Goal: Transaction & Acquisition: Purchase product/service

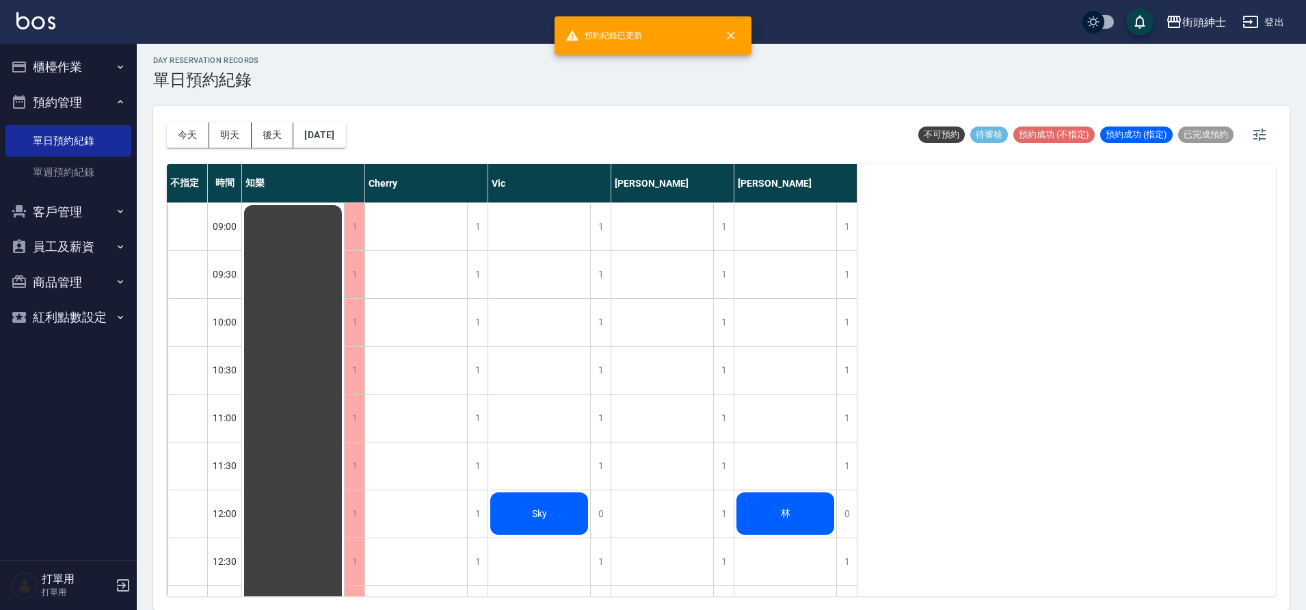
scroll to position [586, 0]
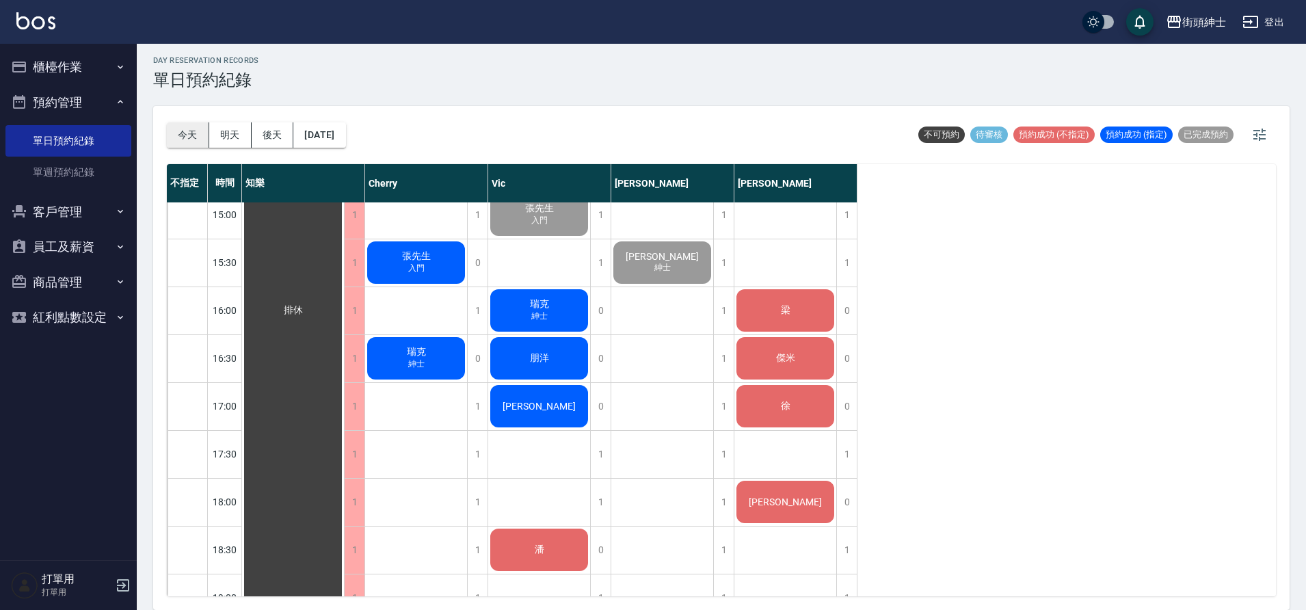
click at [182, 133] on button "今天" at bounding box center [188, 134] width 42 height 25
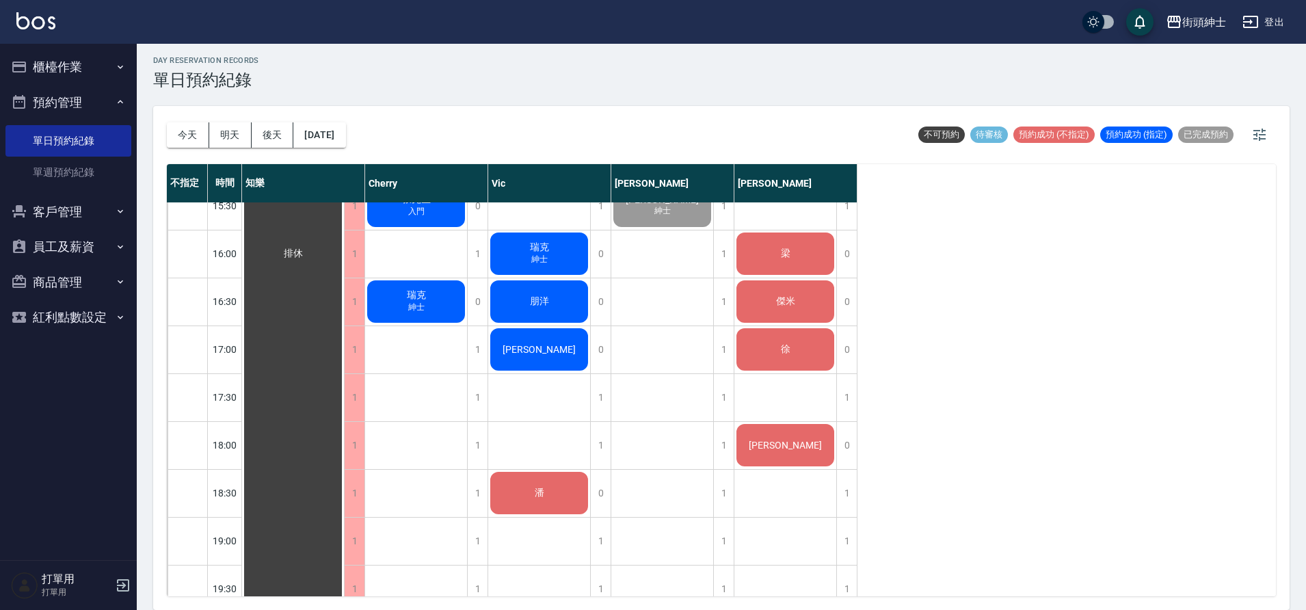
scroll to position [710, 0]
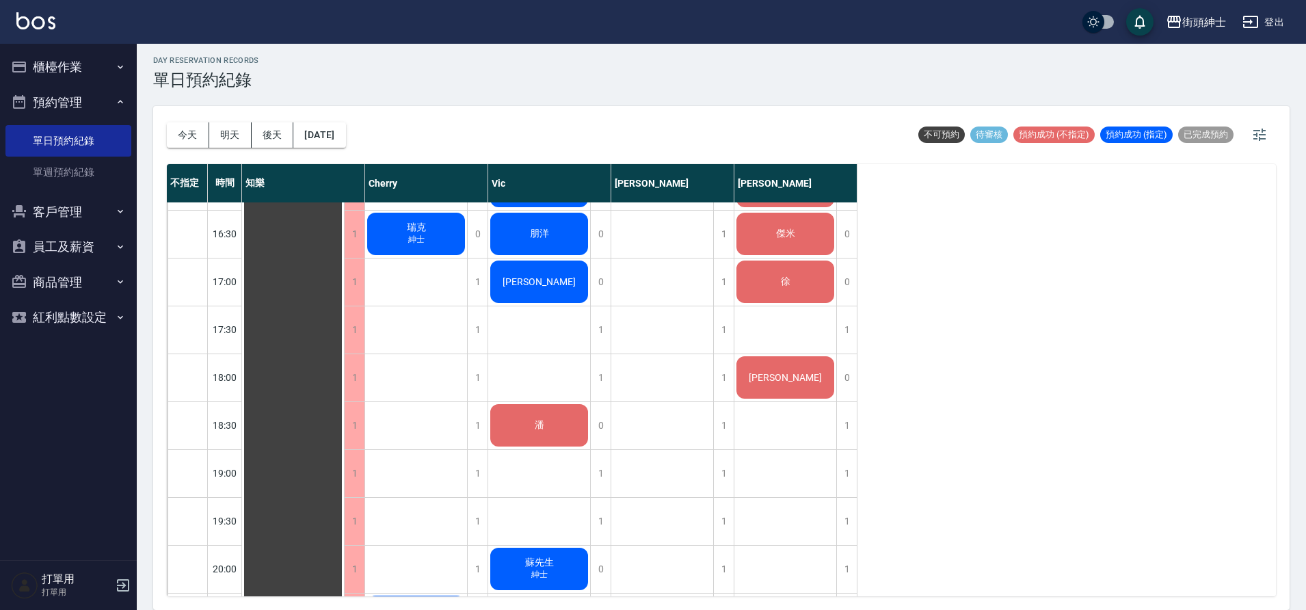
drag, startPoint x: 222, startPoint y: 142, endPoint x: 239, endPoint y: 137, distance: 17.7
click at [223, 142] on button "明天" at bounding box center [230, 134] width 42 height 25
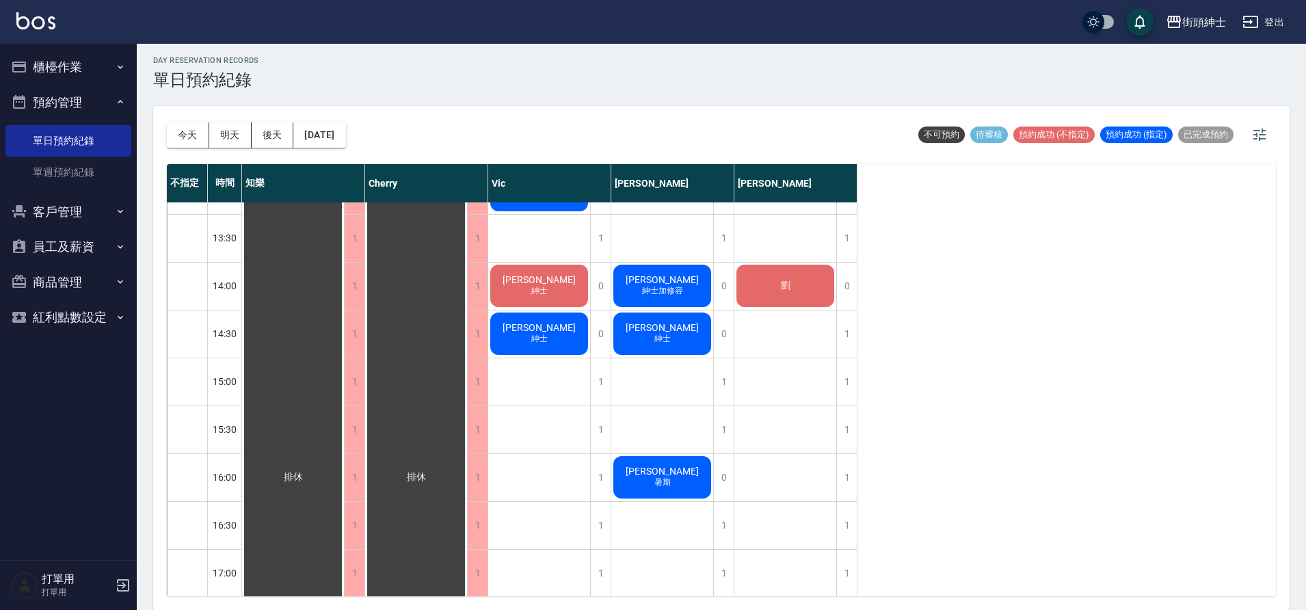
scroll to position [301, 0]
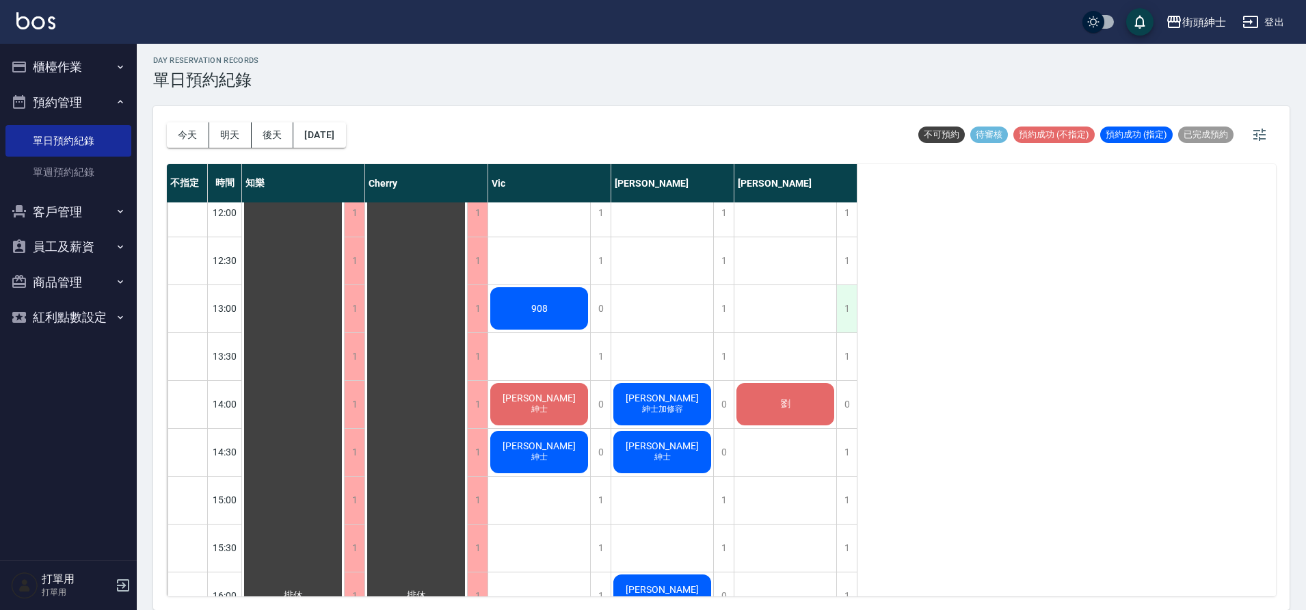
click at [848, 313] on div "1" at bounding box center [846, 308] width 21 height 47
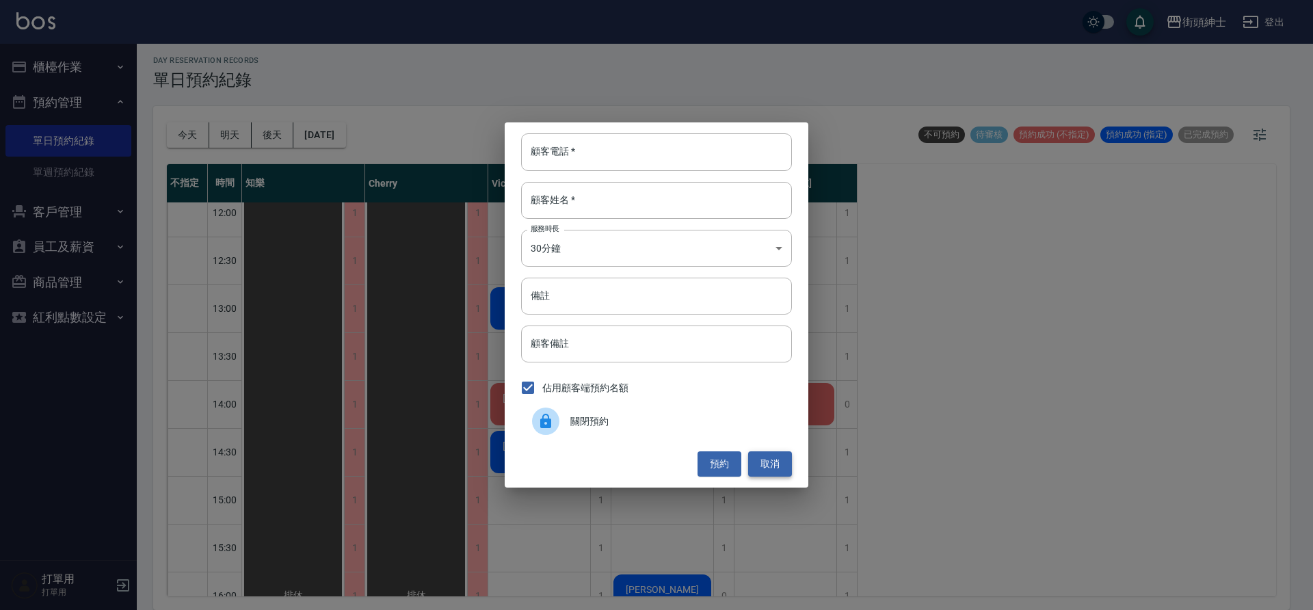
click at [775, 472] on button "取消" at bounding box center [770, 463] width 44 height 25
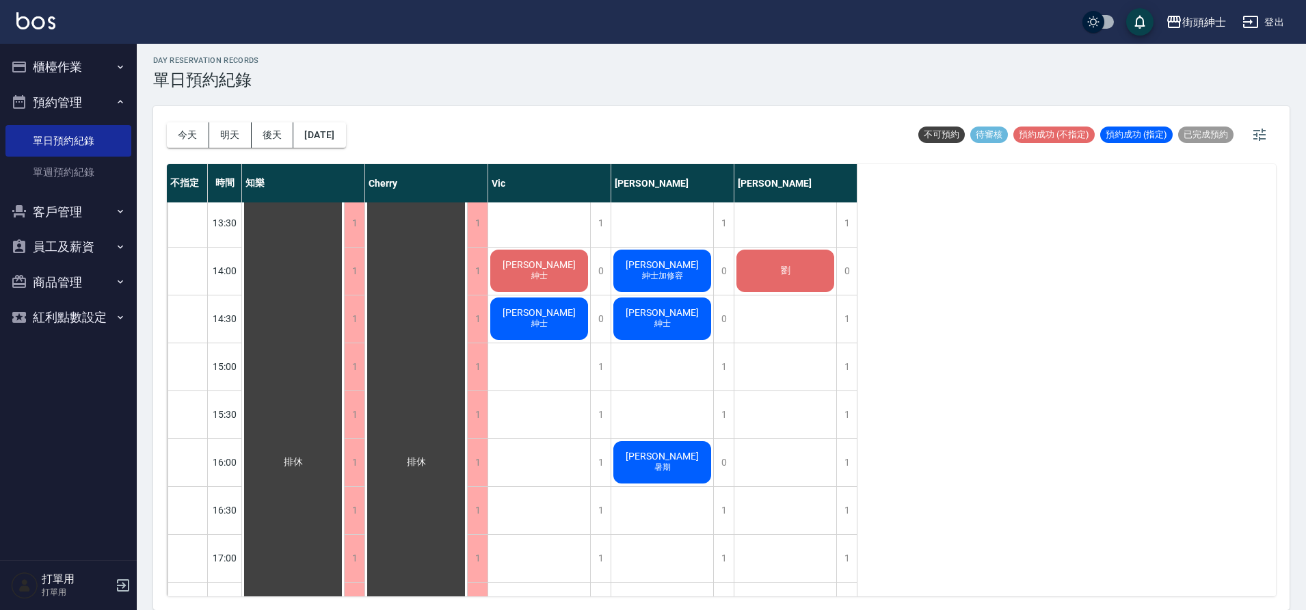
scroll to position [435, 0]
click at [848, 373] on div "1" at bounding box center [846, 366] width 21 height 47
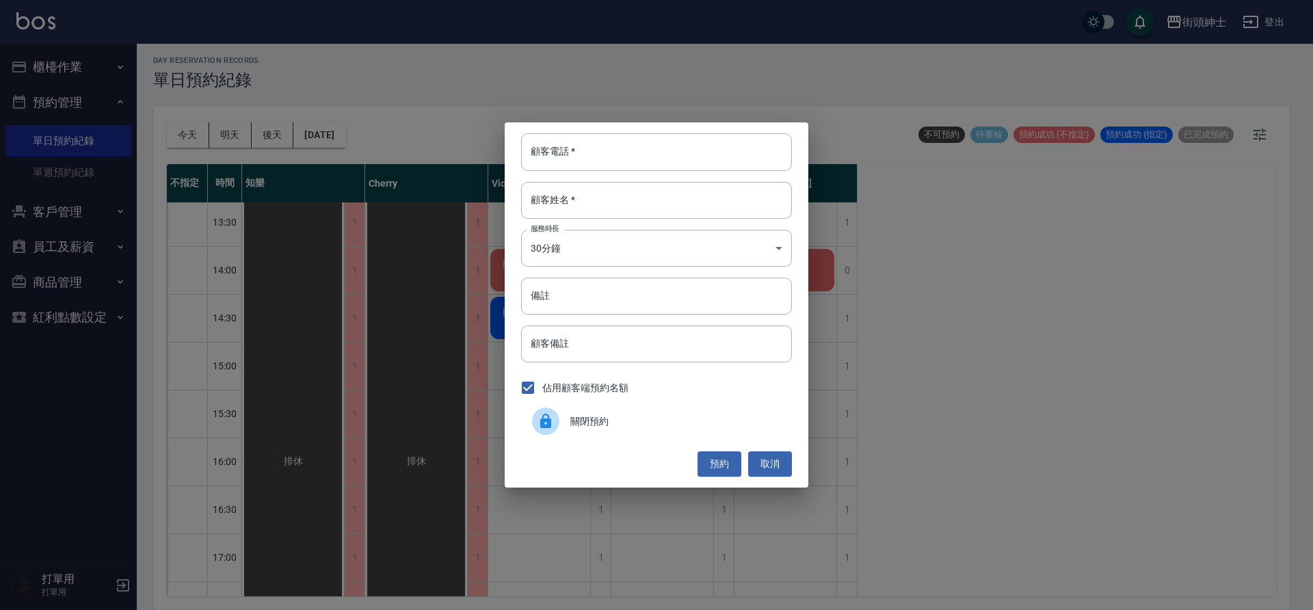
click at [742, 427] on span "關閉預約" at bounding box center [675, 421] width 211 height 14
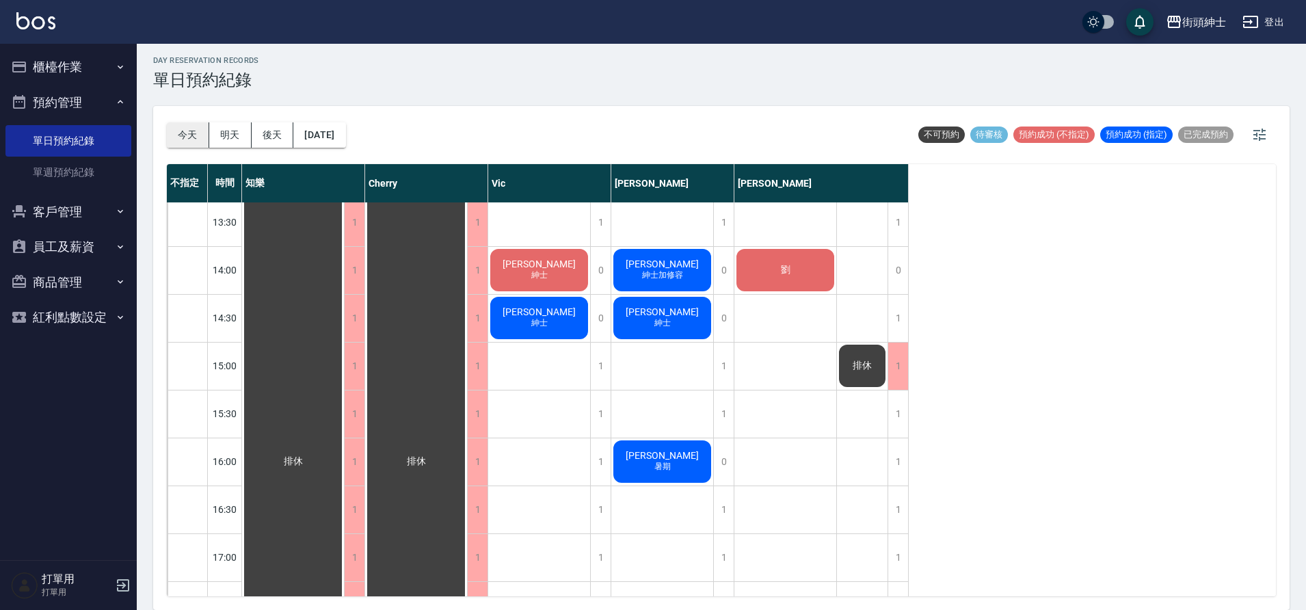
click at [176, 129] on button "今天" at bounding box center [188, 134] width 42 height 25
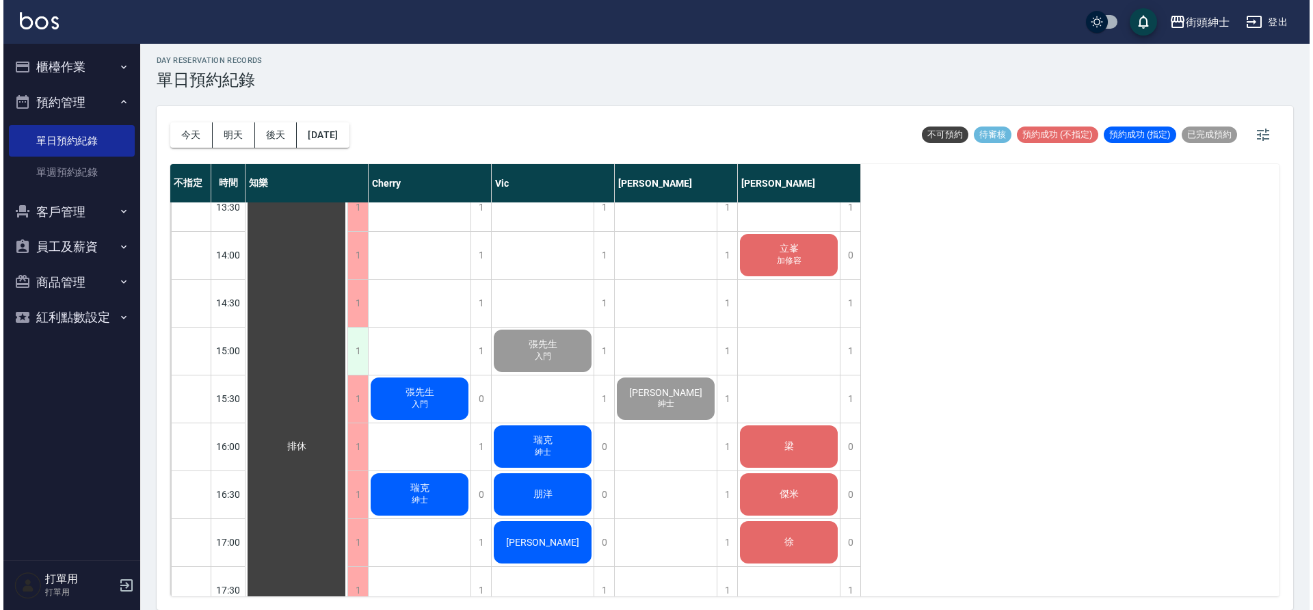
scroll to position [451, 0]
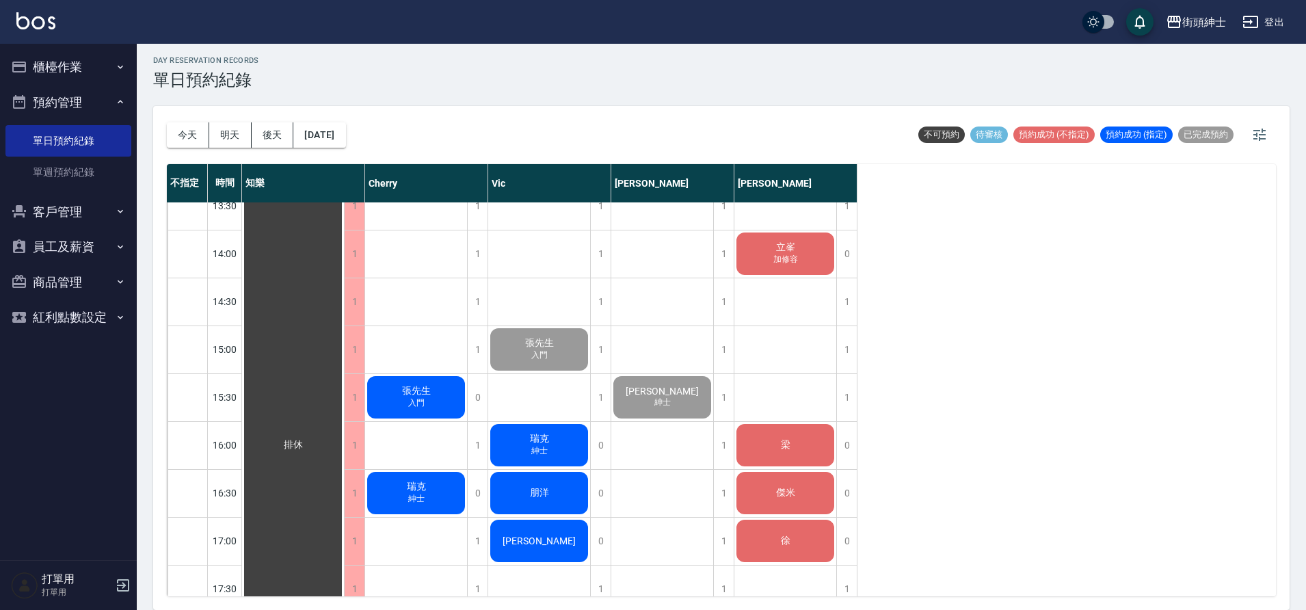
click at [344, 388] on div "張先生 入門" at bounding box center [293, 445] width 102 height 1386
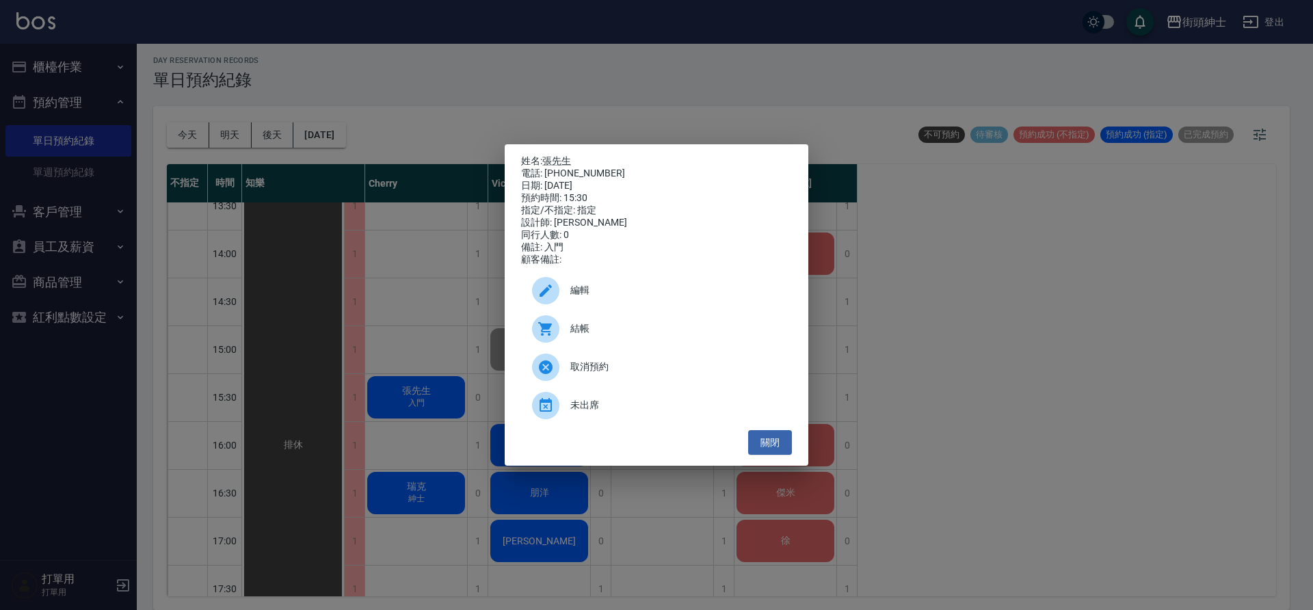
click at [582, 317] on div "結帳" at bounding box center [656, 329] width 271 height 38
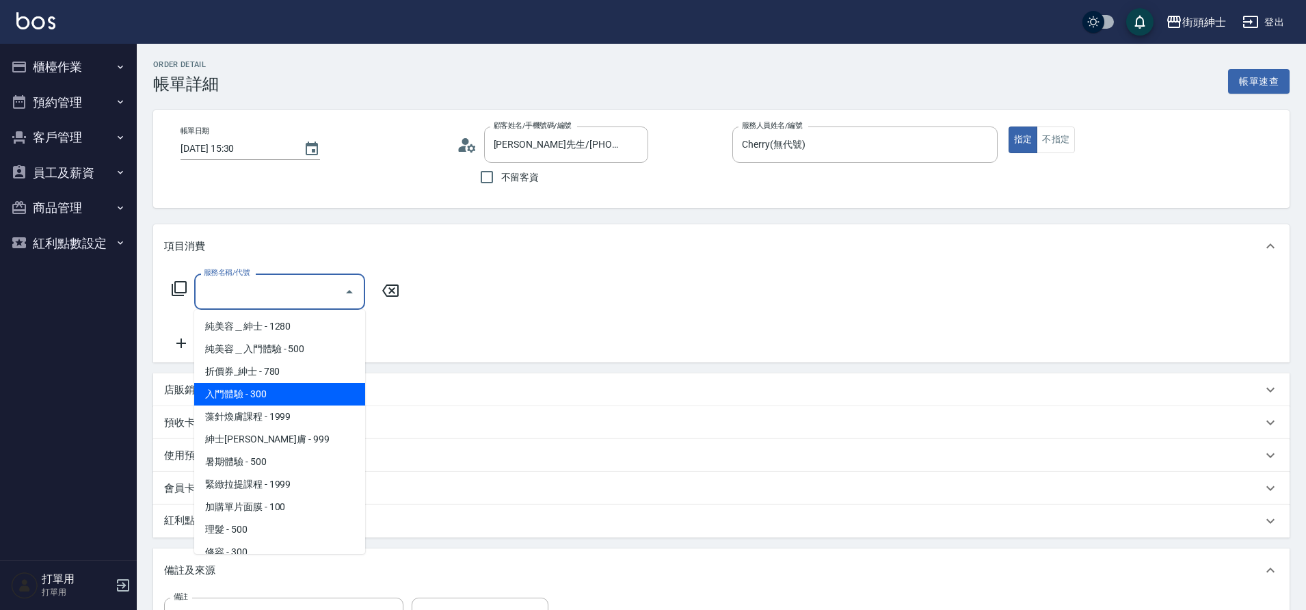
drag, startPoint x: 0, startPoint y: 0, endPoint x: 245, endPoint y: 385, distance: 456.1
click at [245, 385] on span "入門體驗 - 300" at bounding box center [279, 394] width 171 height 23
type input "入門體驗"
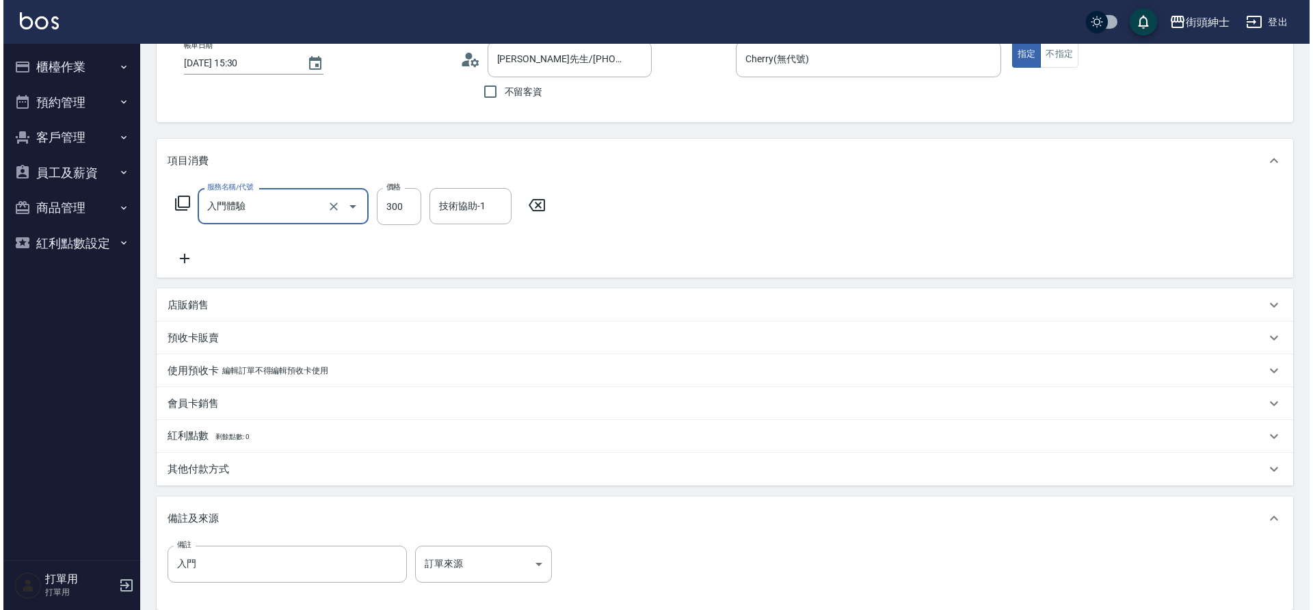
scroll to position [233, 0]
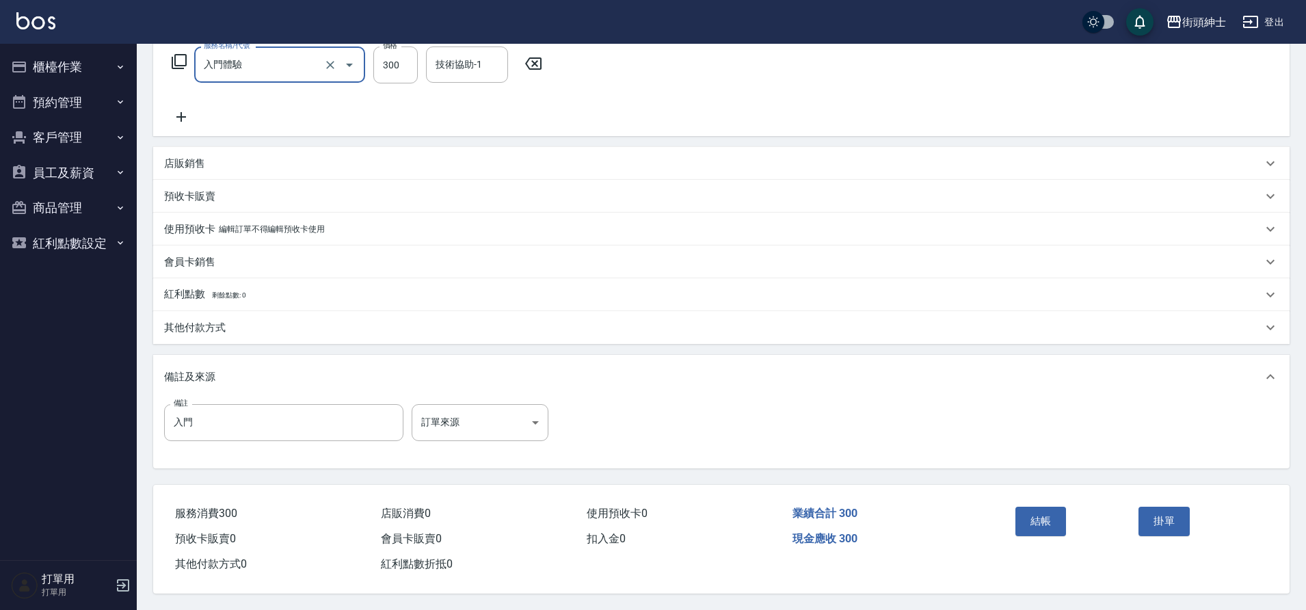
click at [1049, 518] on button "結帳" at bounding box center [1040, 521] width 51 height 29
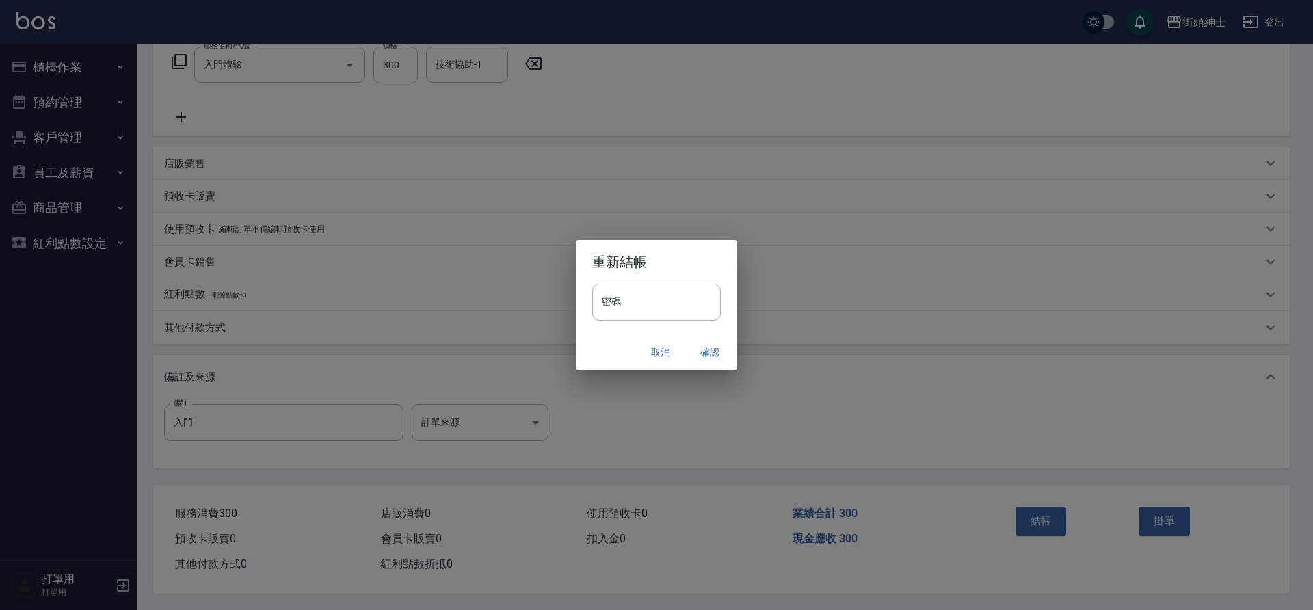
click at [699, 353] on button "確認" at bounding box center [710, 352] width 44 height 25
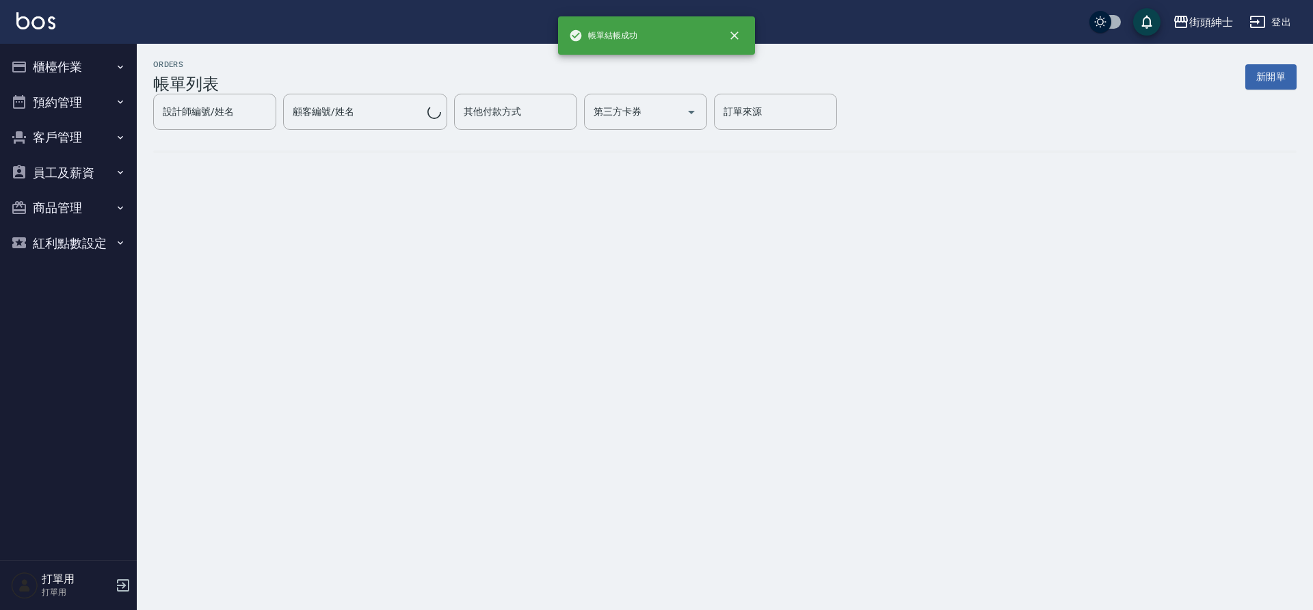
click at [56, 97] on button "預約管理" at bounding box center [68, 103] width 126 height 36
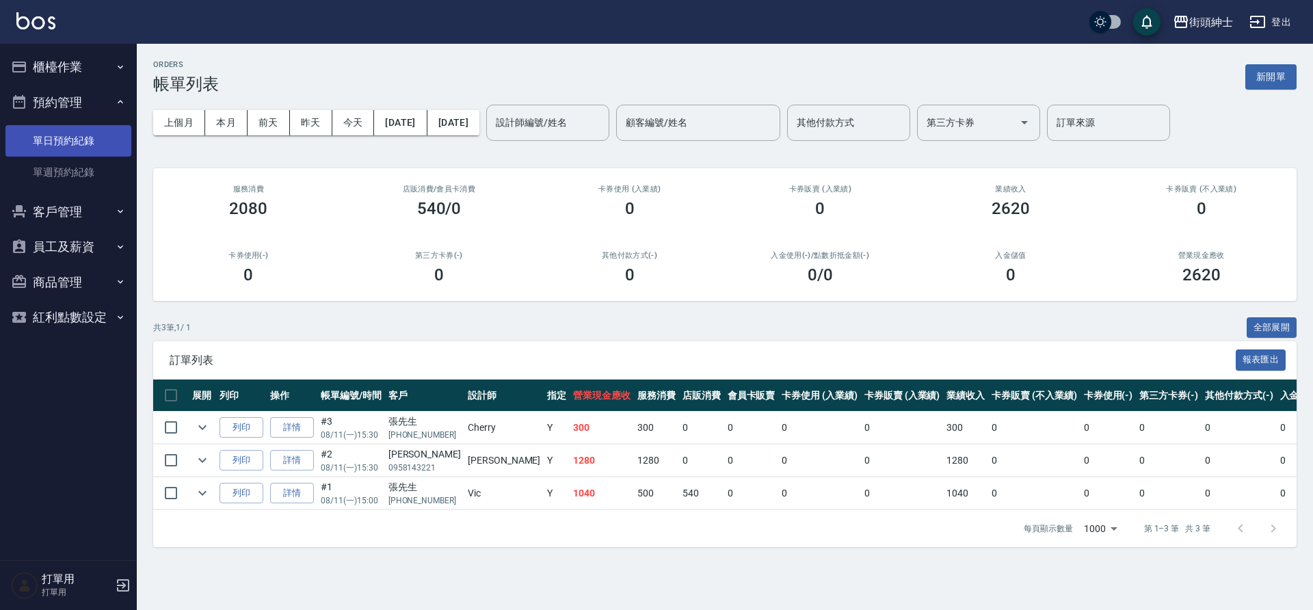
click at [70, 135] on link "單日預約紀錄" at bounding box center [68, 140] width 126 height 31
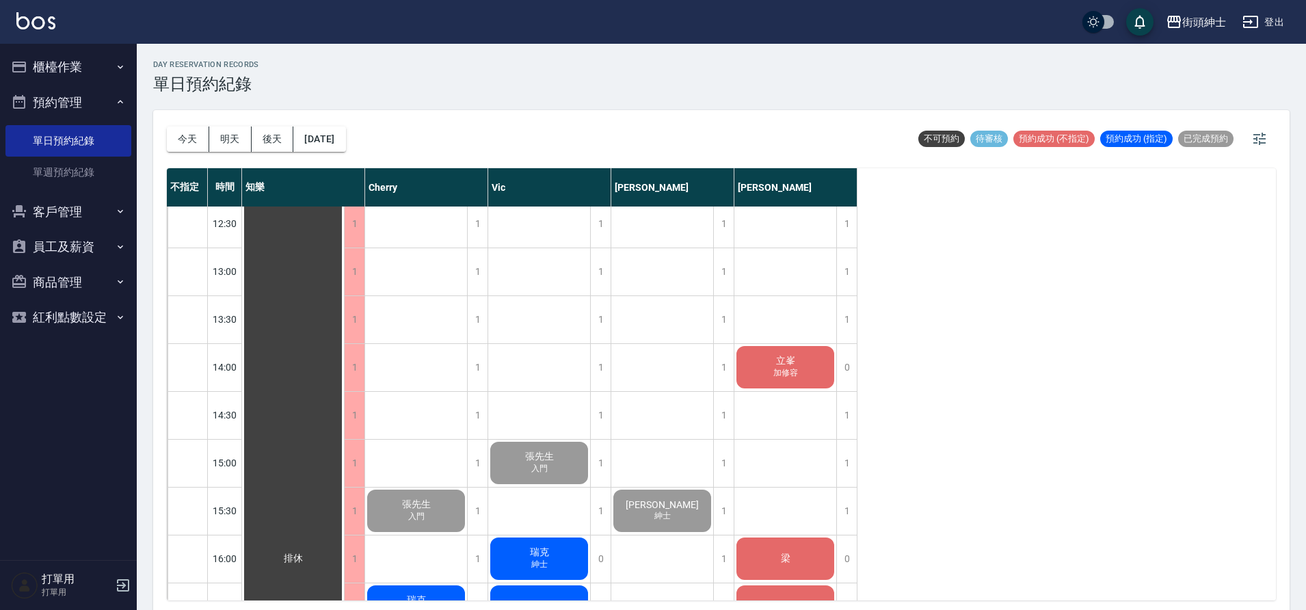
scroll to position [534, 0]
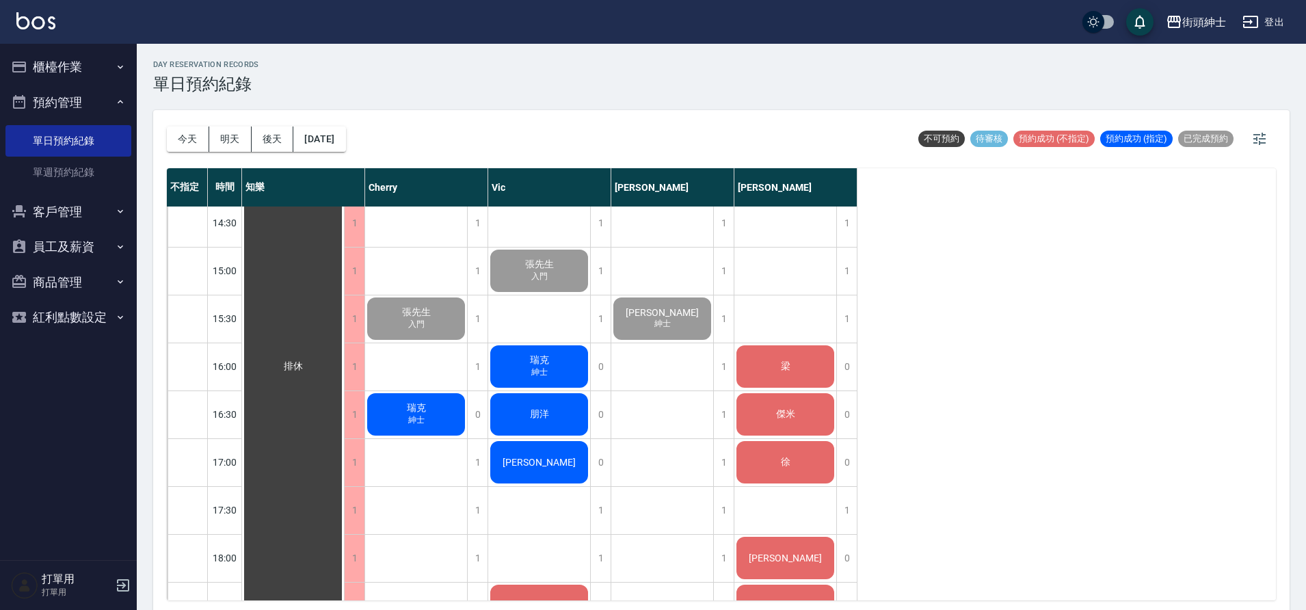
click at [344, 426] on div "瑞克 紳士" at bounding box center [293, 366] width 102 height 1386
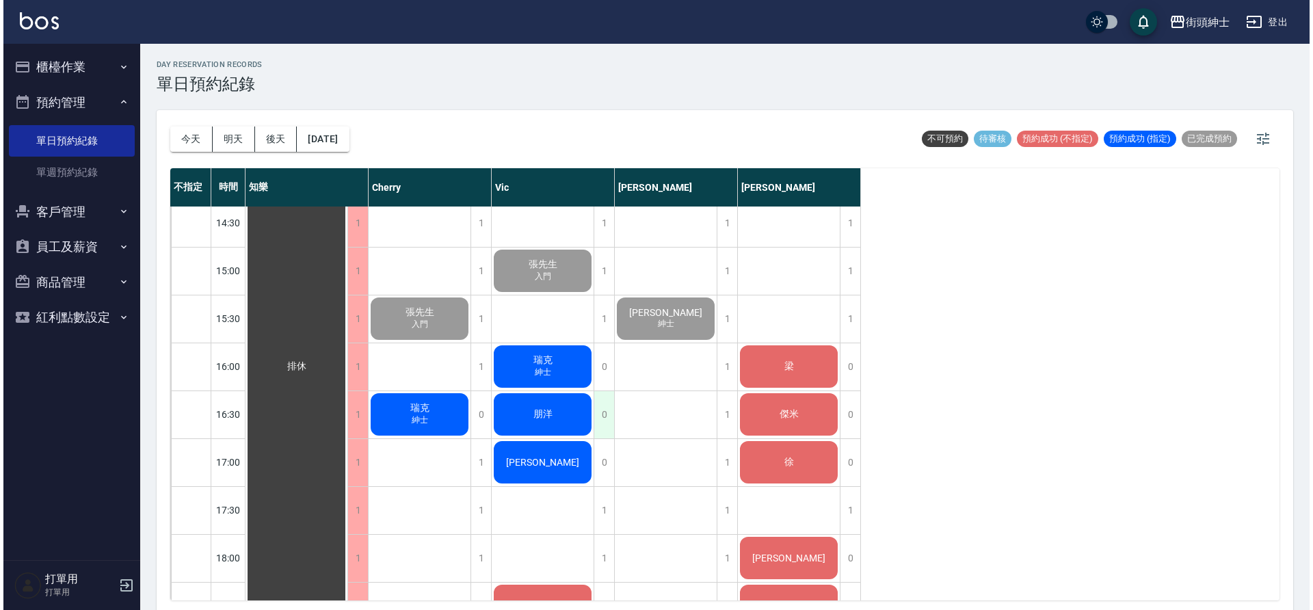
scroll to position [629, 0]
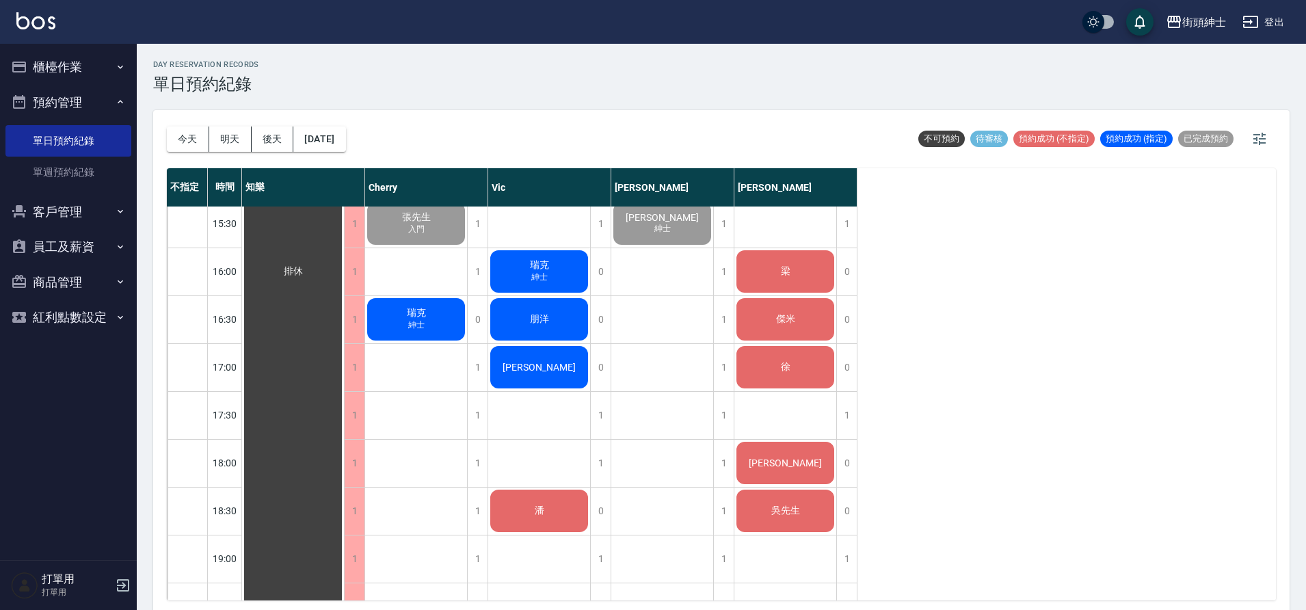
click at [306, 278] on span "瑞克" at bounding box center [293, 271] width 25 height 12
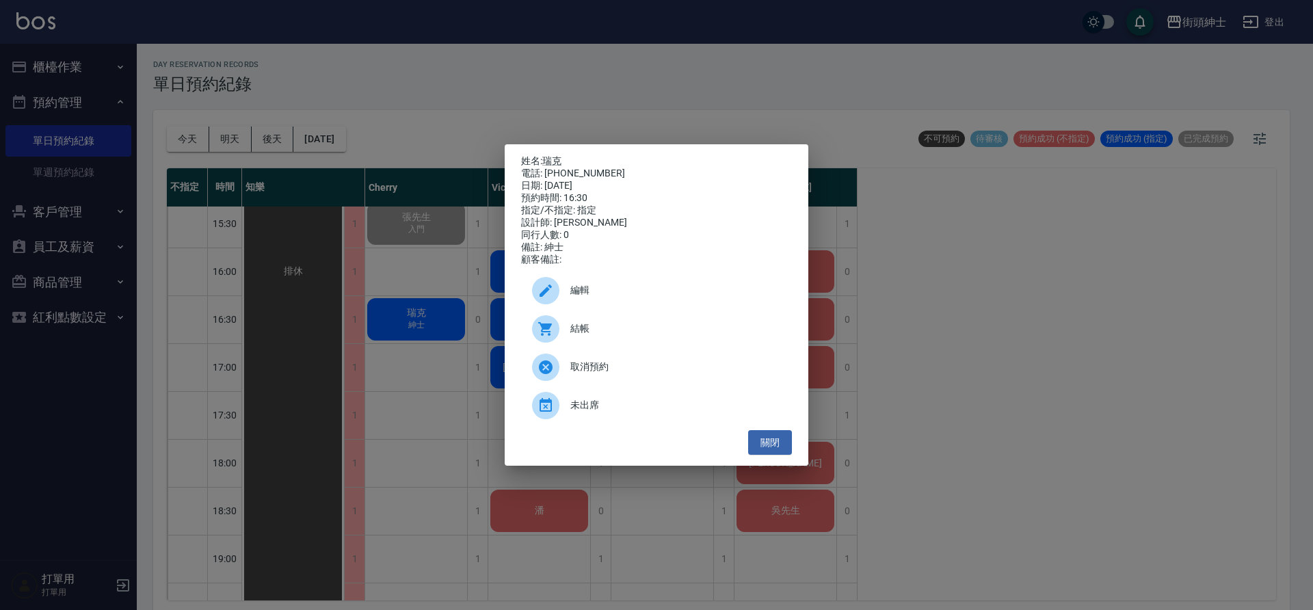
click at [564, 336] on div at bounding box center [551, 328] width 38 height 27
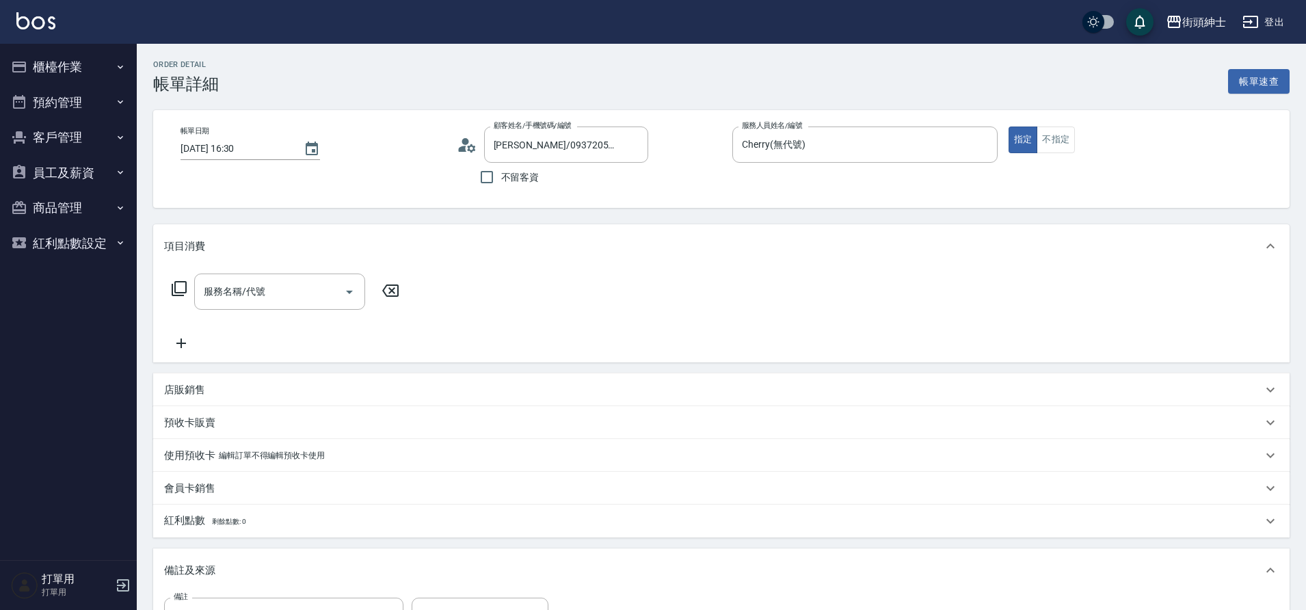
drag, startPoint x: 0, startPoint y: 0, endPoint x: 245, endPoint y: 288, distance: 377.8
click at [245, 288] on div "服務名稱/代號 服務名稱/代號" at bounding box center [279, 291] width 171 height 36
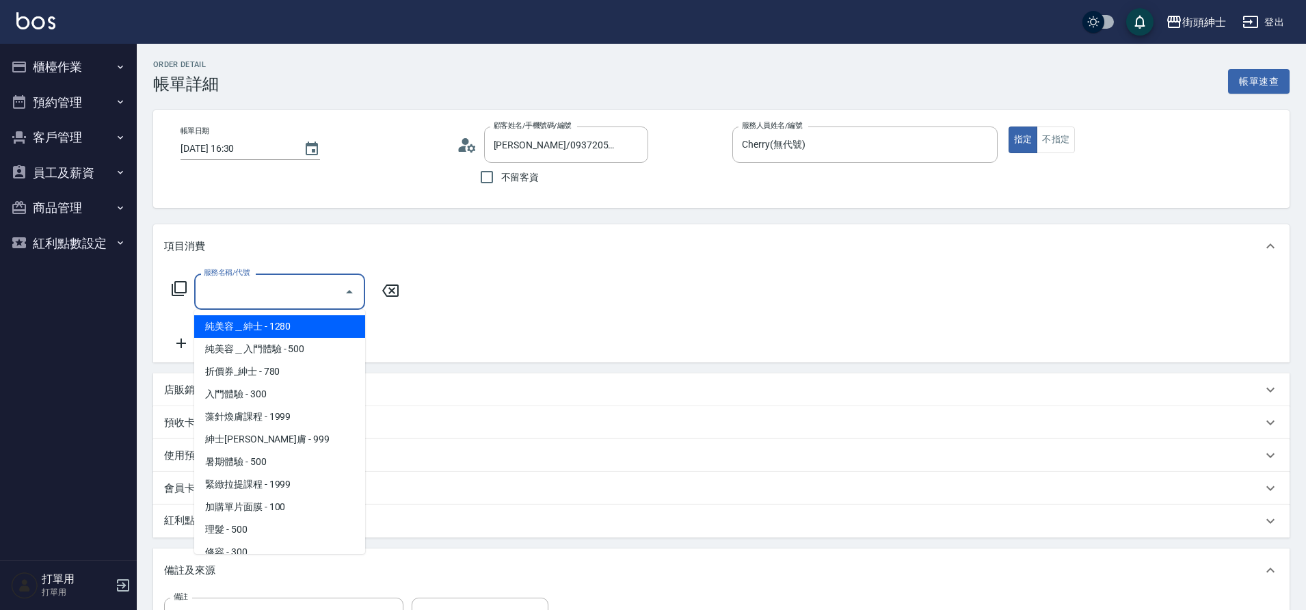
click at [283, 438] on span "紳士全效煥膚 - 999" at bounding box center [279, 439] width 171 height 23
type input "紳士全效煥膚"
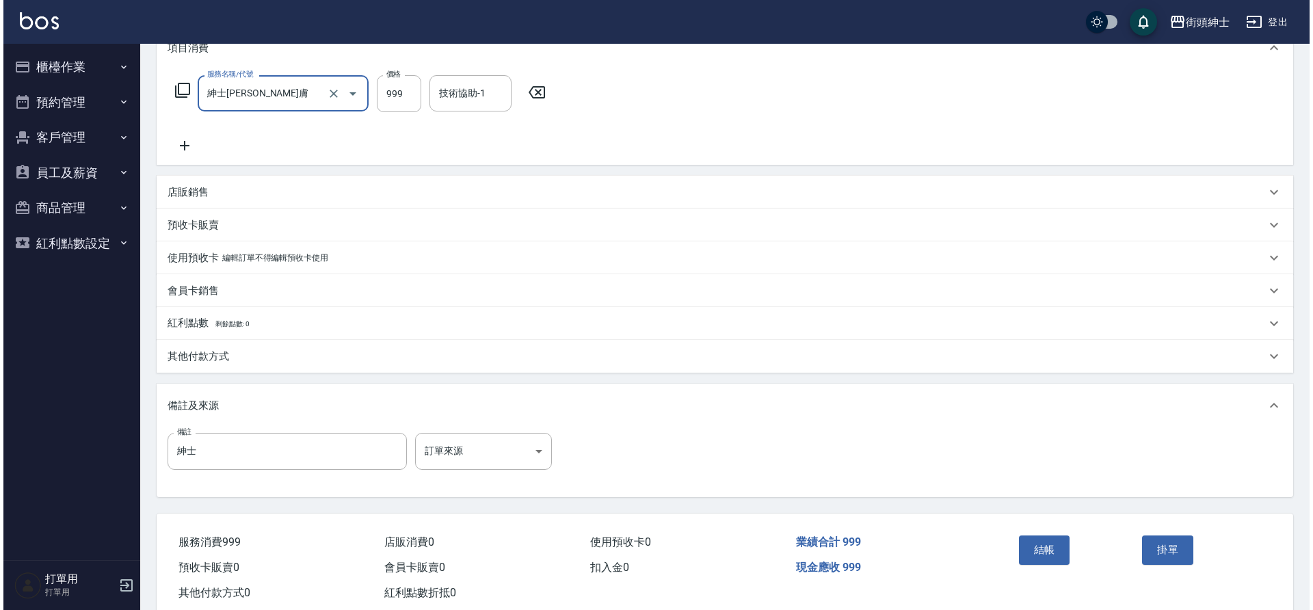
scroll to position [205, 0]
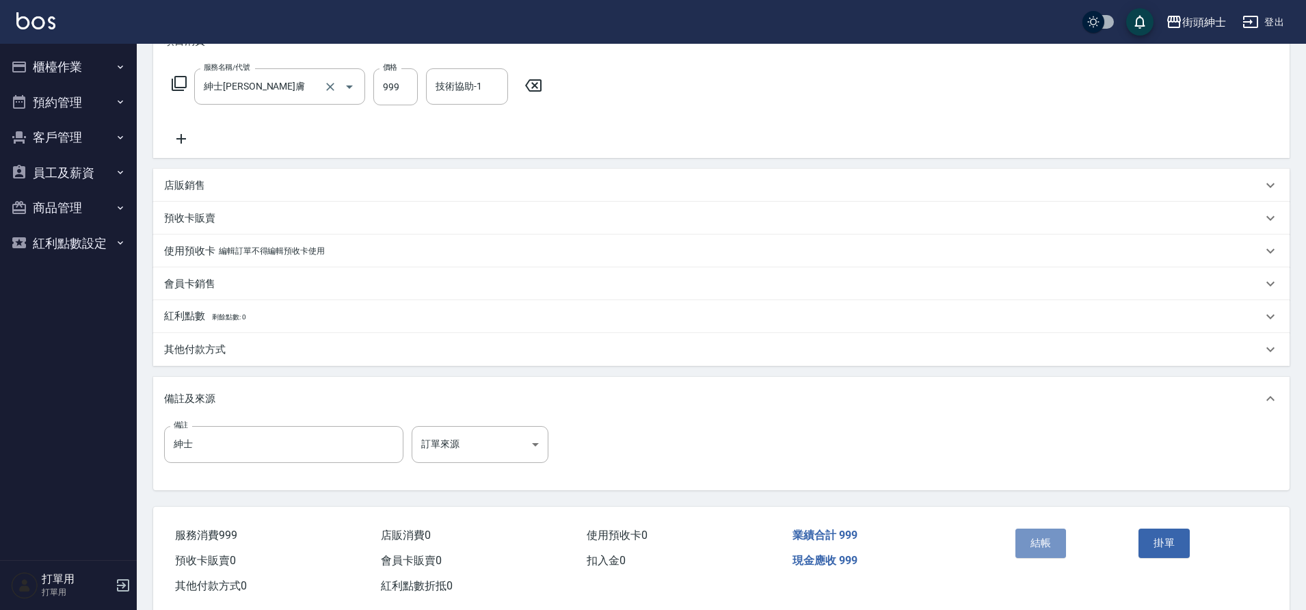
click at [1050, 544] on button "結帳" at bounding box center [1040, 542] width 51 height 29
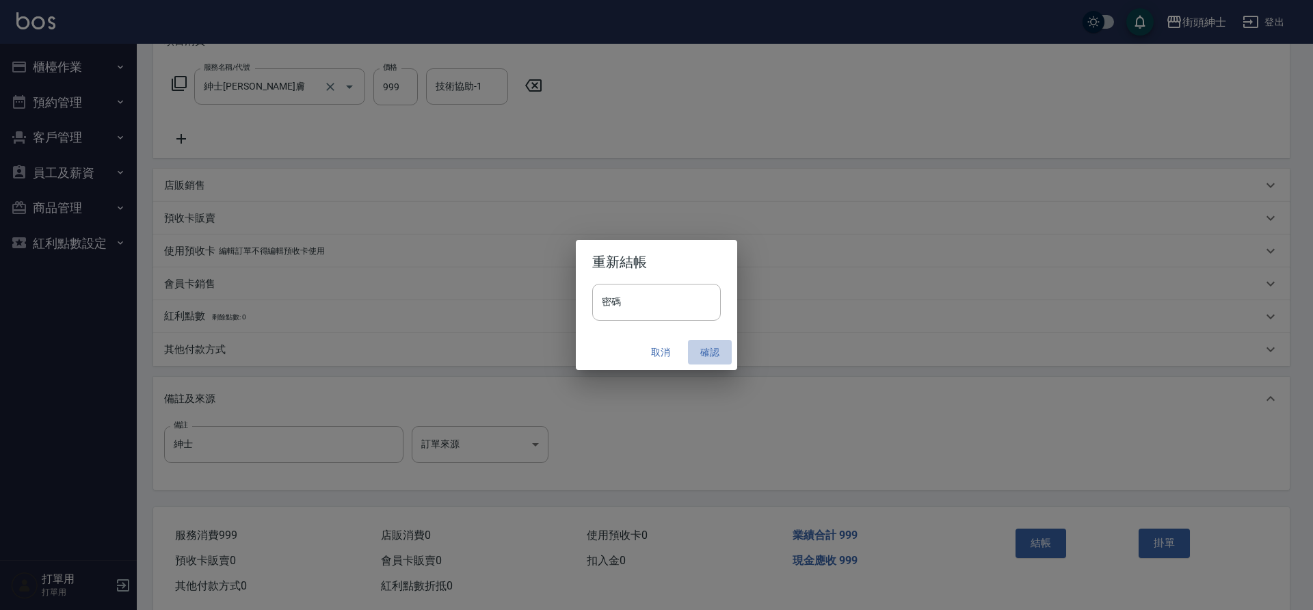
click at [710, 350] on button "確認" at bounding box center [710, 352] width 44 height 25
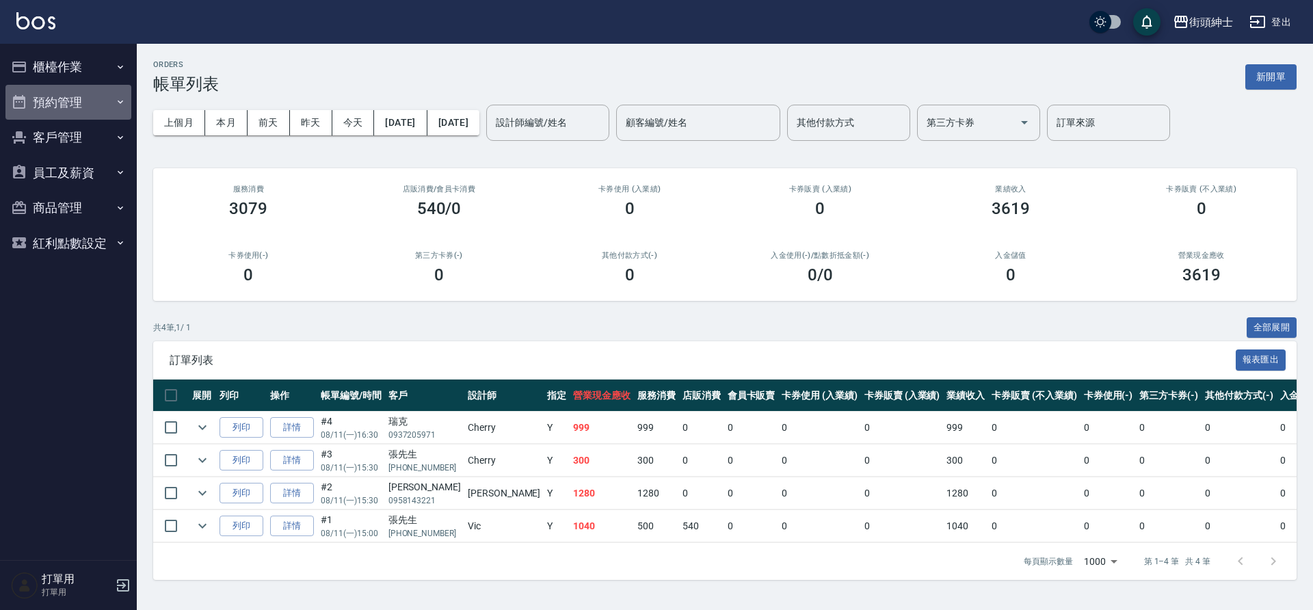
click at [68, 95] on button "預約管理" at bounding box center [68, 103] width 126 height 36
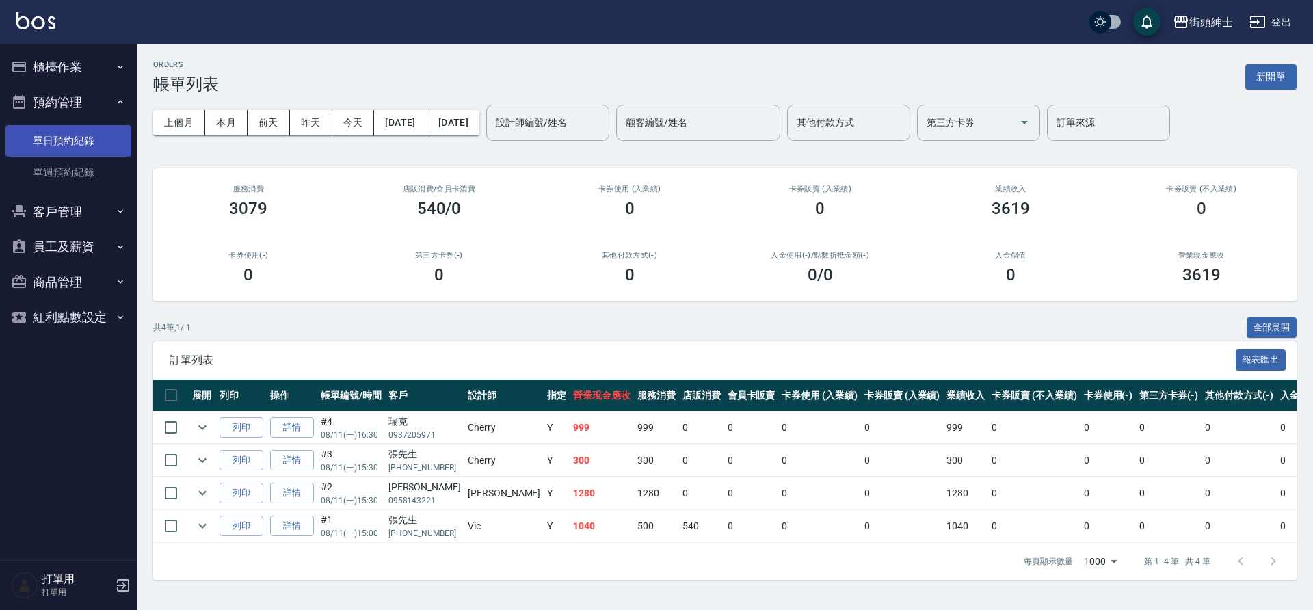
drag, startPoint x: 245, startPoint y: 288, endPoint x: 64, endPoint y: 126, distance: 242.5
click at [64, 126] on link "單日預約紀錄" at bounding box center [68, 140] width 126 height 31
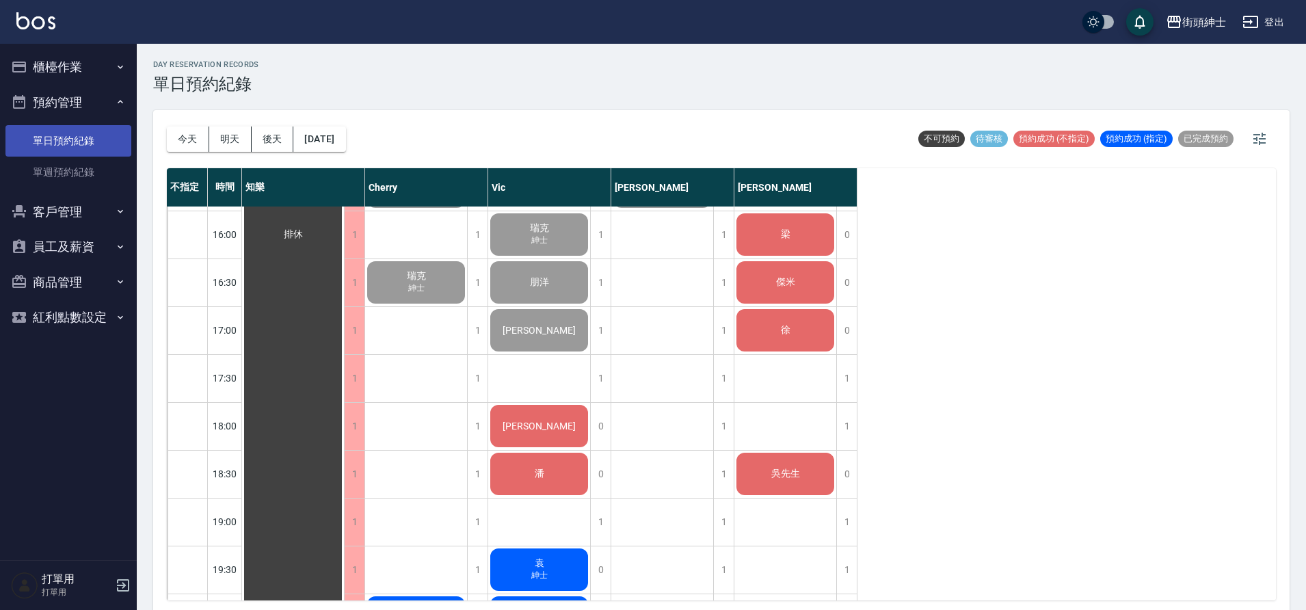
scroll to position [669, 0]
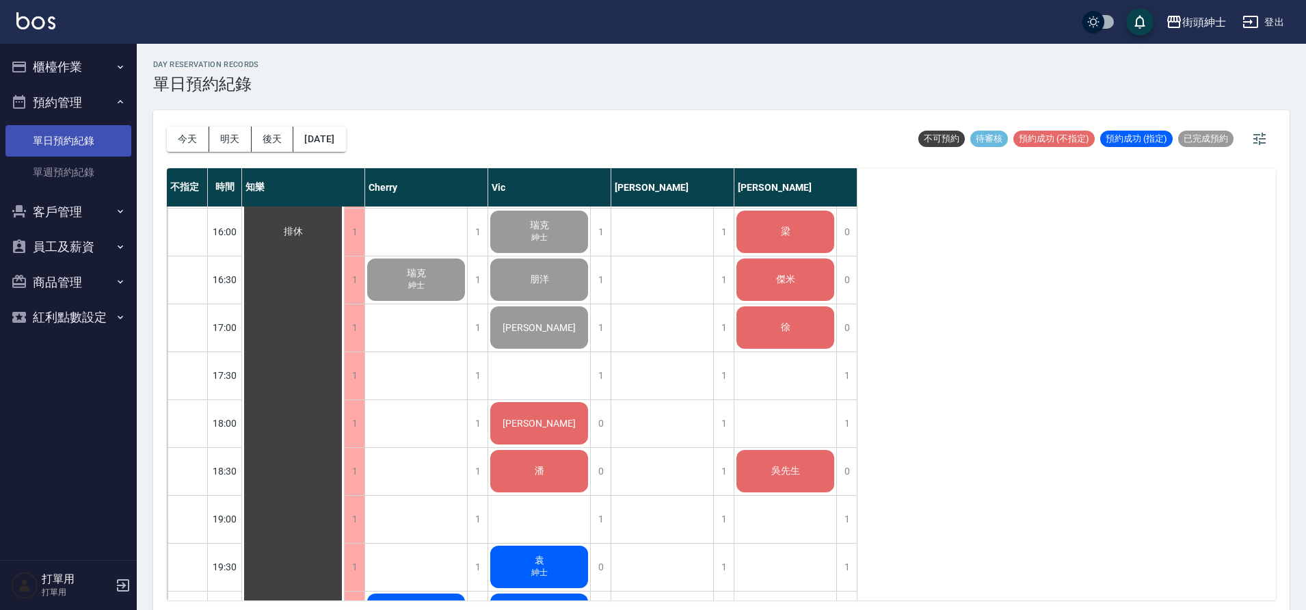
click at [345, 142] on button "2025/08/11" at bounding box center [319, 138] width 52 height 25
click at [345, 144] on button "2025/08/11" at bounding box center [319, 138] width 52 height 25
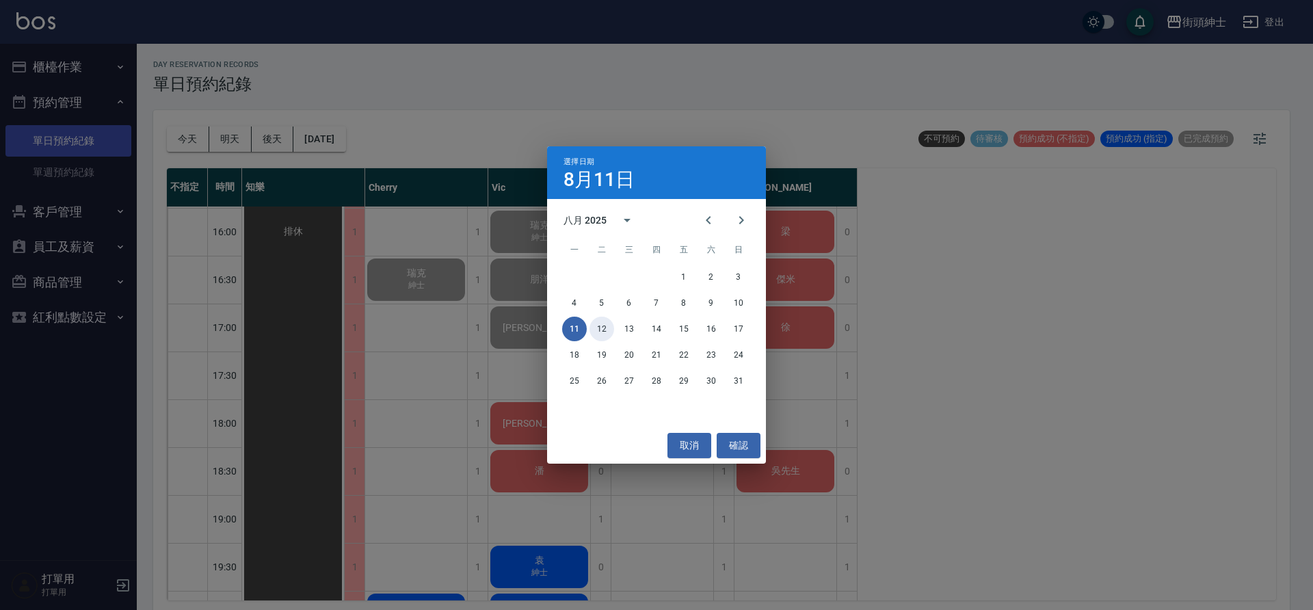
click at [595, 330] on button "12" at bounding box center [601, 329] width 25 height 25
click at [595, 330] on div at bounding box center [656, 305] width 1313 height 610
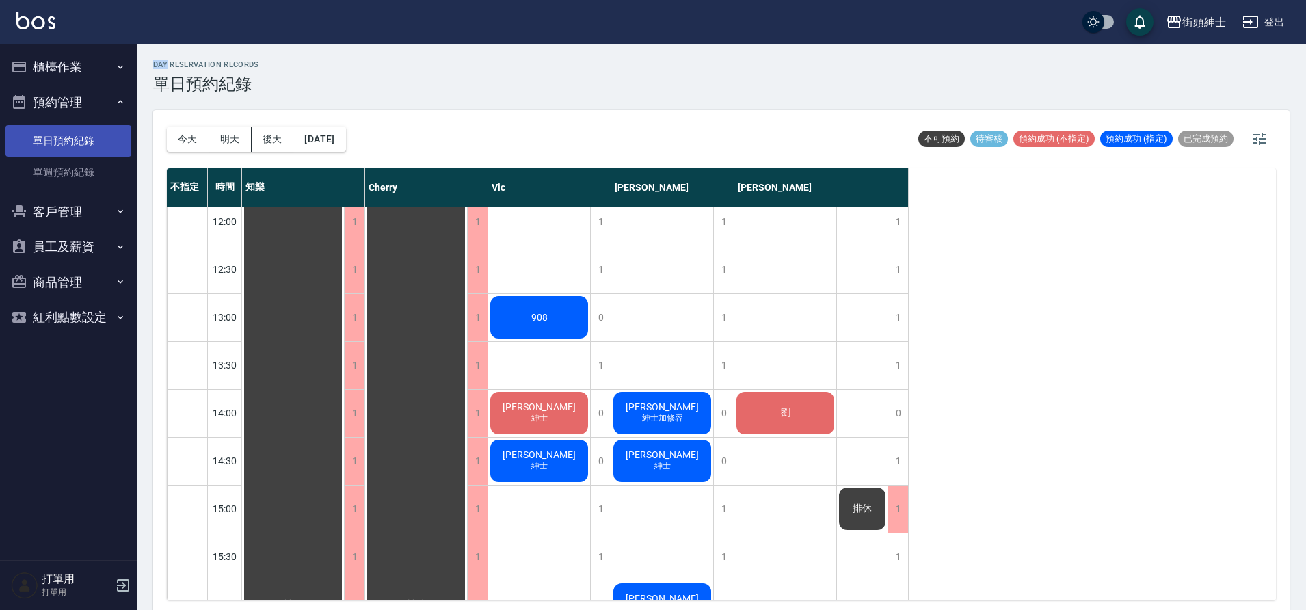
scroll to position [464, 0]
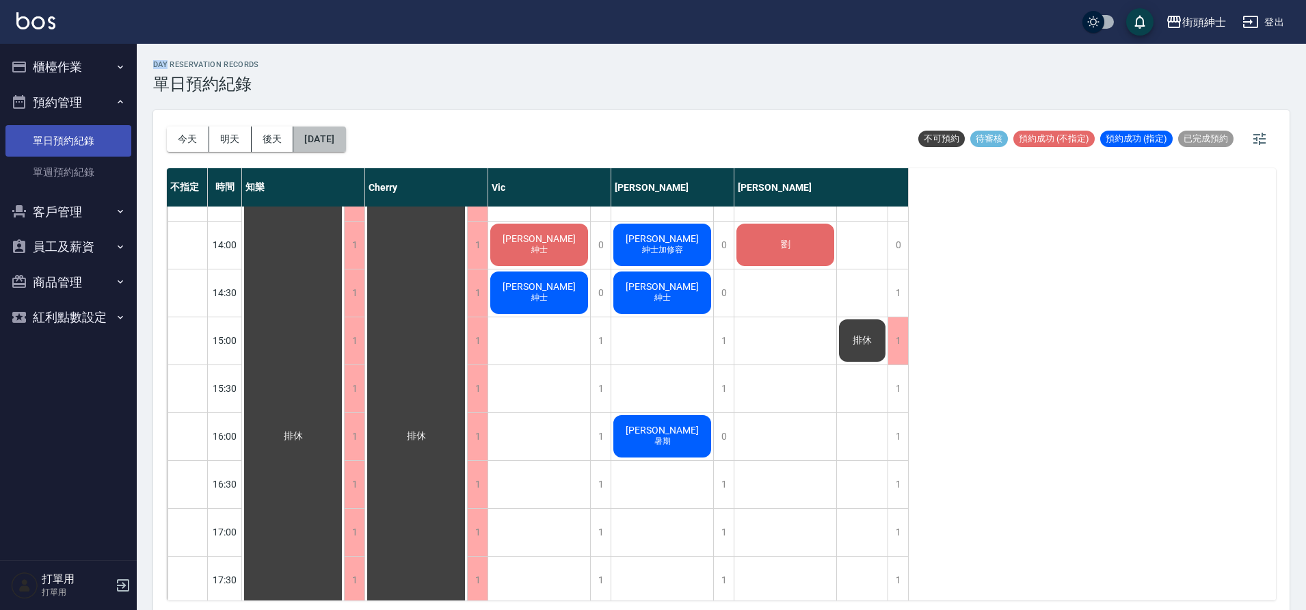
click at [317, 137] on button "2025/08/12" at bounding box center [319, 138] width 52 height 25
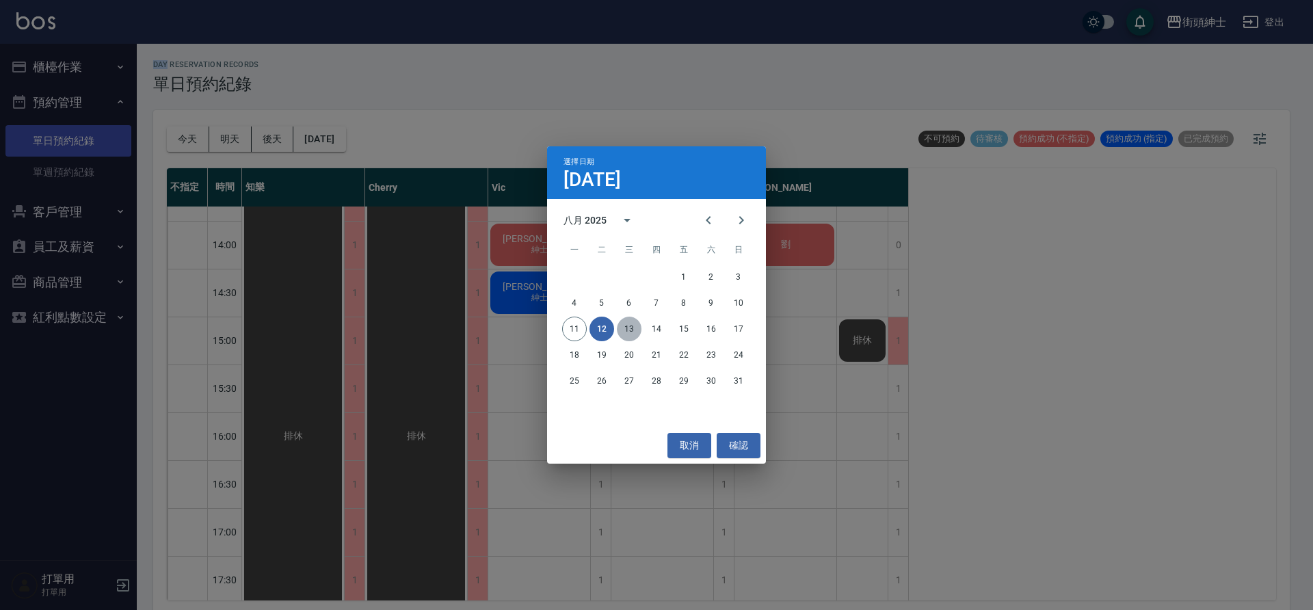
click at [628, 330] on button "13" at bounding box center [629, 329] width 25 height 25
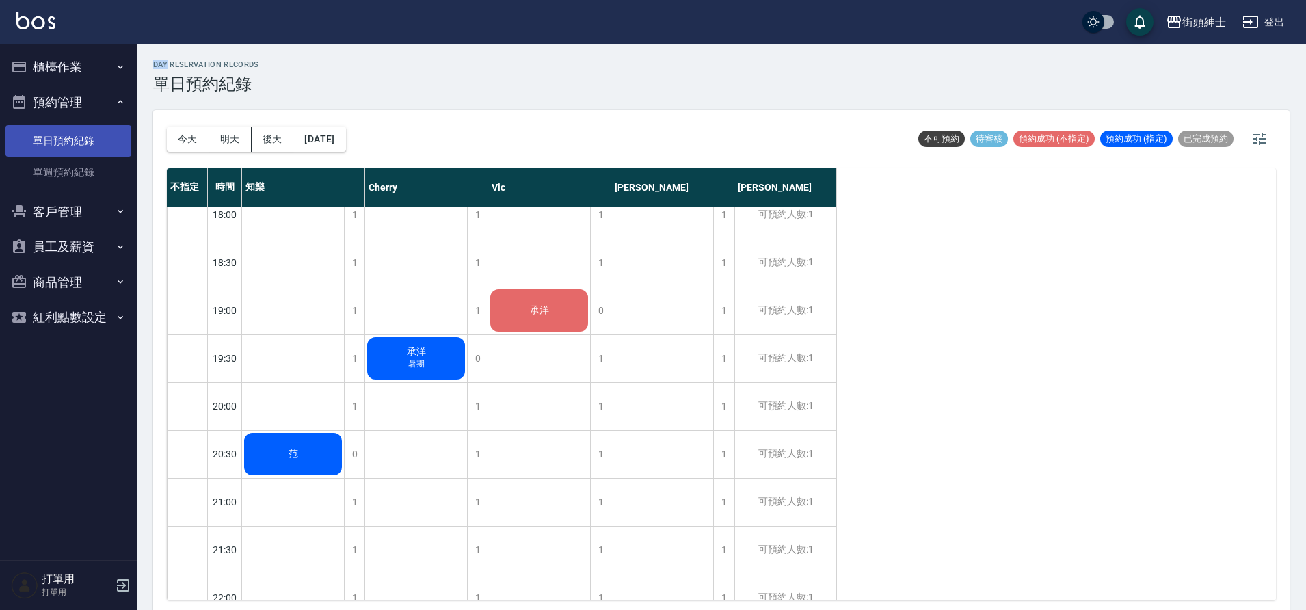
scroll to position [878, 0]
click at [327, 134] on button "2025/08/13" at bounding box center [319, 138] width 52 height 25
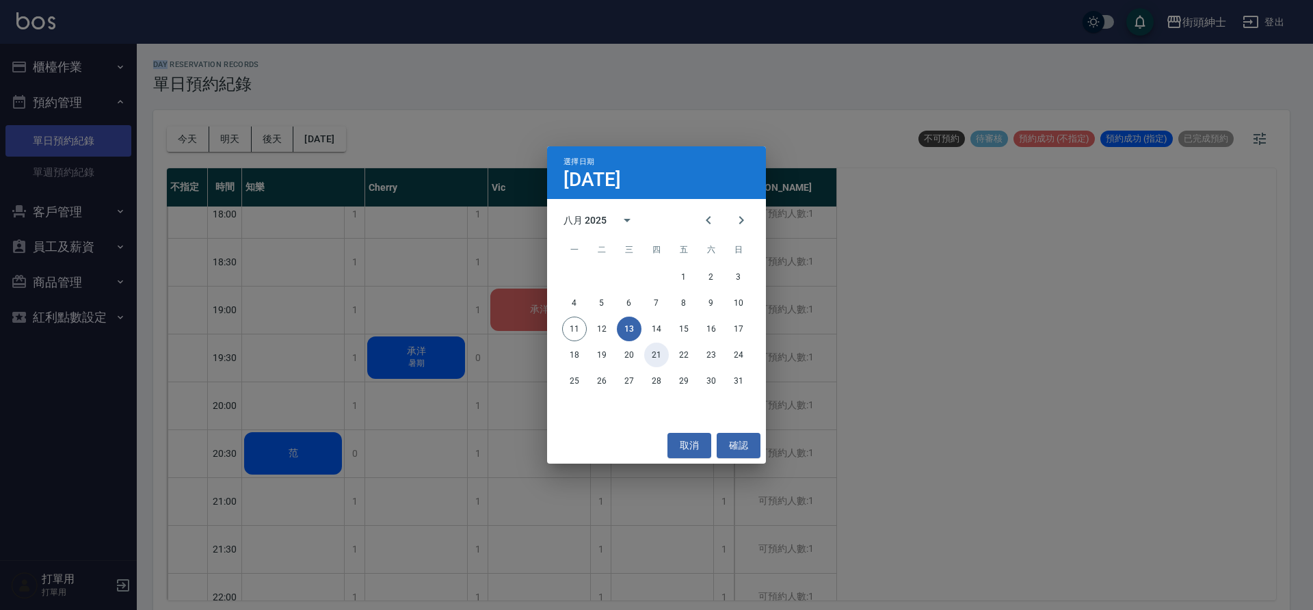
click at [656, 361] on button "21" at bounding box center [656, 355] width 25 height 25
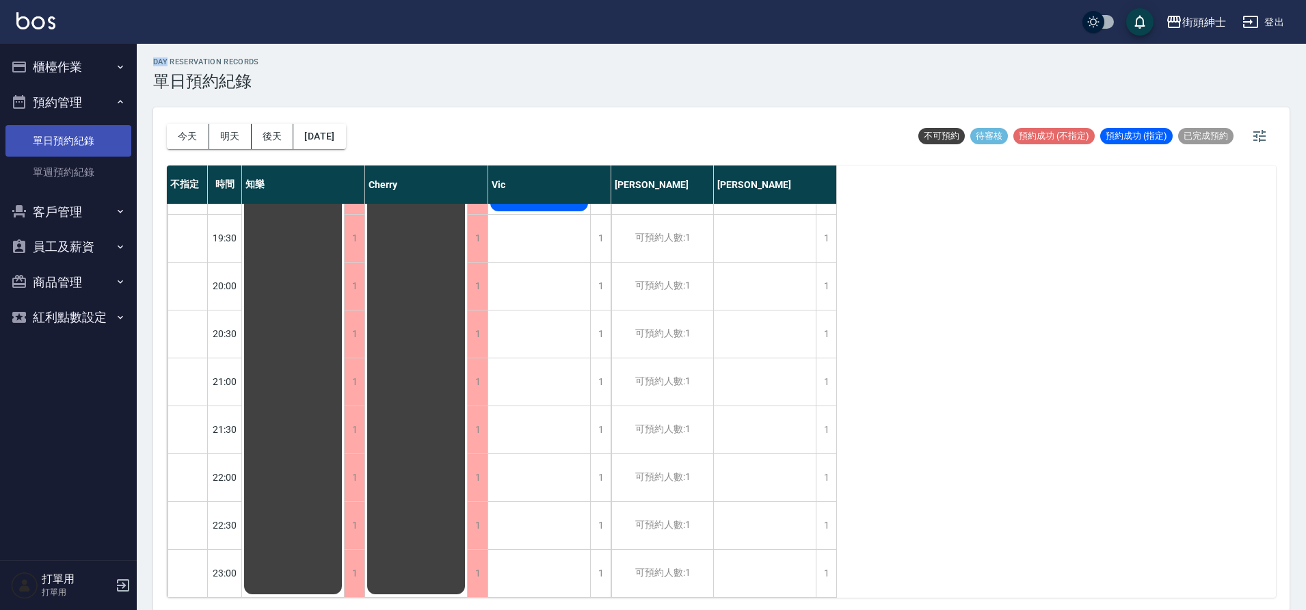
scroll to position [4, 0]
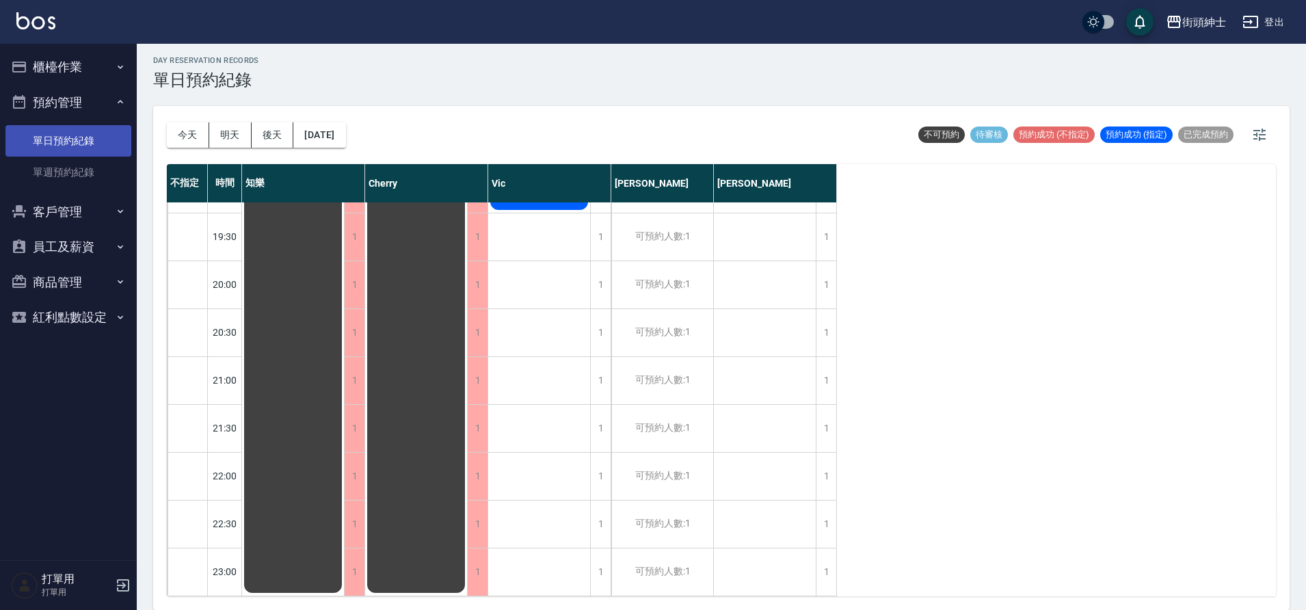
click at [192, 148] on div "今天 明天 後天 2025/08/21" at bounding box center [256, 135] width 179 height 58
drag, startPoint x: 64, startPoint y: 126, endPoint x: 178, endPoint y: 140, distance: 114.4
click at [178, 140] on button "今天" at bounding box center [188, 134] width 42 height 25
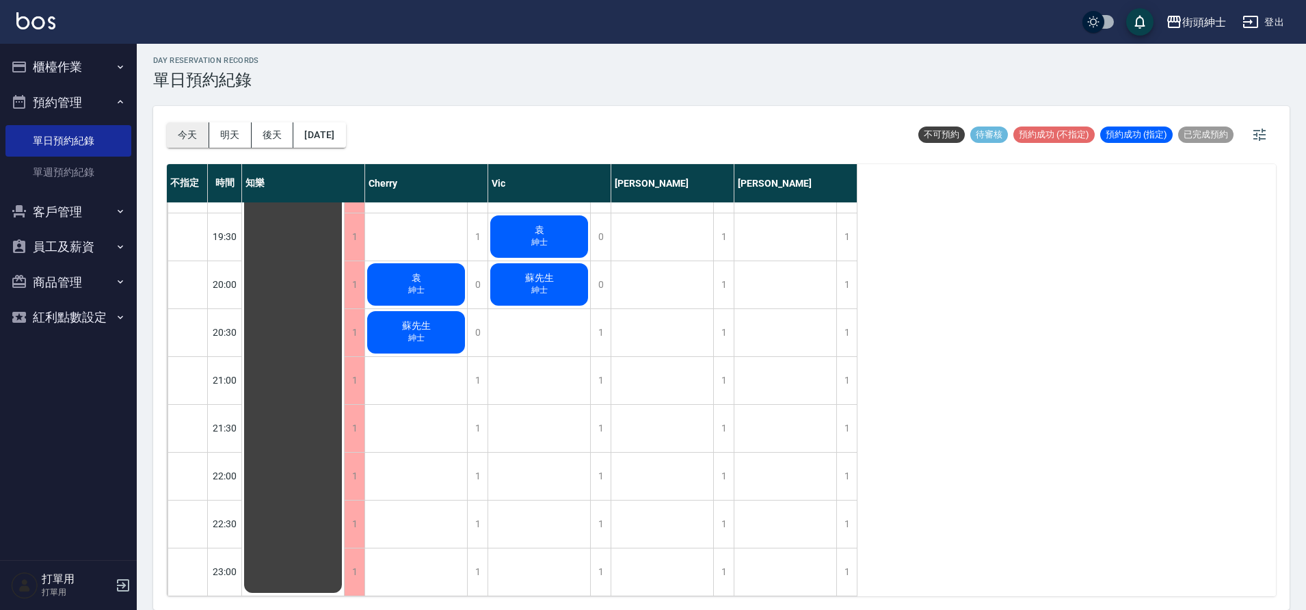
drag, startPoint x: 178, startPoint y: 140, endPoint x: 185, endPoint y: 137, distance: 8.3
click at [185, 137] on button "今天" at bounding box center [188, 134] width 42 height 25
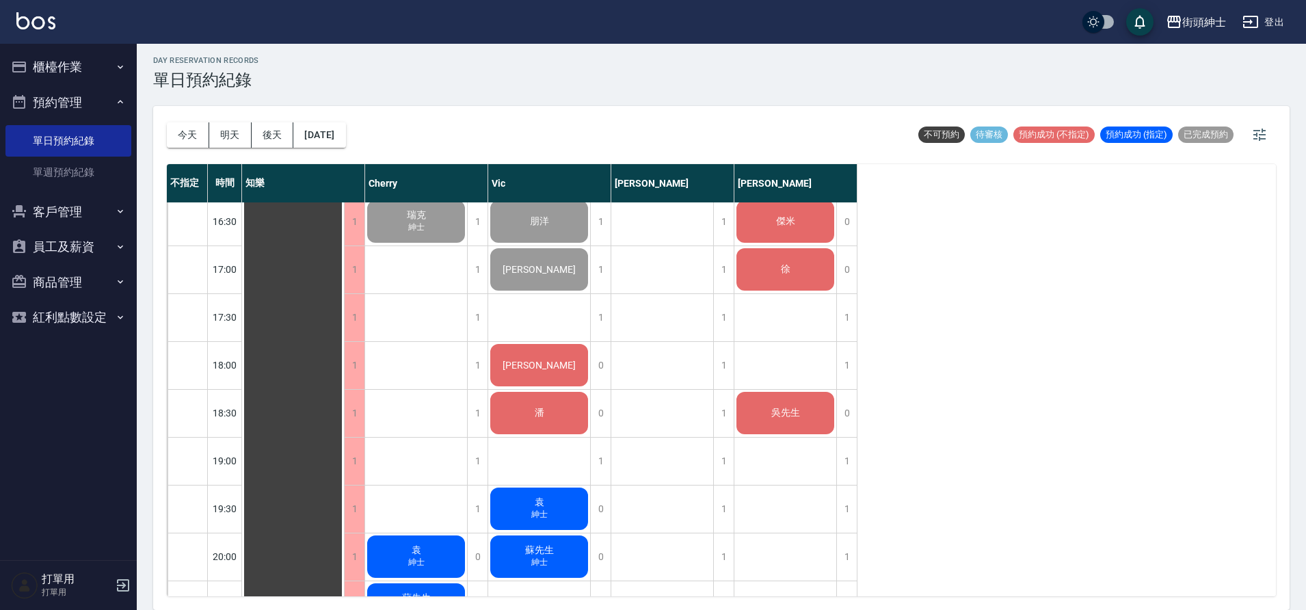
scroll to position [447, 0]
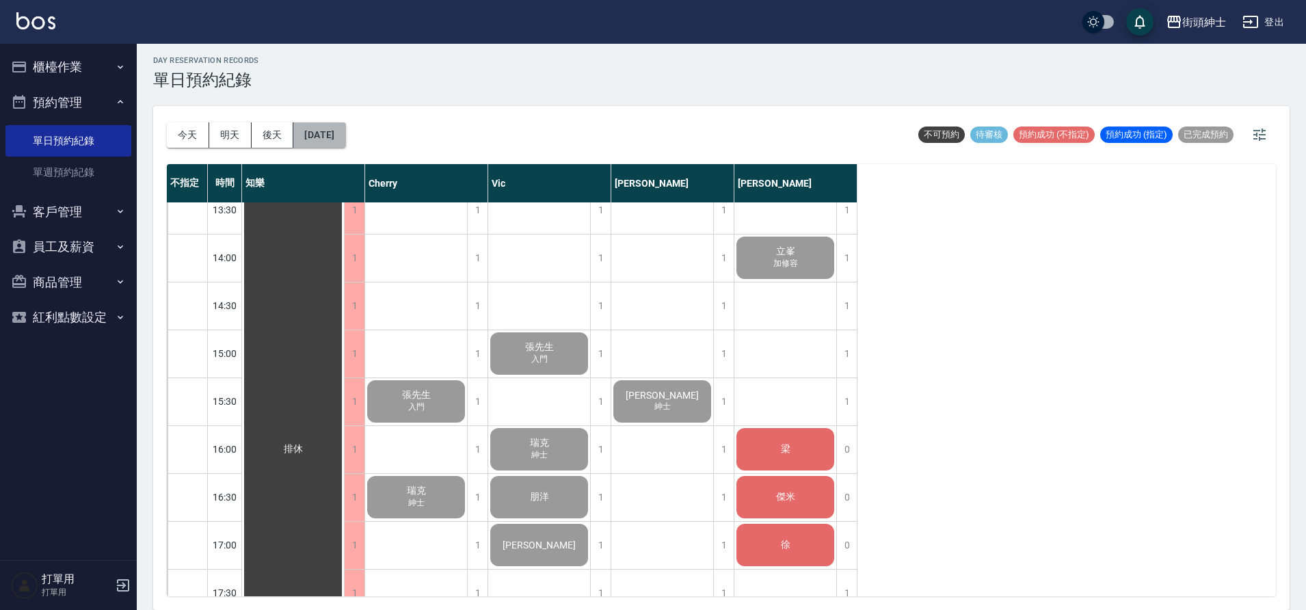
click at [337, 132] on button "2025/08/11" at bounding box center [319, 134] width 52 height 25
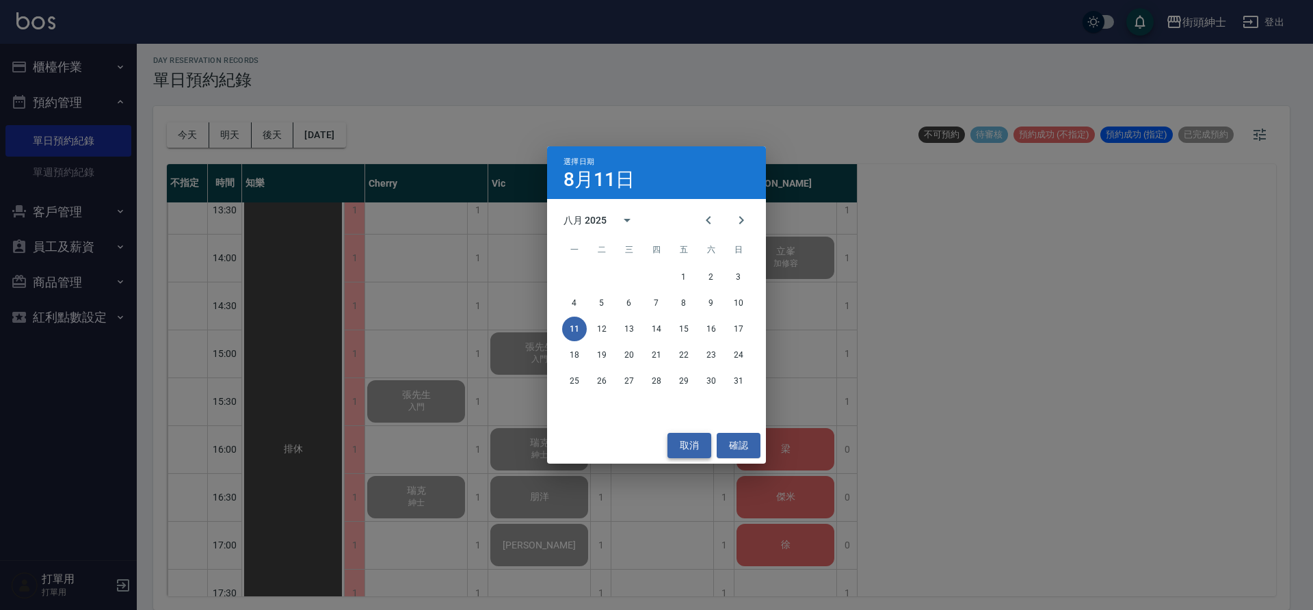
click at [694, 442] on button "取消" at bounding box center [689, 445] width 44 height 25
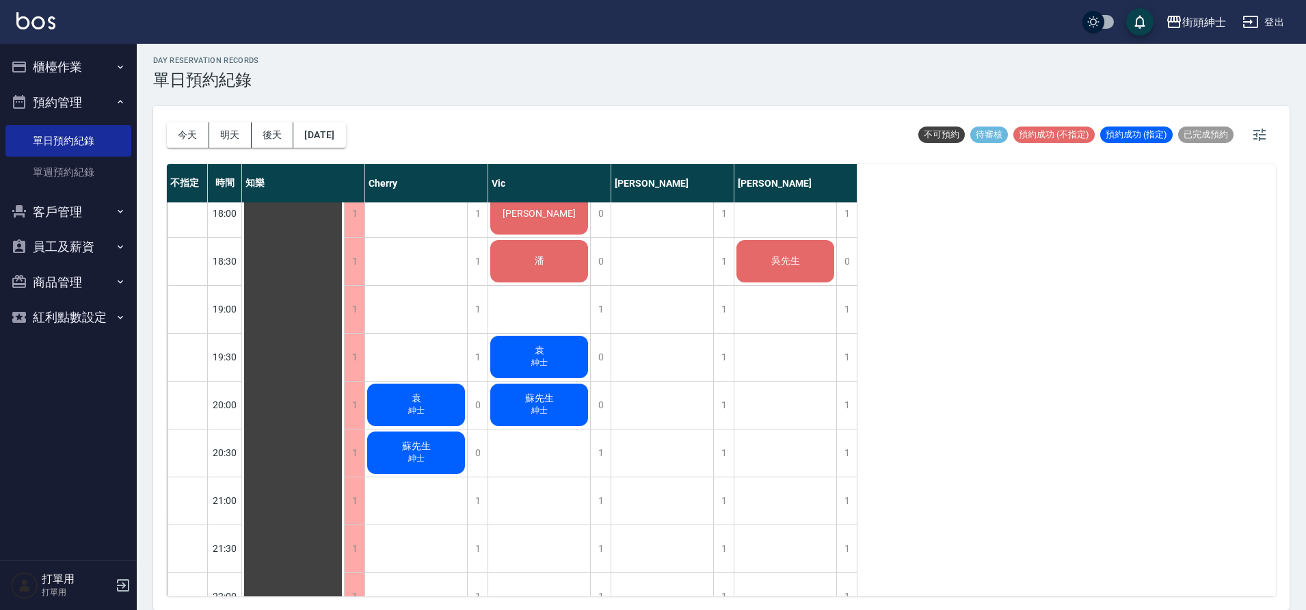
scroll to position [875, 0]
click at [332, 151] on div "今天 明天 後天 2025/08/11" at bounding box center [256, 135] width 179 height 58
drag, startPoint x: 332, startPoint y: 151, endPoint x: 344, endPoint y: 133, distance: 22.2
click at [332, 151] on div "今天 明天 後天 2025/08/11" at bounding box center [256, 135] width 179 height 58
click at [345, 130] on button "2025/08/11" at bounding box center [319, 134] width 52 height 25
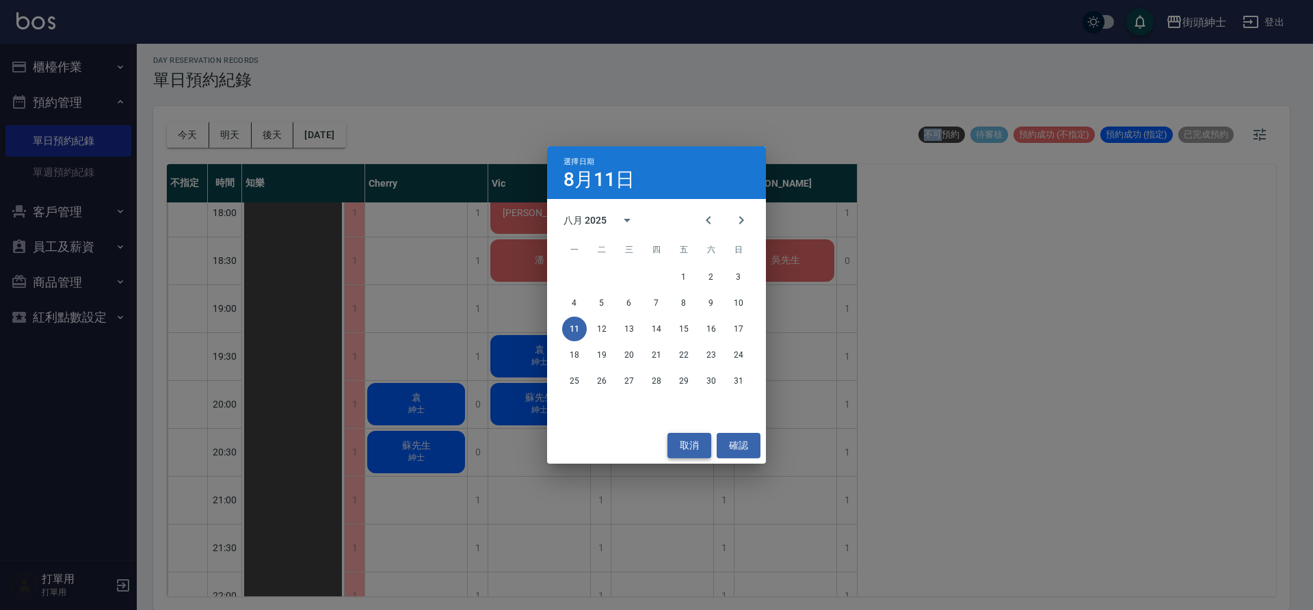
click at [675, 447] on button "取消" at bounding box center [689, 445] width 44 height 25
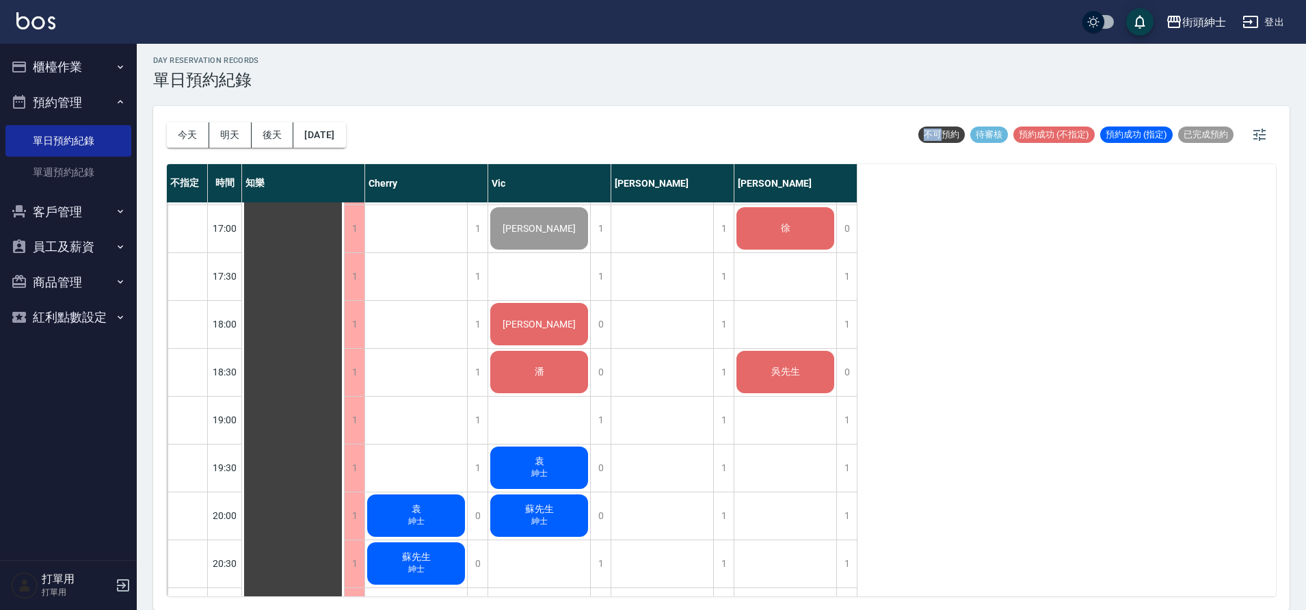
scroll to position [783, 0]
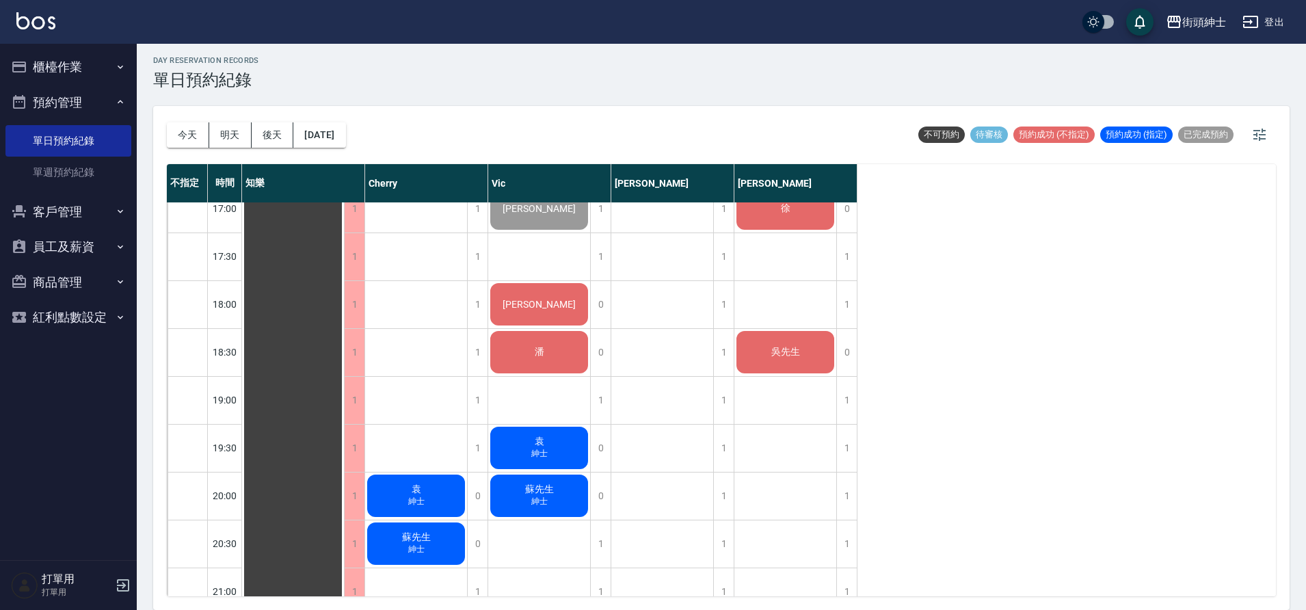
click at [344, 505] on div "袁 紳士" at bounding box center [293, 113] width 102 height 1386
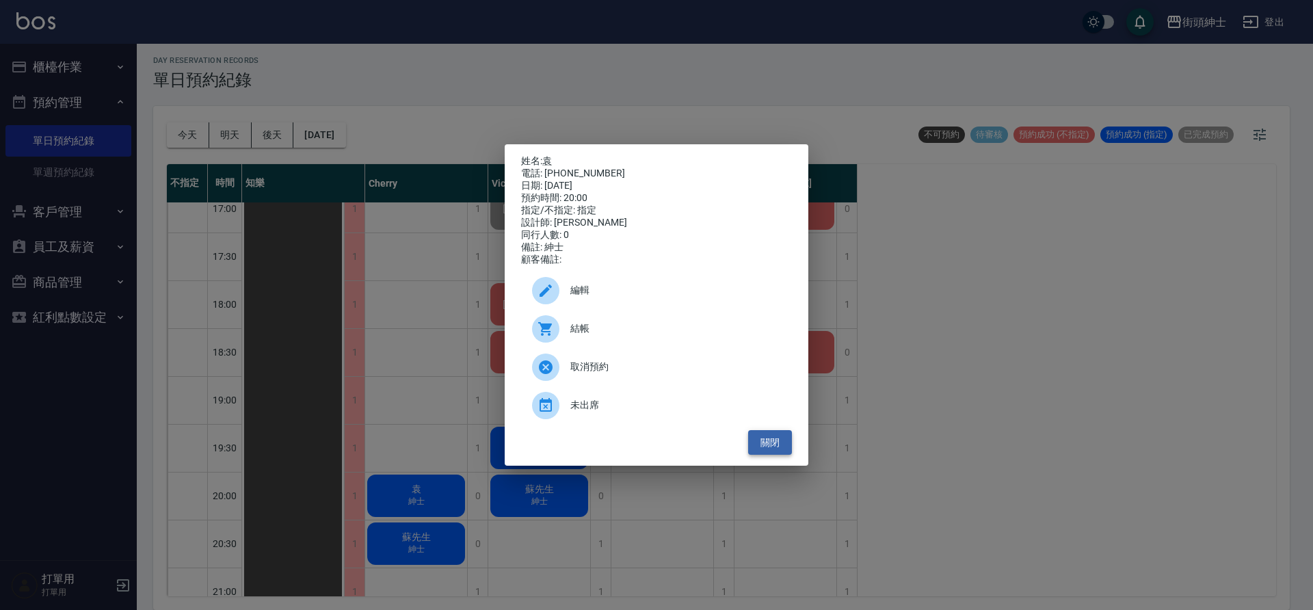
click at [788, 439] on button "關閉" at bounding box center [770, 442] width 44 height 25
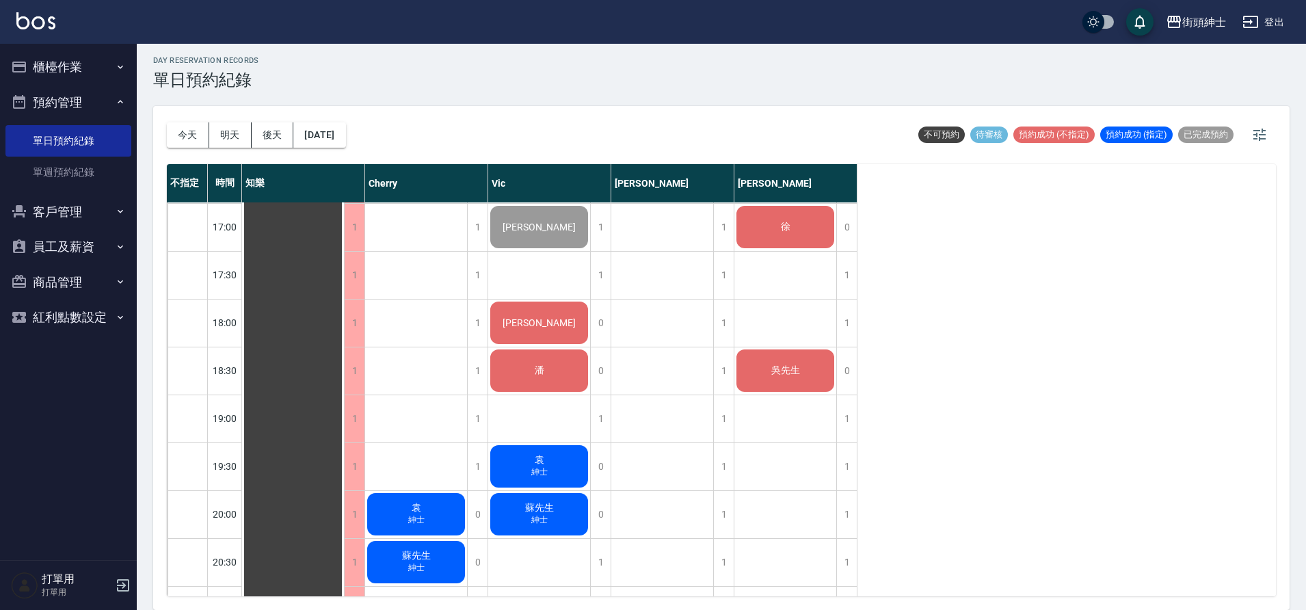
scroll to position [764, 0]
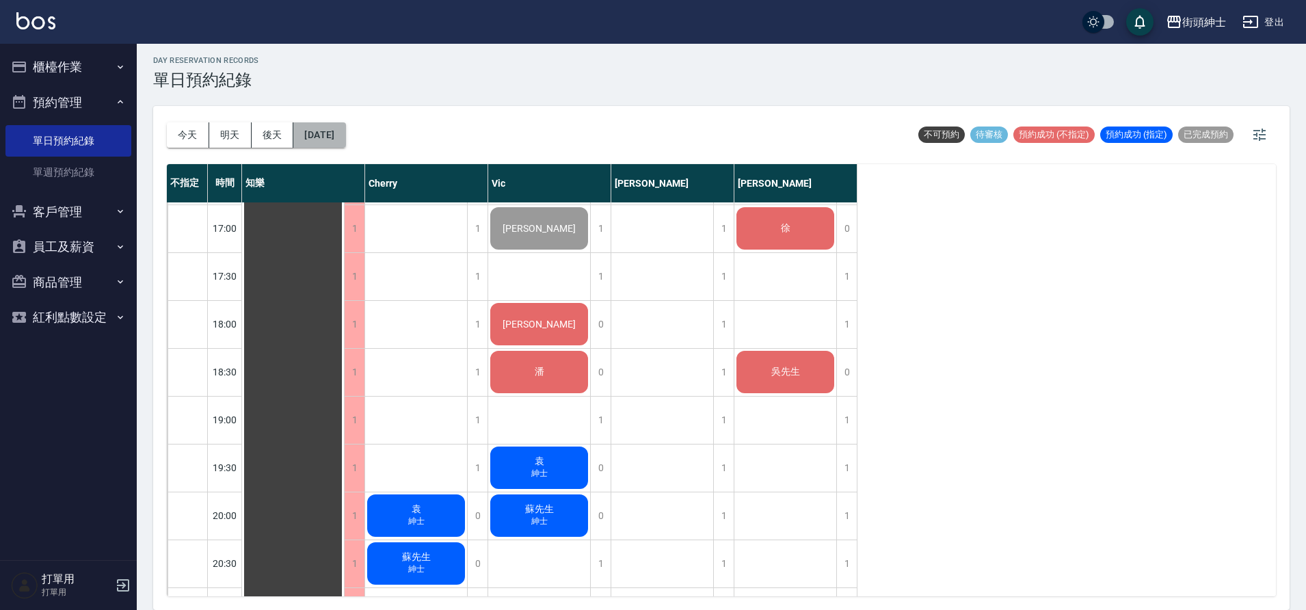
click at [330, 131] on button "2025/08/11" at bounding box center [319, 134] width 52 height 25
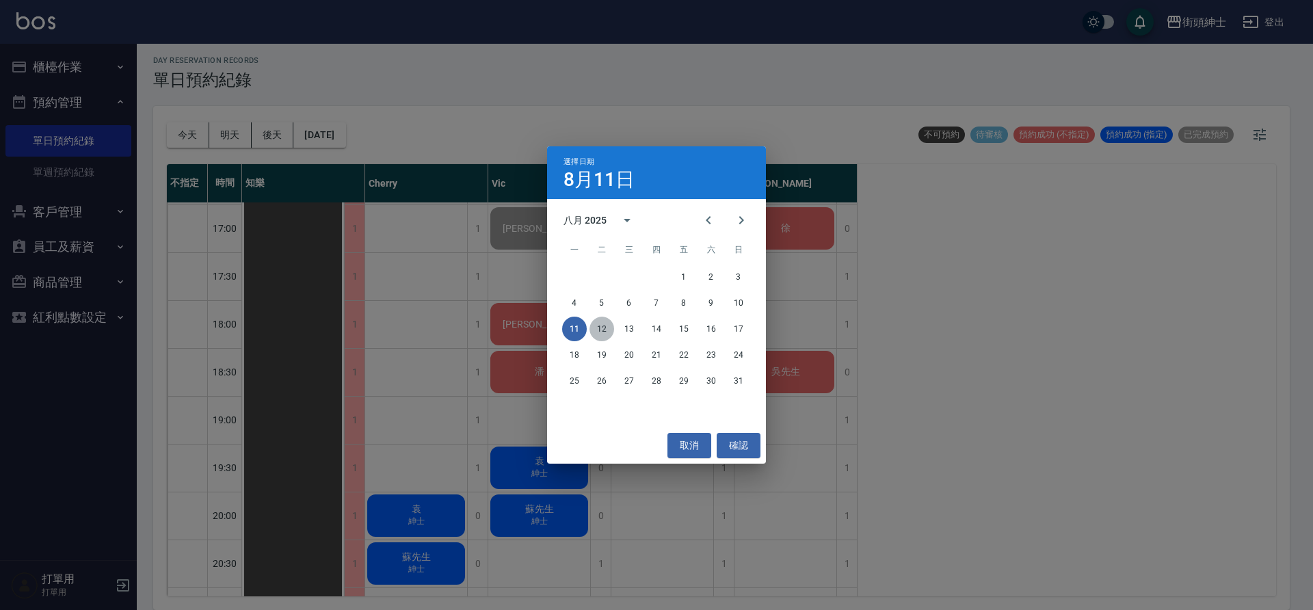
click at [606, 339] on button "12" at bounding box center [601, 329] width 25 height 25
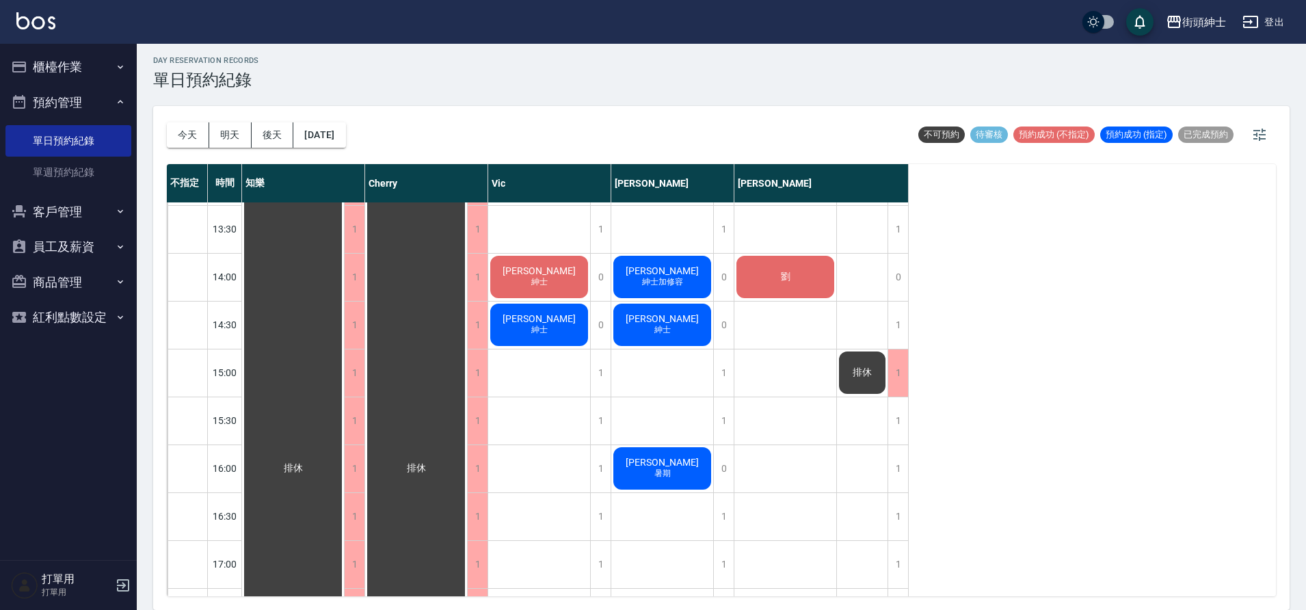
scroll to position [705, 0]
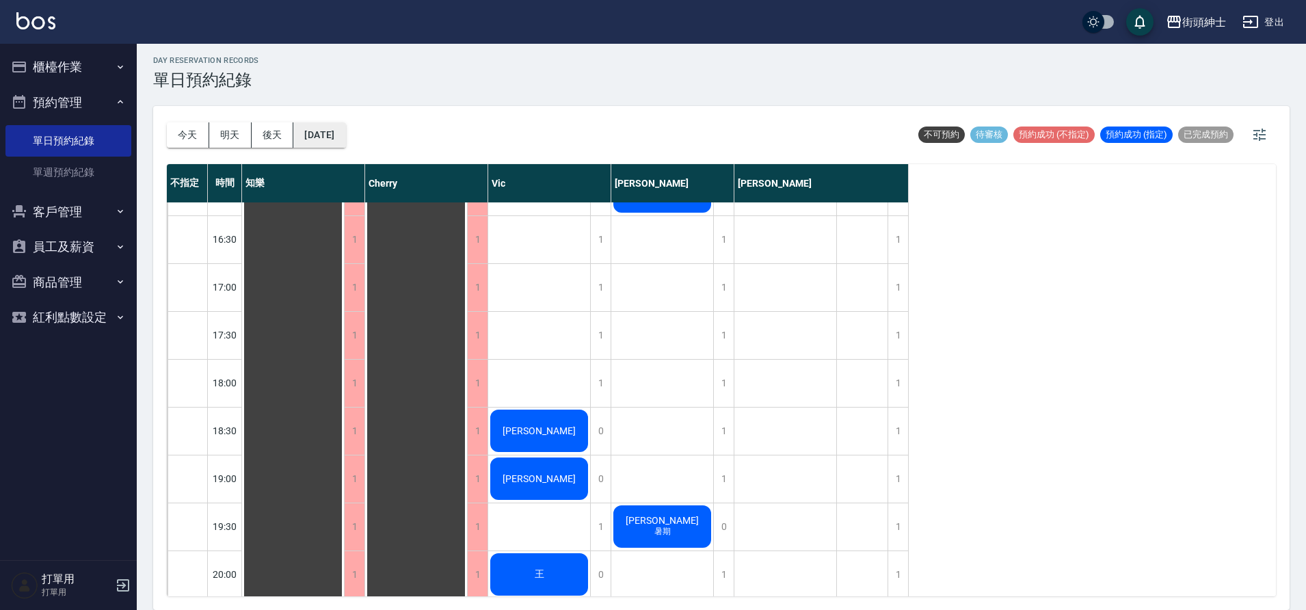
click at [335, 137] on button "2025/08/12" at bounding box center [319, 134] width 52 height 25
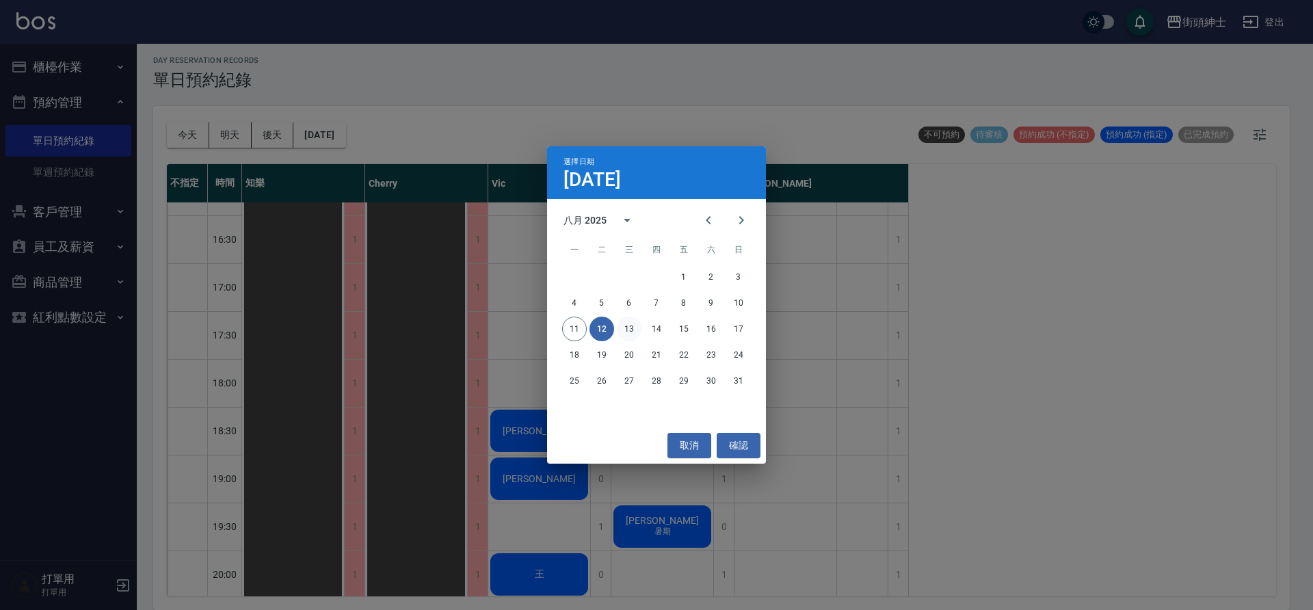
click at [634, 338] on button "13" at bounding box center [629, 329] width 25 height 25
click at [634, 338] on div at bounding box center [656, 305] width 1313 height 610
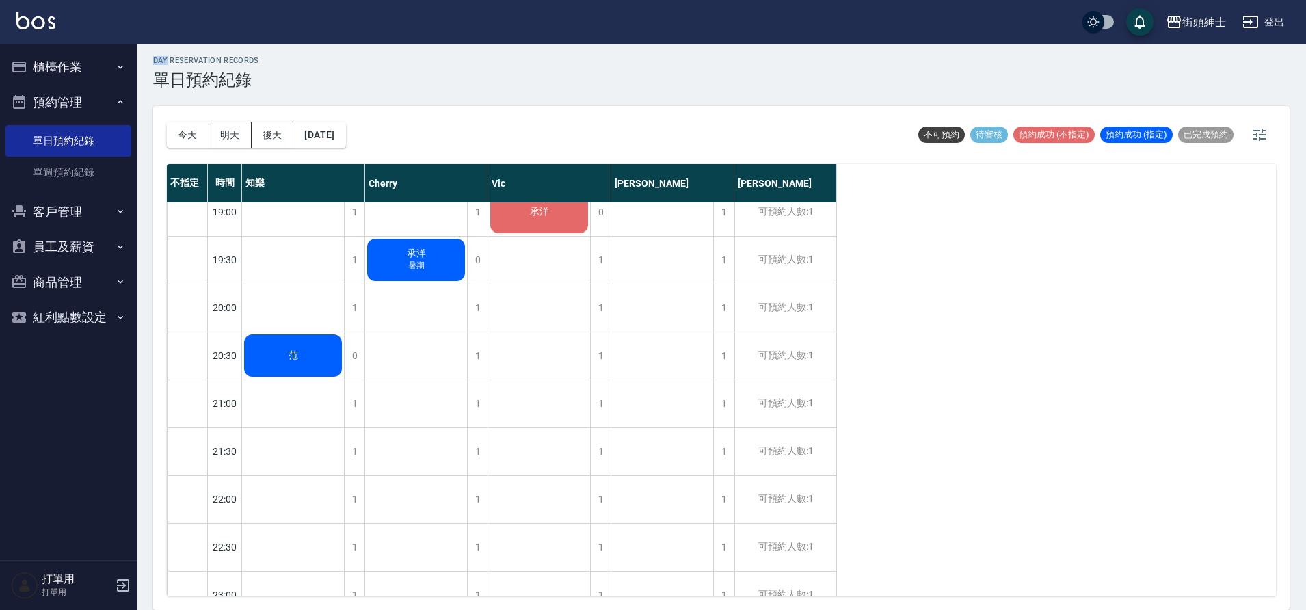
scroll to position [1005, 0]
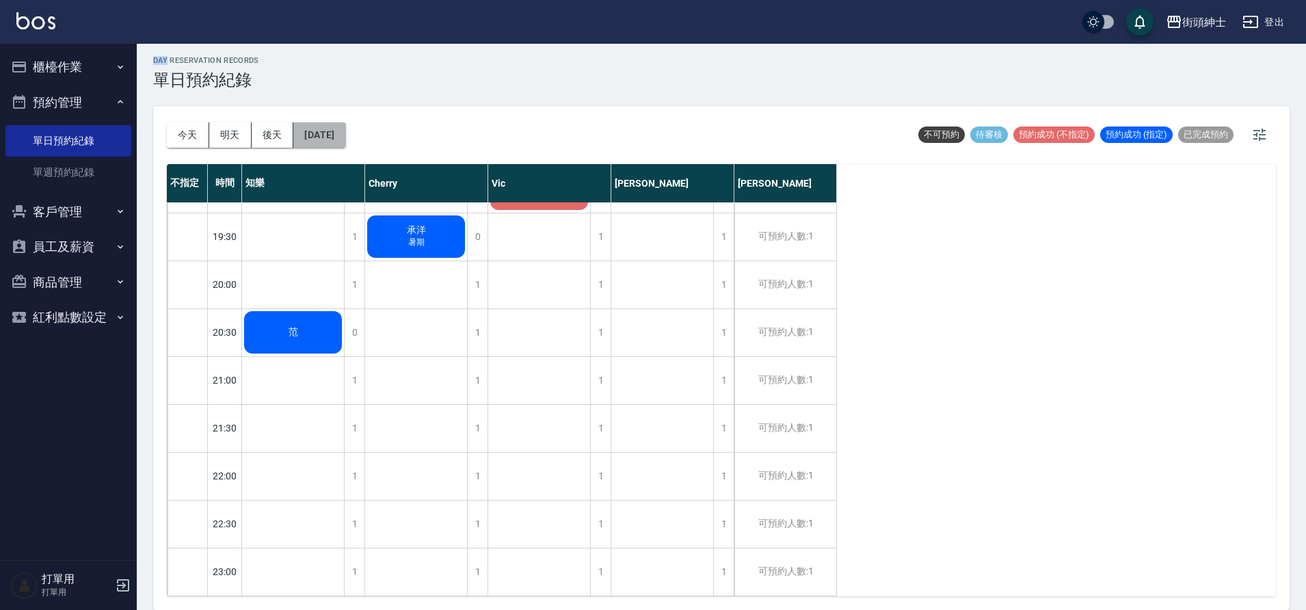
click at [345, 142] on button "2025/08/13" at bounding box center [319, 134] width 52 height 25
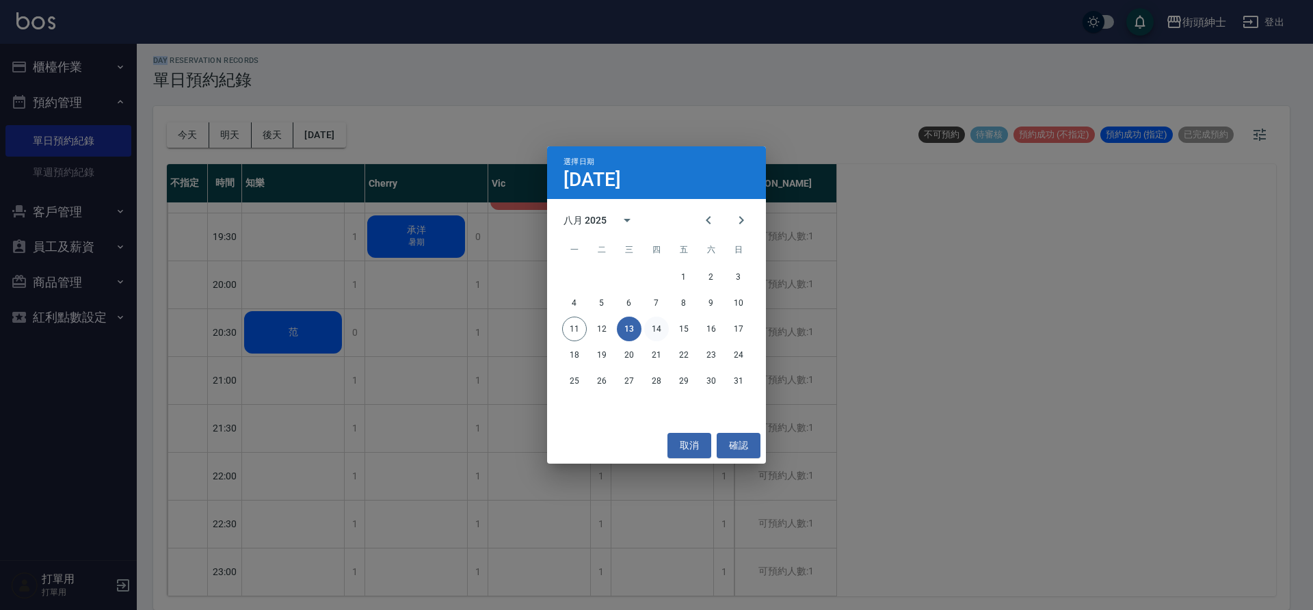
click at [655, 322] on button "14" at bounding box center [656, 329] width 25 height 25
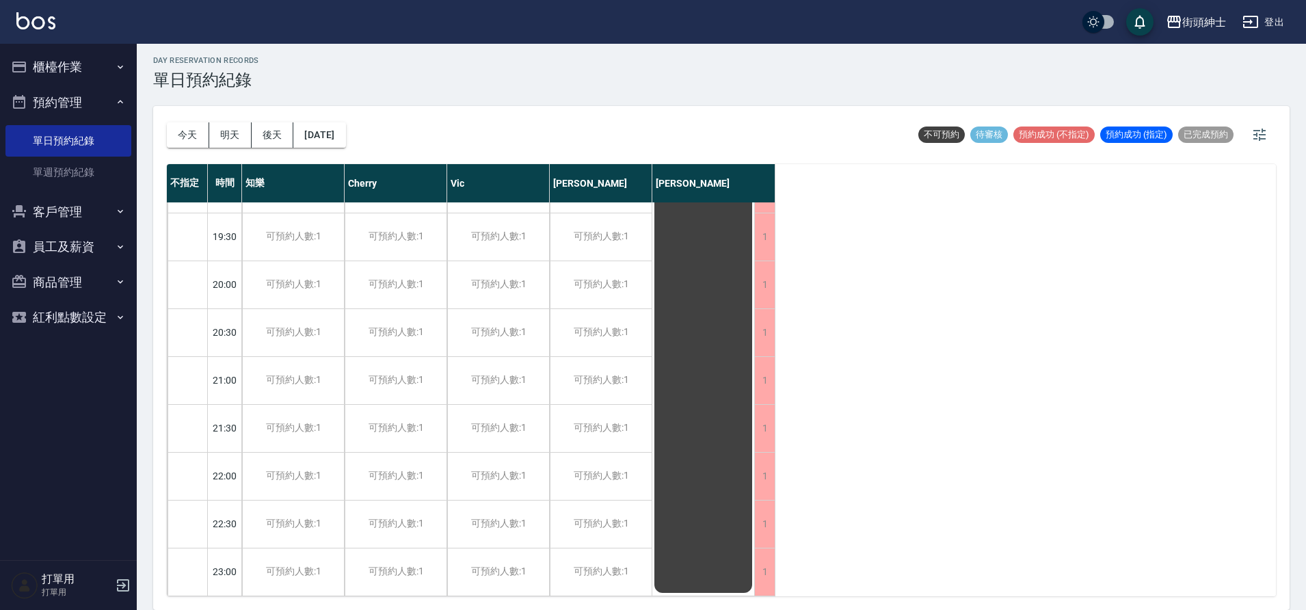
click at [332, 150] on div "今天 明天 後天 2025/08/14" at bounding box center [256, 135] width 179 height 58
click at [316, 131] on button "2025/08/14" at bounding box center [319, 134] width 52 height 25
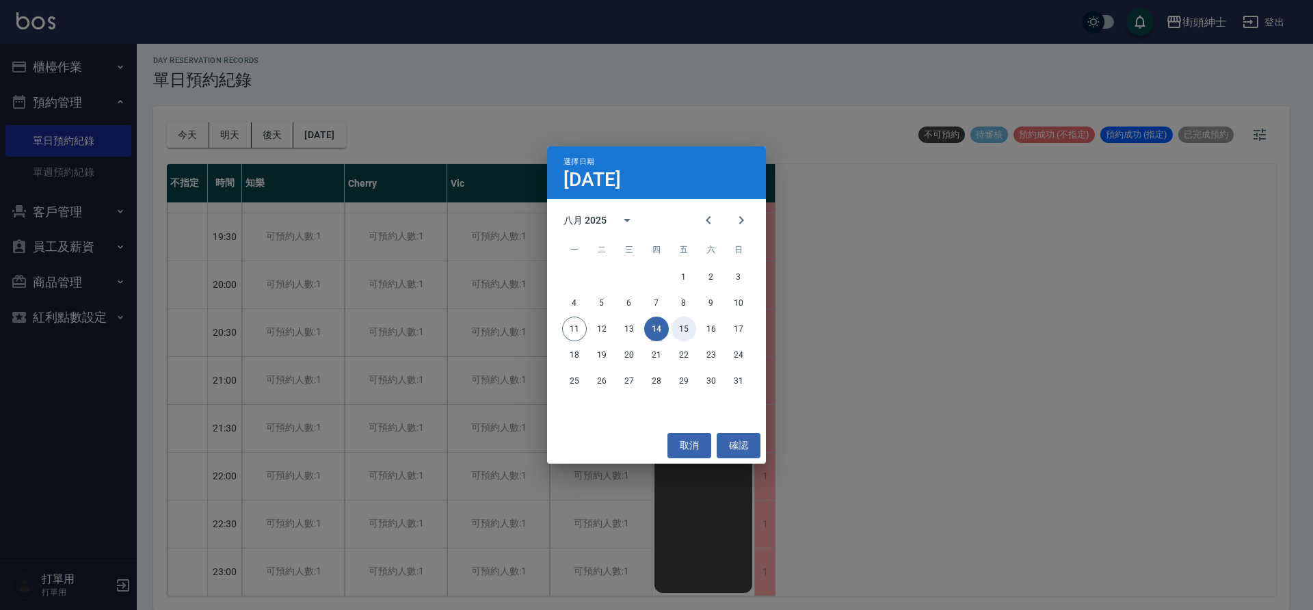
click at [677, 329] on button "15" at bounding box center [683, 329] width 25 height 25
click at [677, 329] on div at bounding box center [656, 305] width 1313 height 610
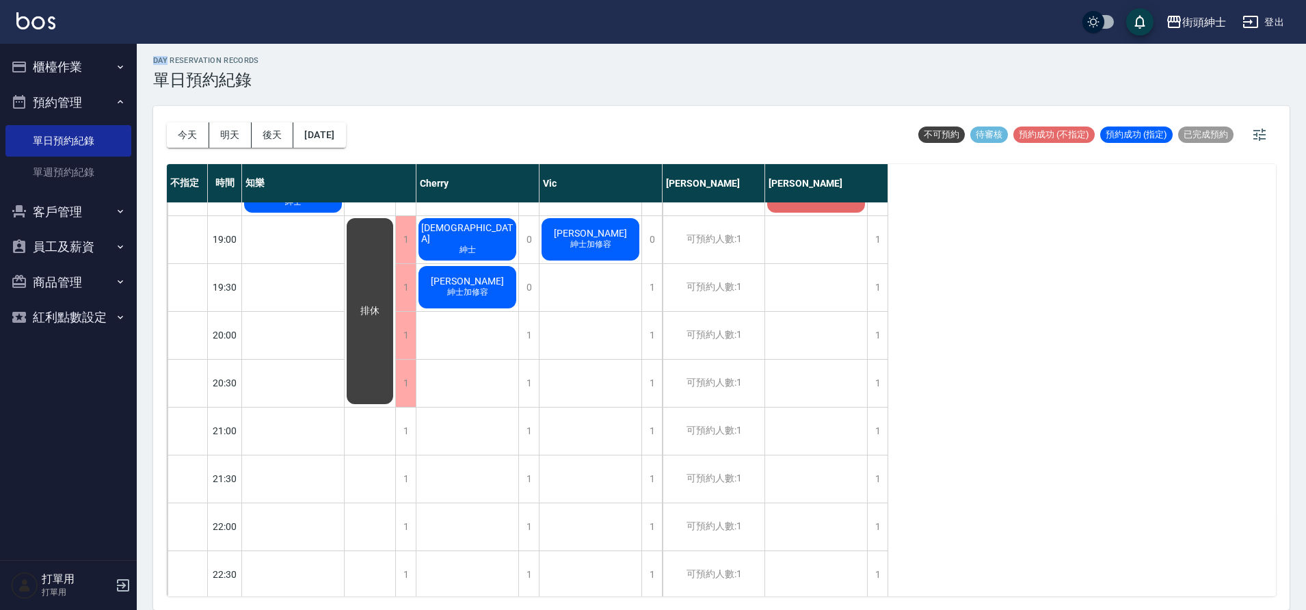
scroll to position [719, 0]
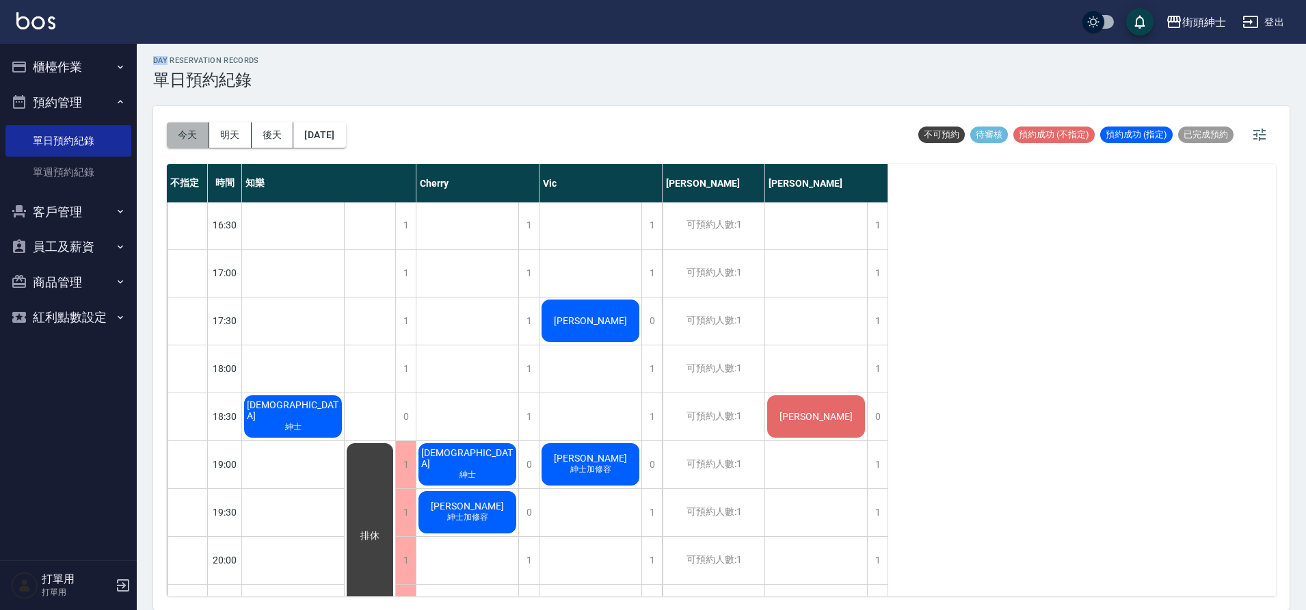
click at [192, 131] on button "今天" at bounding box center [188, 134] width 42 height 25
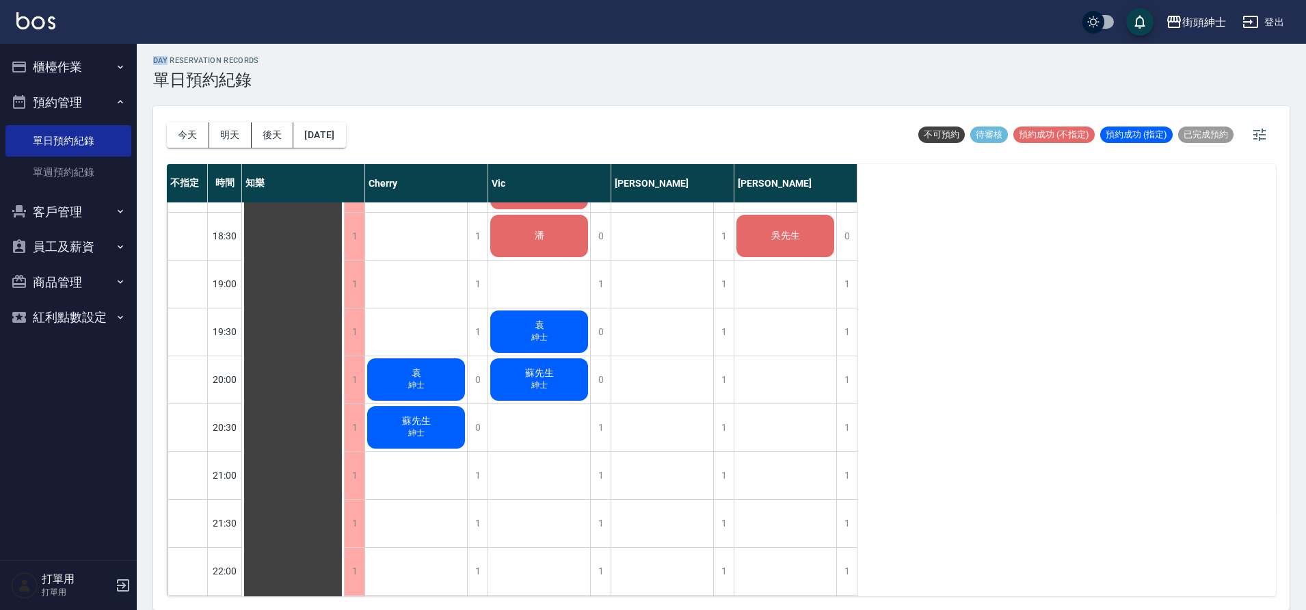
scroll to position [826, 0]
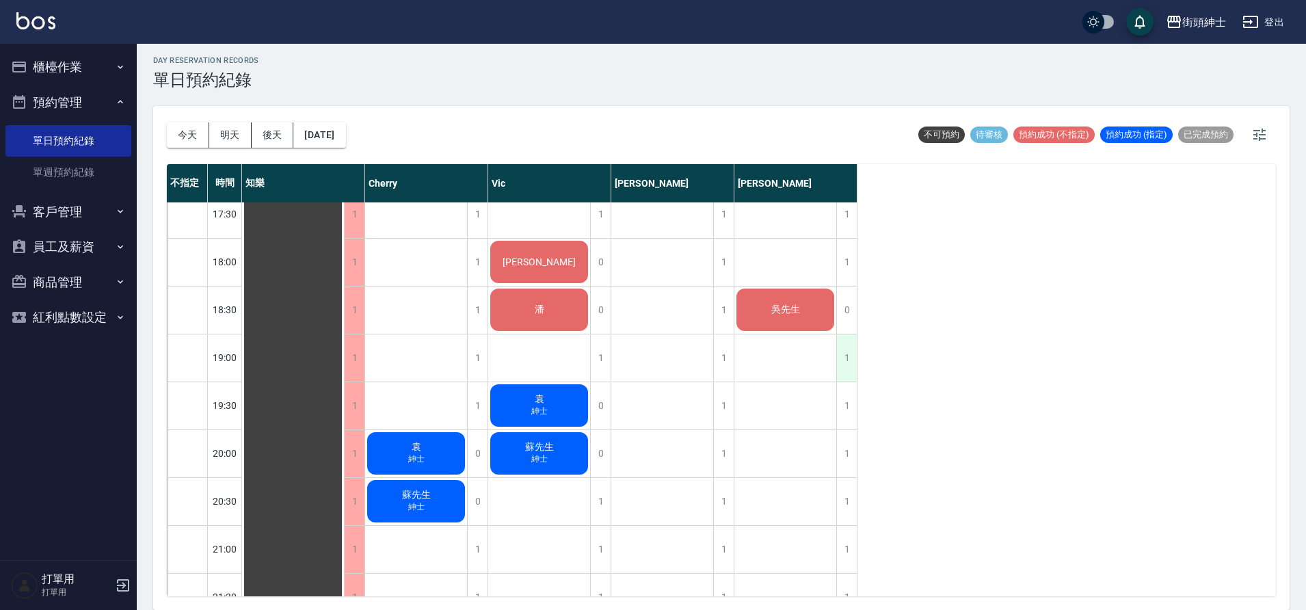
click at [842, 353] on div "1" at bounding box center [846, 357] width 21 height 47
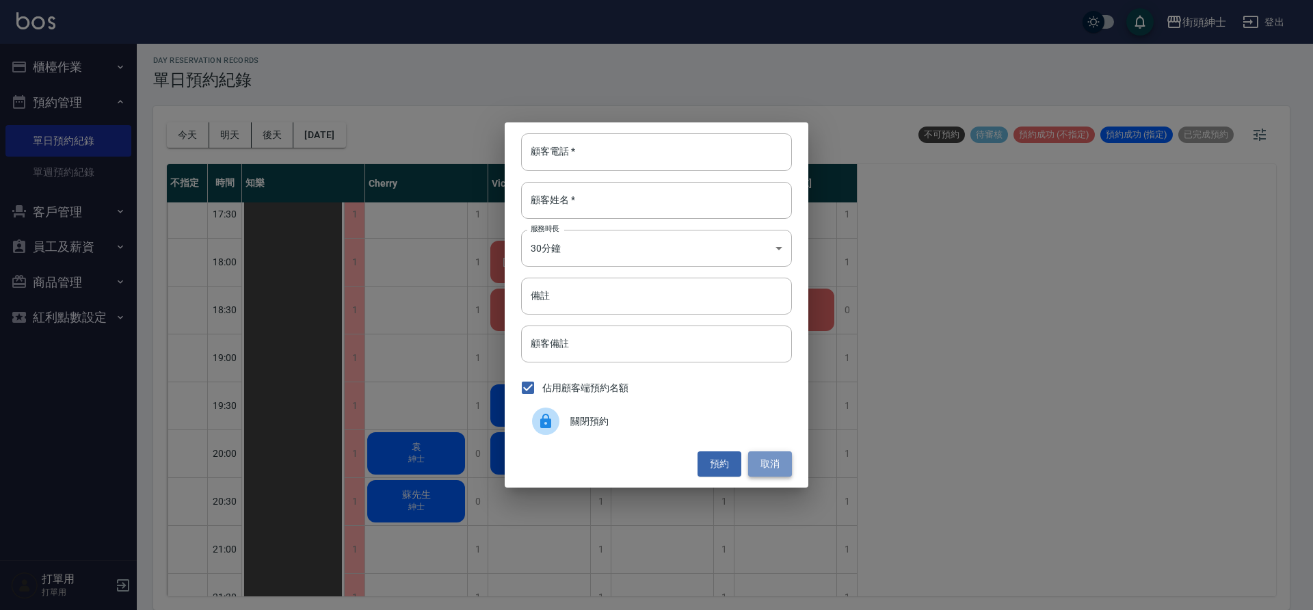
click at [756, 461] on button "取消" at bounding box center [770, 463] width 44 height 25
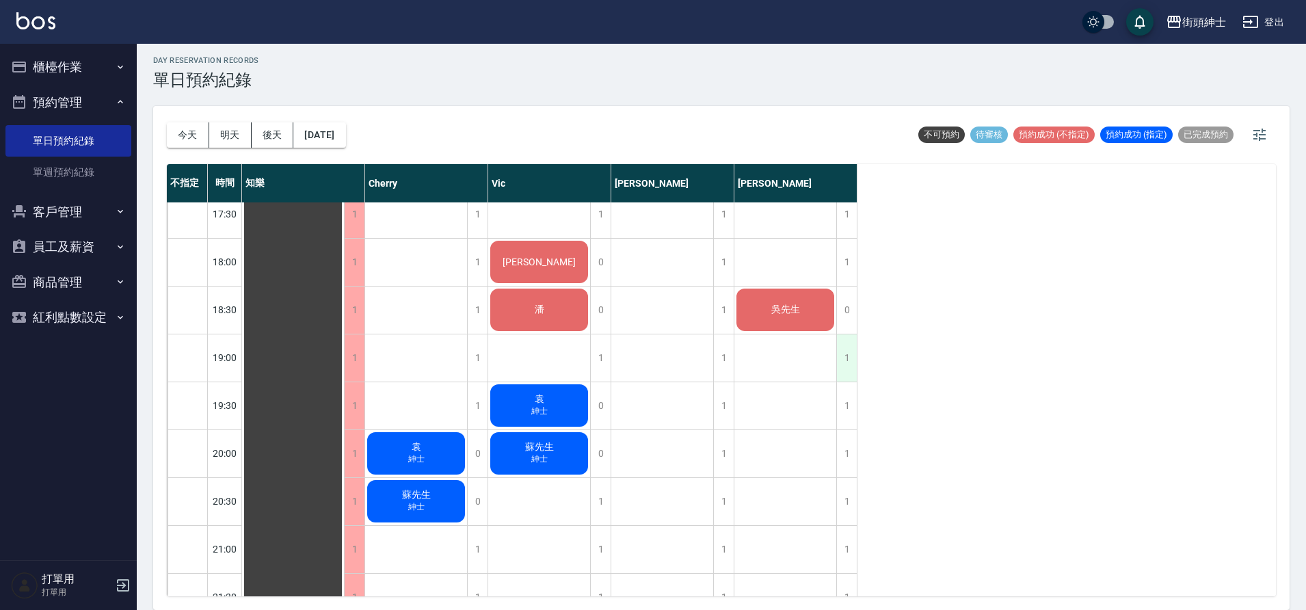
click at [840, 372] on div "1" at bounding box center [846, 357] width 21 height 47
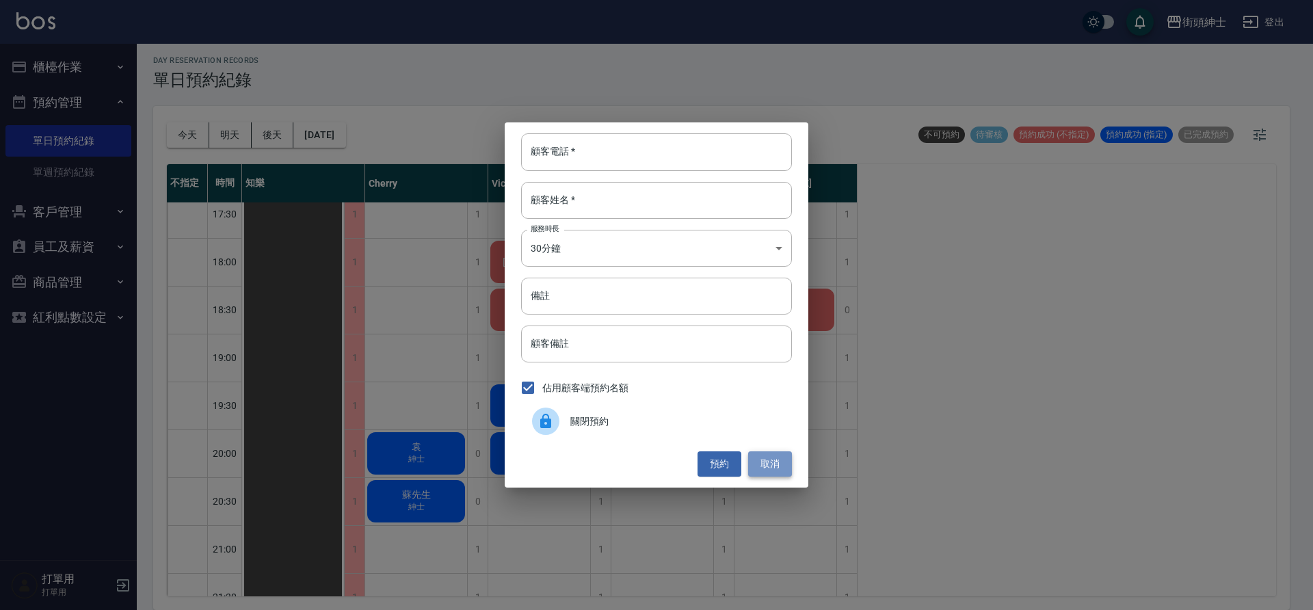
click at [766, 464] on button "取消" at bounding box center [770, 463] width 44 height 25
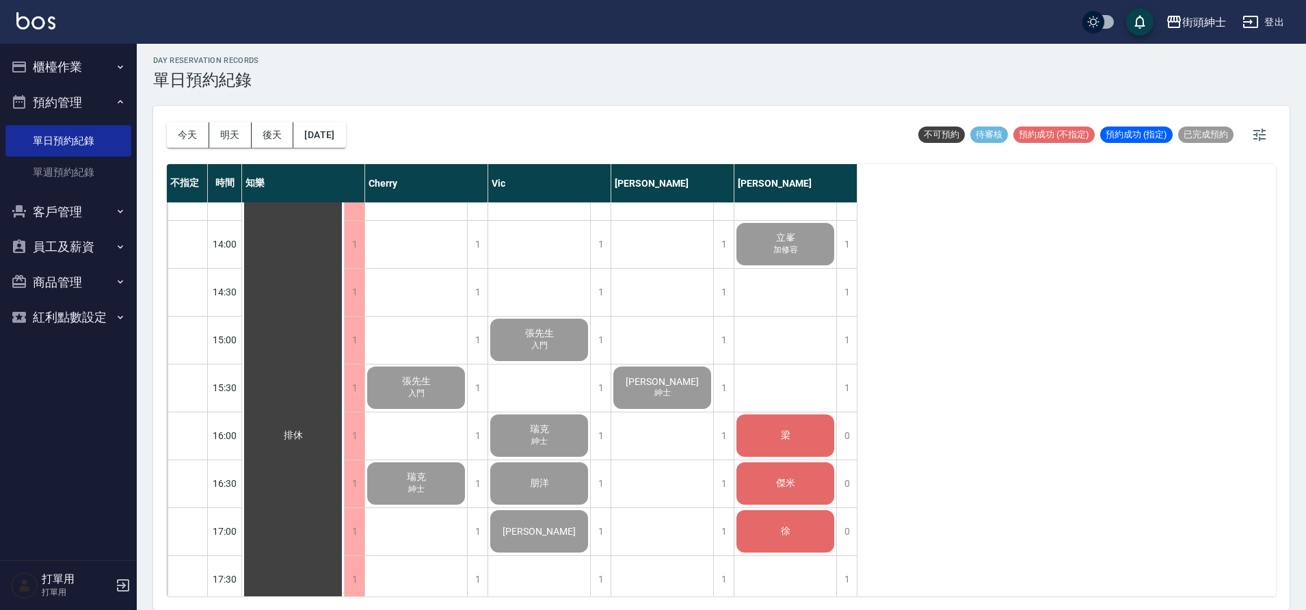
scroll to position [762, 0]
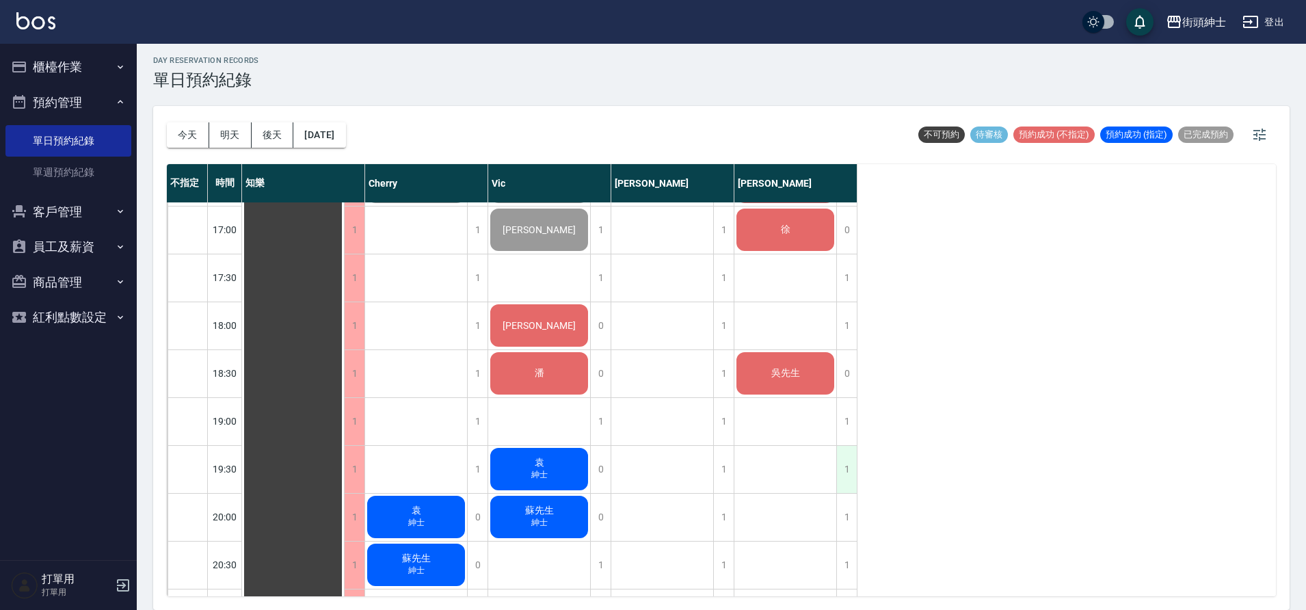
click at [846, 460] on div "1" at bounding box center [846, 469] width 21 height 47
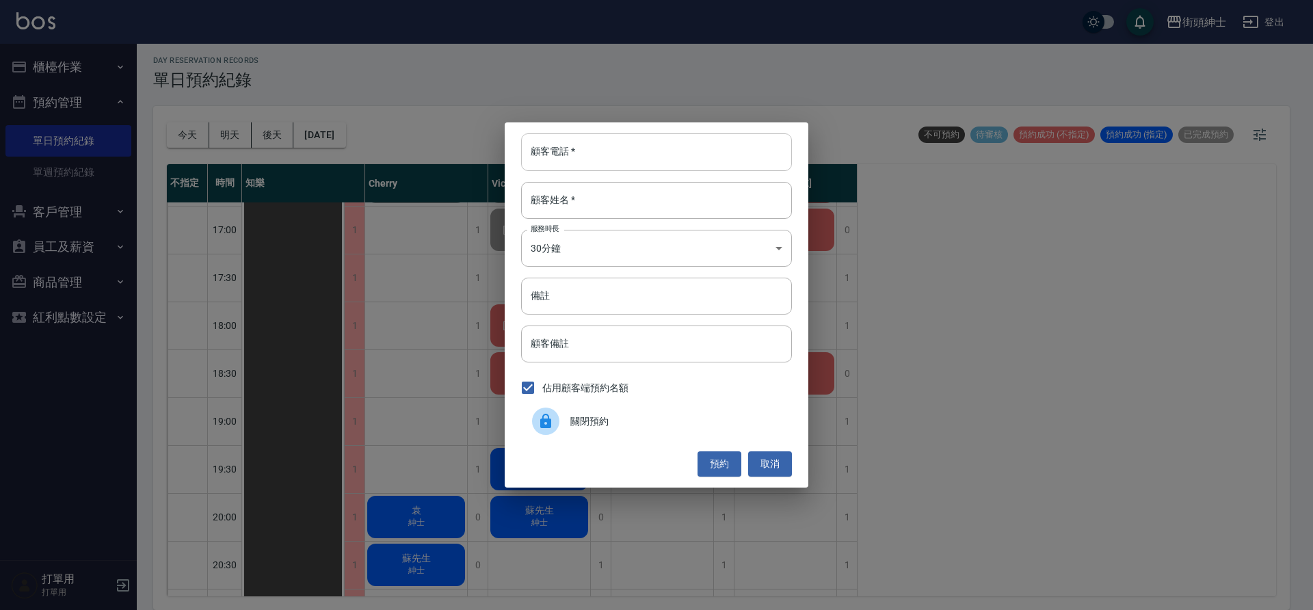
click at [712, 156] on input "顧客電話   *" at bounding box center [656, 151] width 271 height 37
type input "０"
type input "0919593942"
click at [718, 204] on input "顧客姓名   *" at bounding box center [656, 200] width 271 height 37
type input "謝"
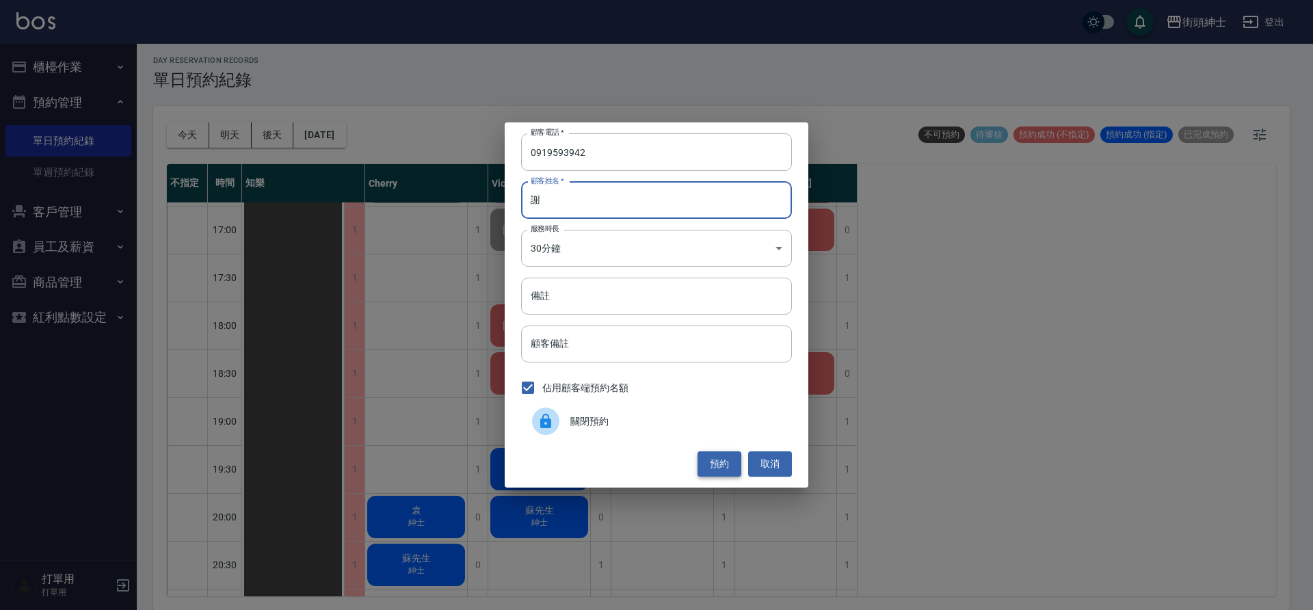
click at [722, 466] on button "預約" at bounding box center [719, 463] width 44 height 25
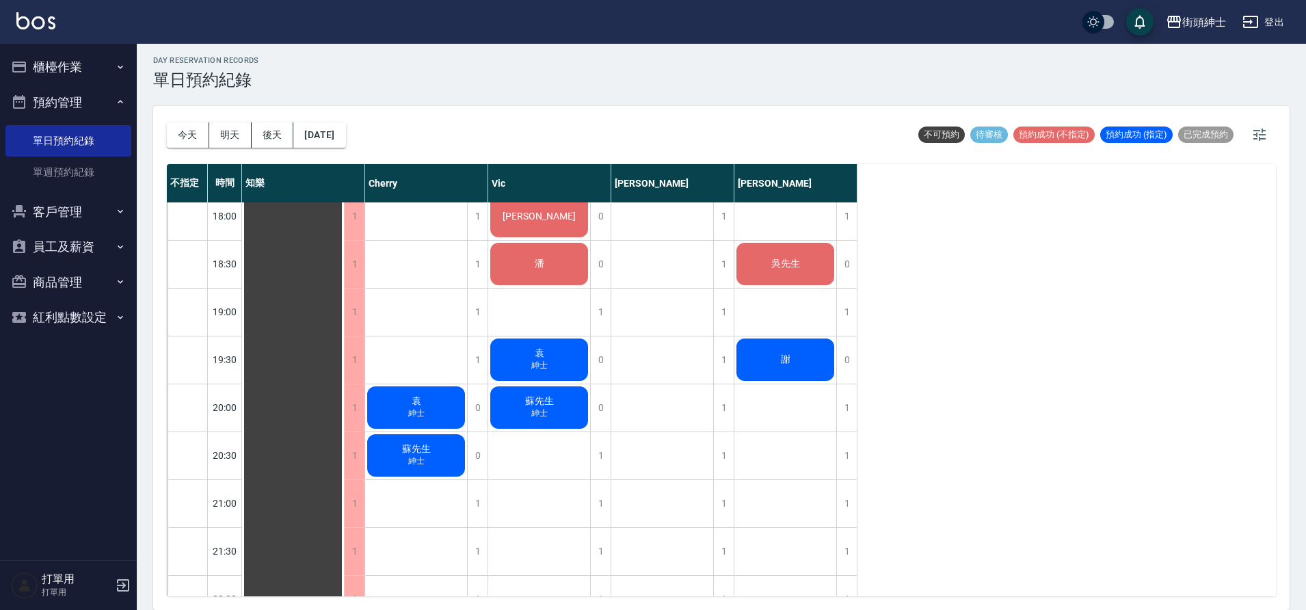
scroll to position [823, 0]
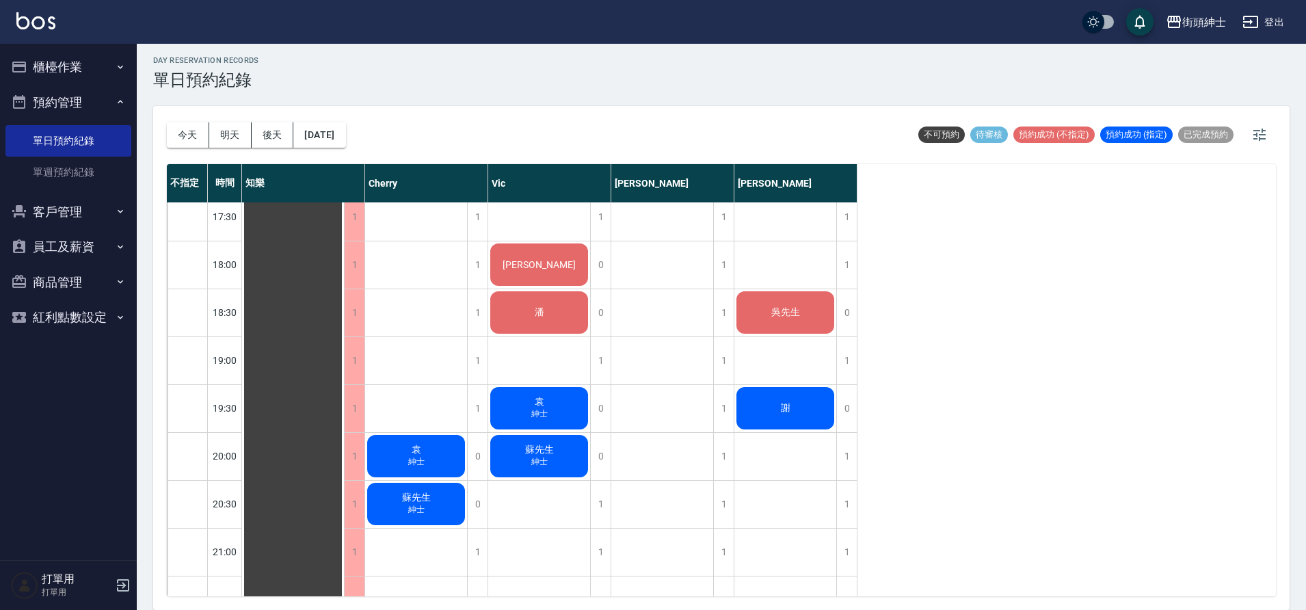
click at [344, 418] on div "謝" at bounding box center [293, 73] width 102 height 1386
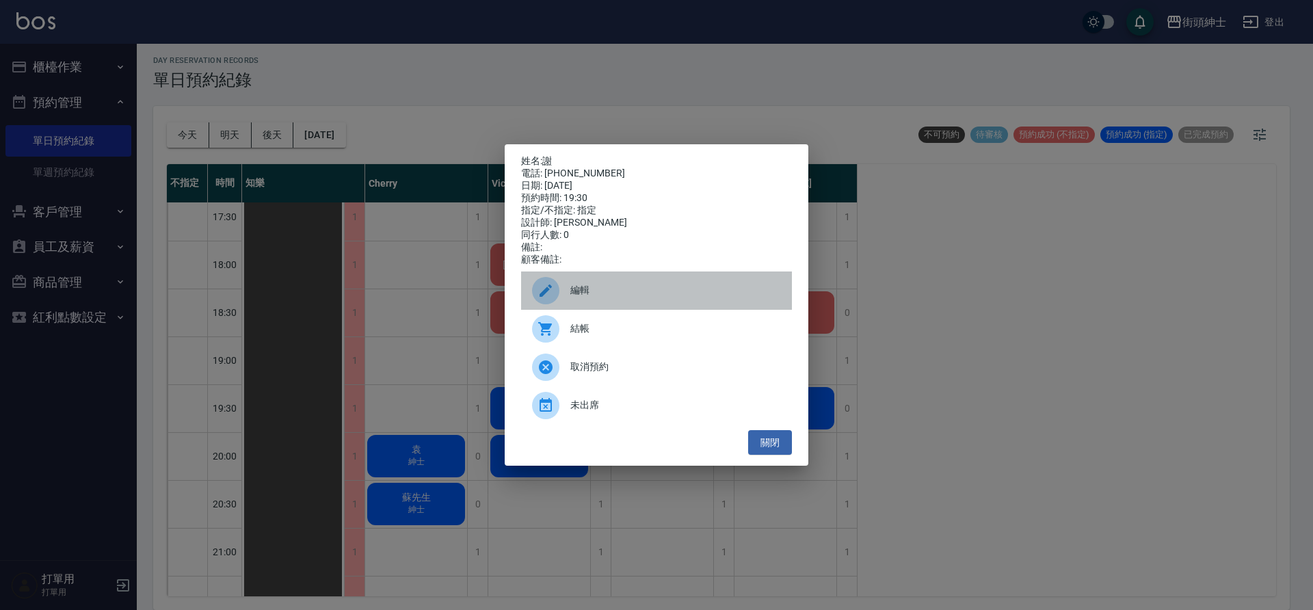
click at [615, 297] on span "編輯" at bounding box center [675, 290] width 211 height 14
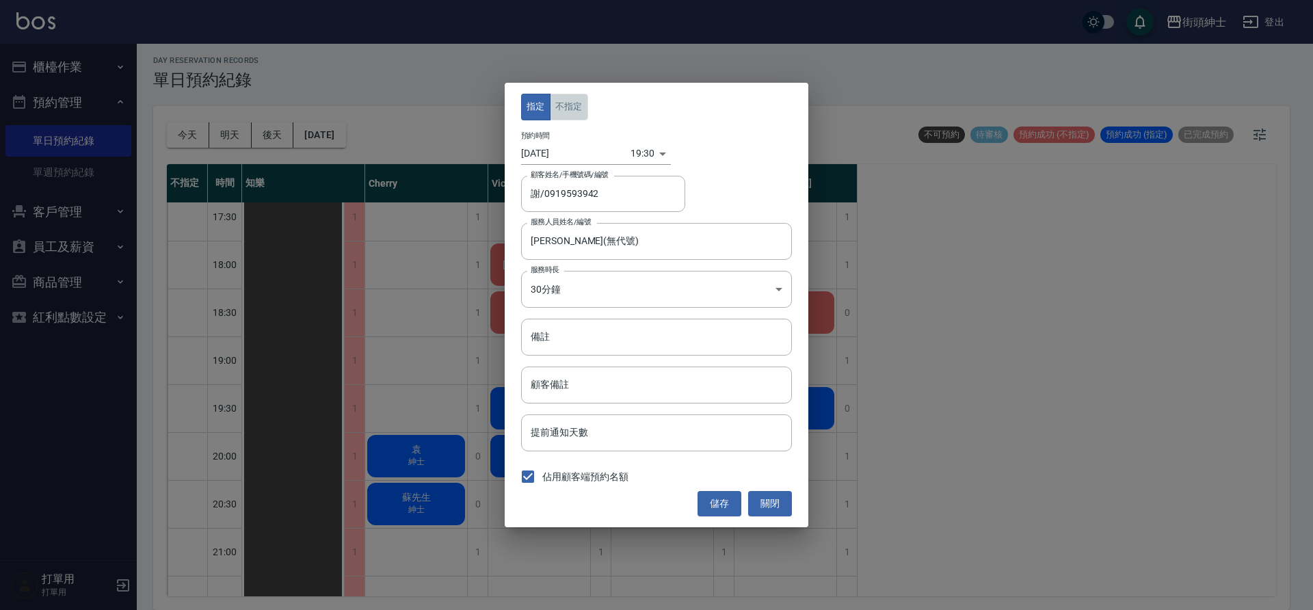
drag, startPoint x: 576, startPoint y: 97, endPoint x: 590, endPoint y: 130, distance: 35.8
click at [576, 98] on button "不指定" at bounding box center [569, 107] width 38 height 27
click at [712, 517] on div "指定 不指定 預約時間 2025/08/11 19:30 1754911800000 顧客姓名/手機號碼/編號 謝/0919593942 顧客姓名/手機號碼/…" at bounding box center [657, 305] width 304 height 444
click at [710, 509] on button "儲存" at bounding box center [719, 503] width 44 height 25
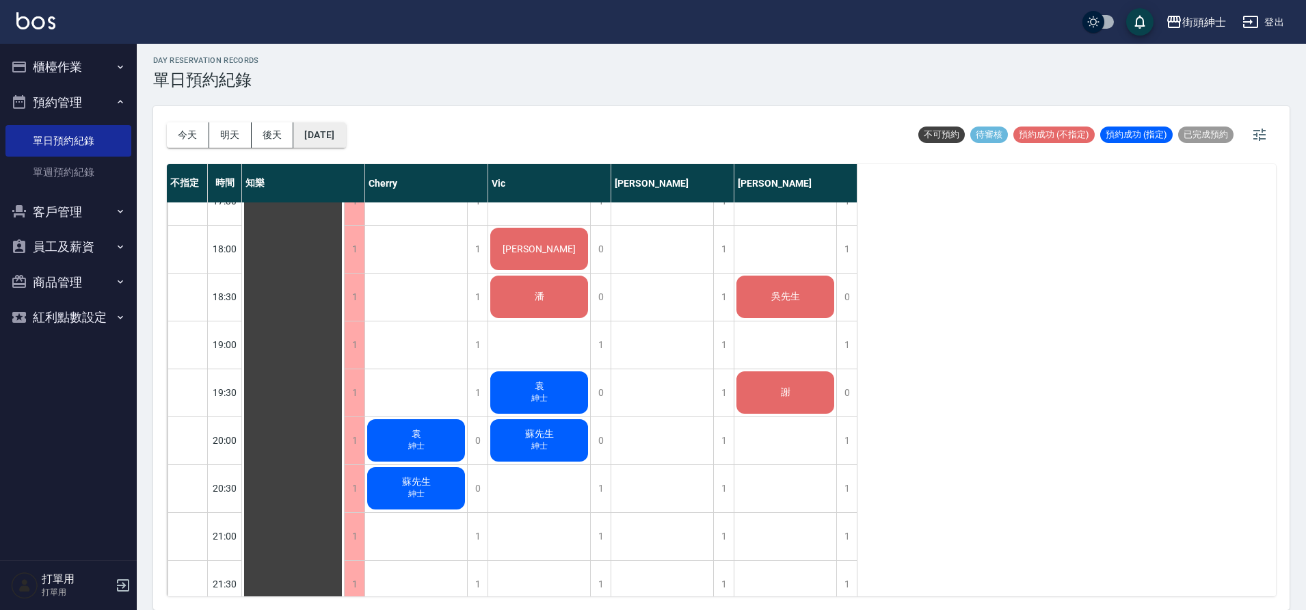
scroll to position [802, 0]
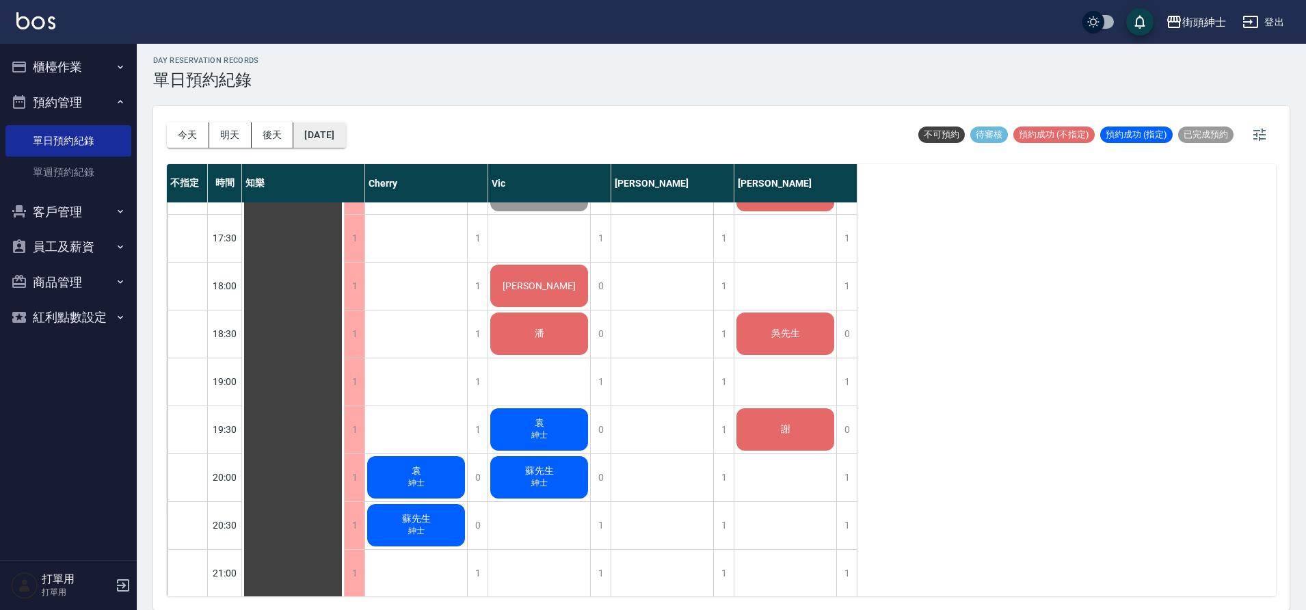
click at [330, 133] on button "2025/08/11" at bounding box center [319, 134] width 52 height 25
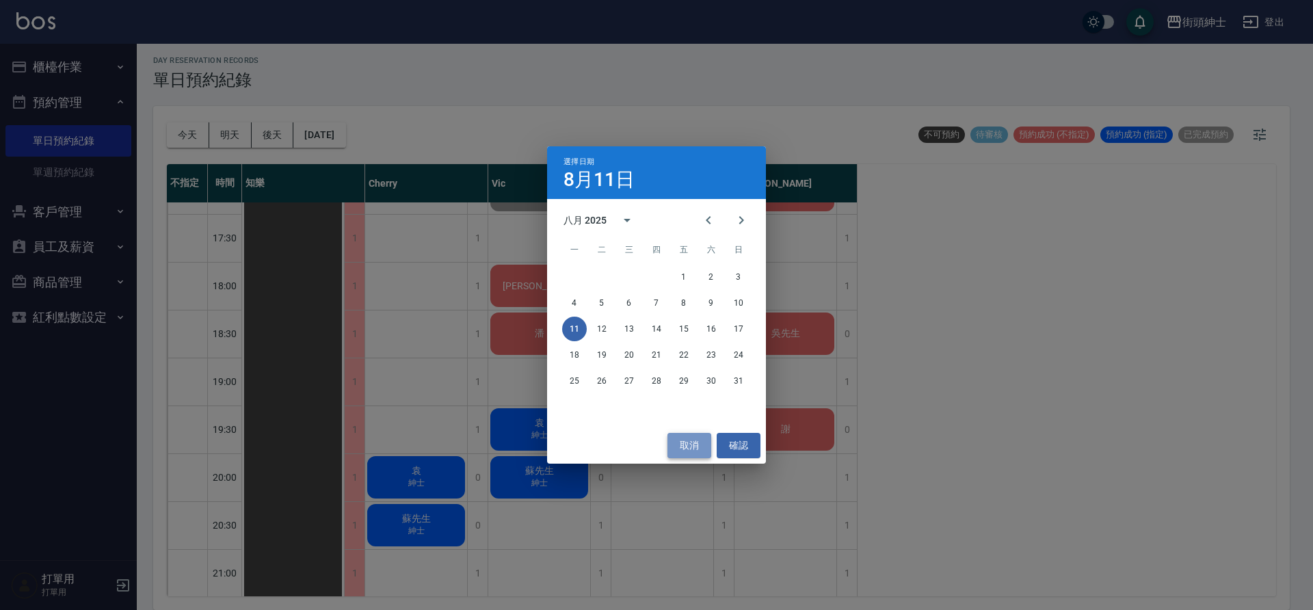
click at [690, 446] on button "取消" at bounding box center [689, 445] width 44 height 25
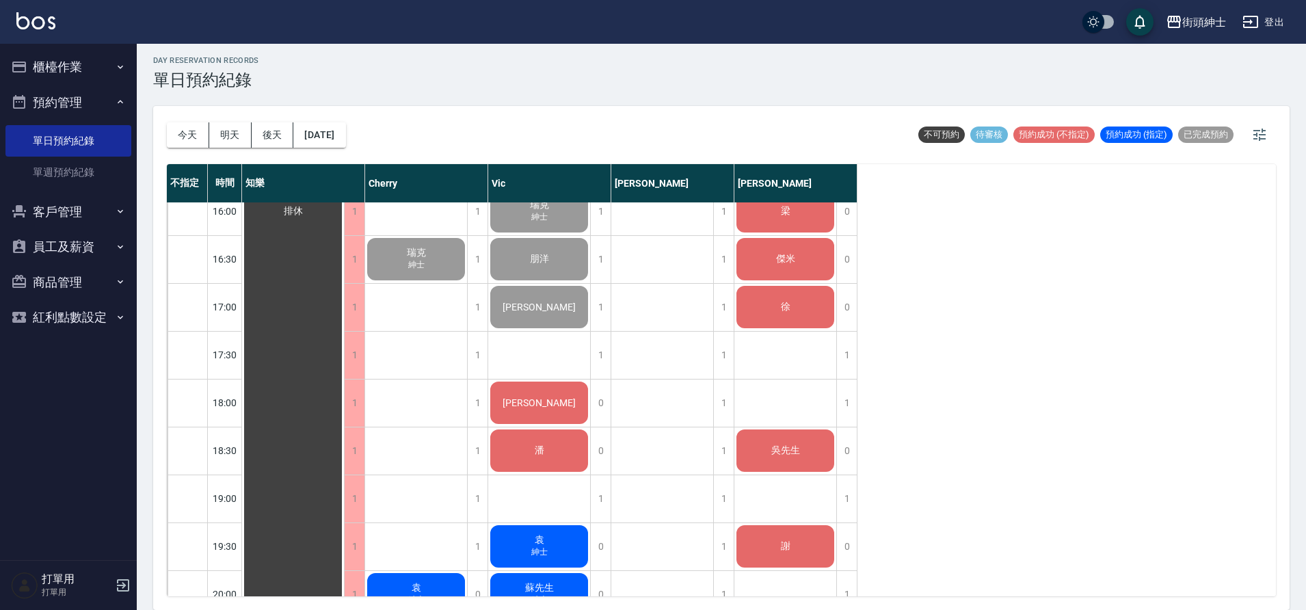
scroll to position [669, 0]
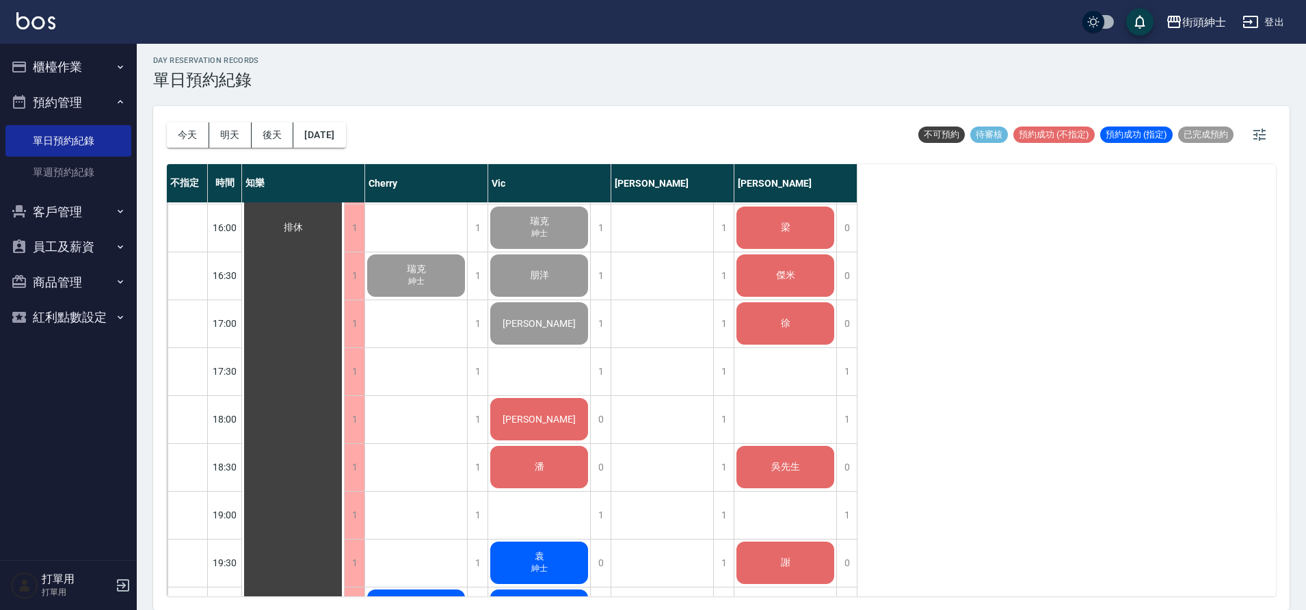
click at [317, 152] on div "今天 明天 後天 2025/08/11" at bounding box center [256, 135] width 179 height 58
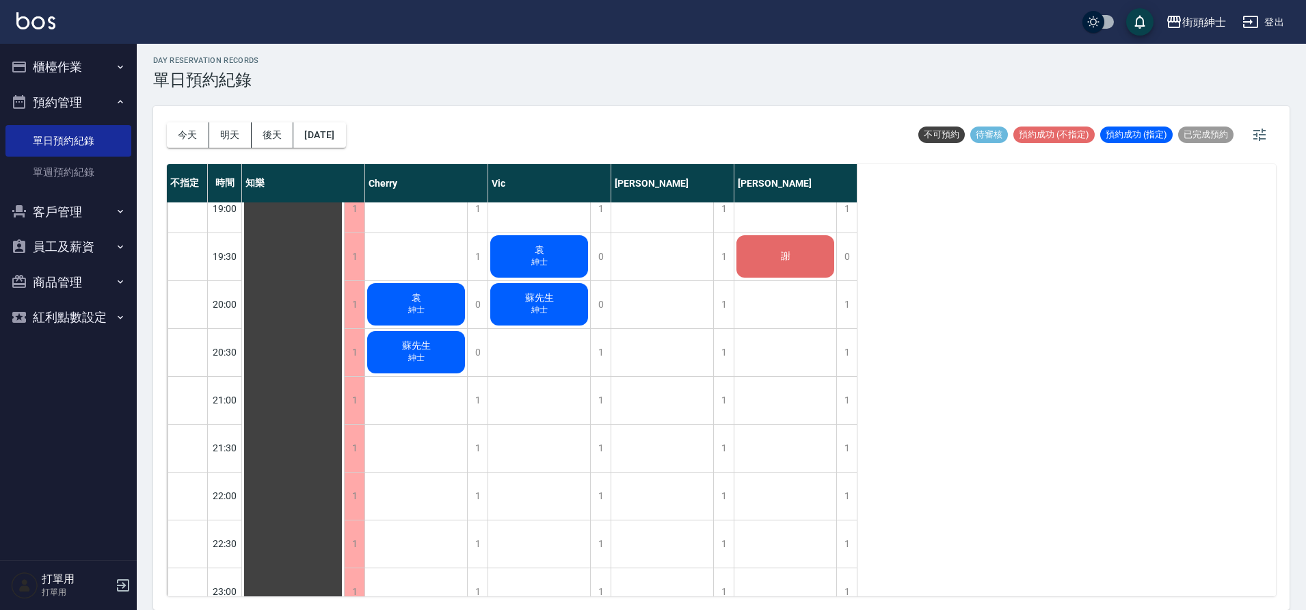
scroll to position [1000, 0]
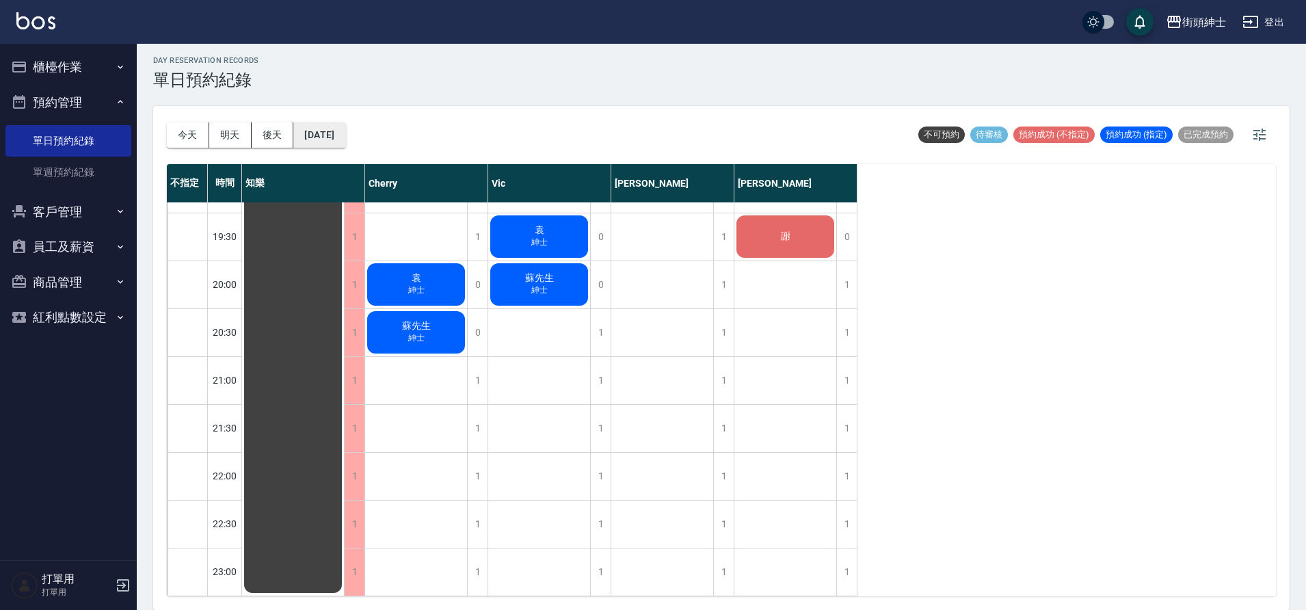
click at [317, 124] on button "2025/08/11" at bounding box center [319, 134] width 52 height 25
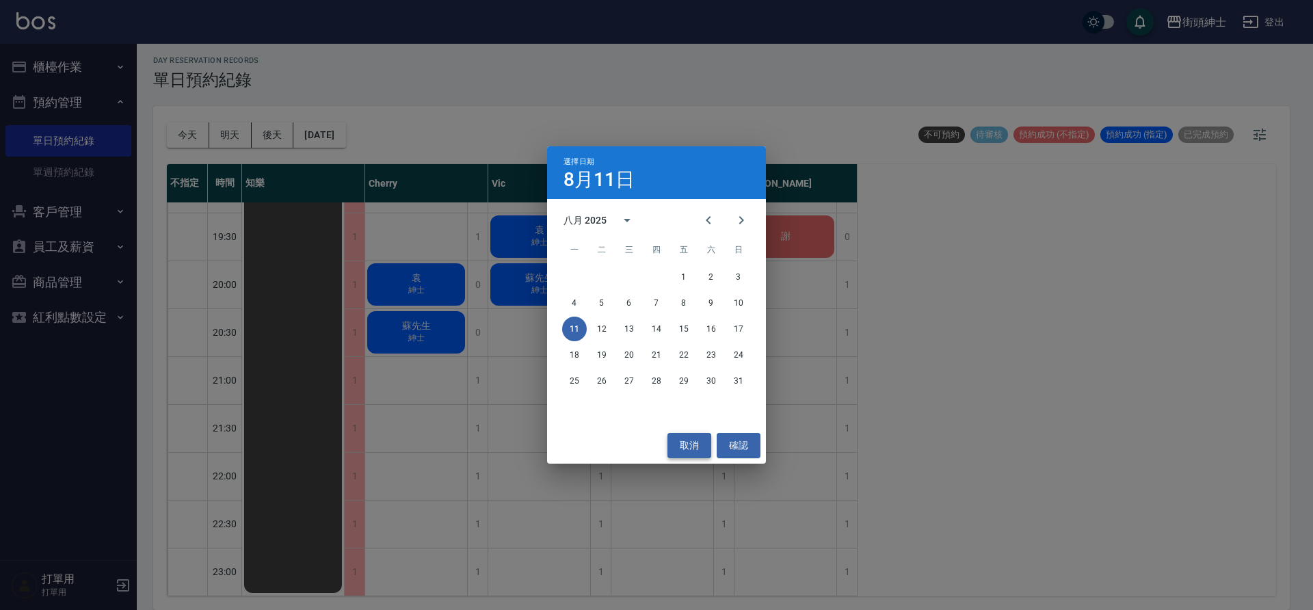
click at [685, 449] on button "取消" at bounding box center [689, 445] width 44 height 25
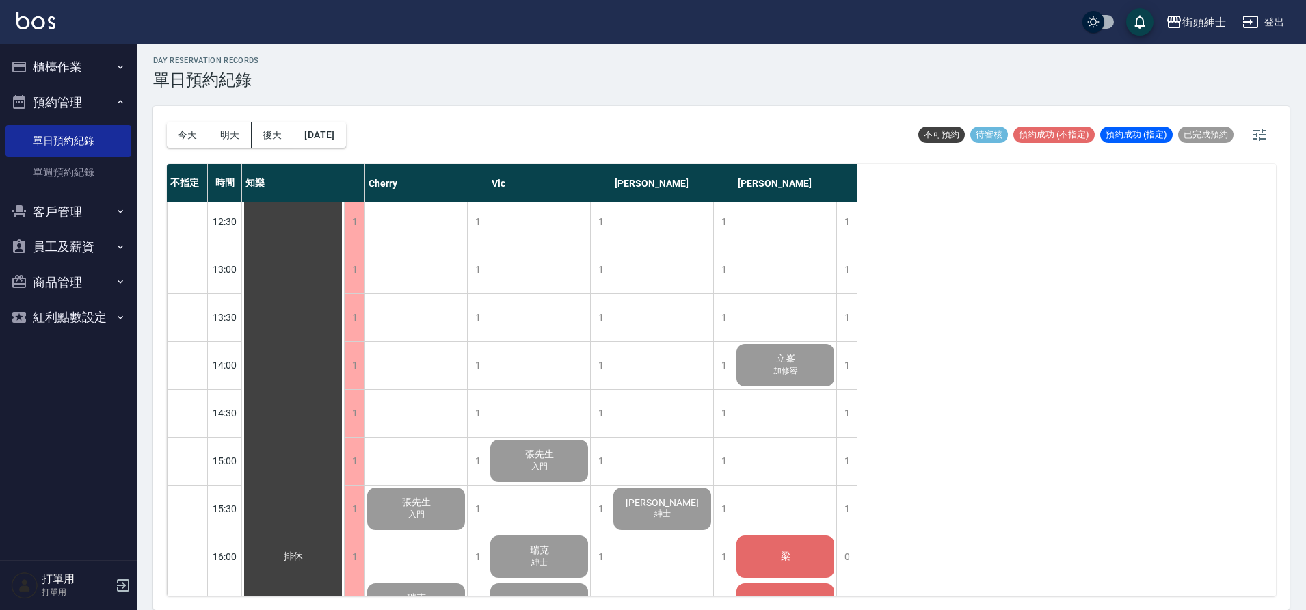
scroll to position [269, 0]
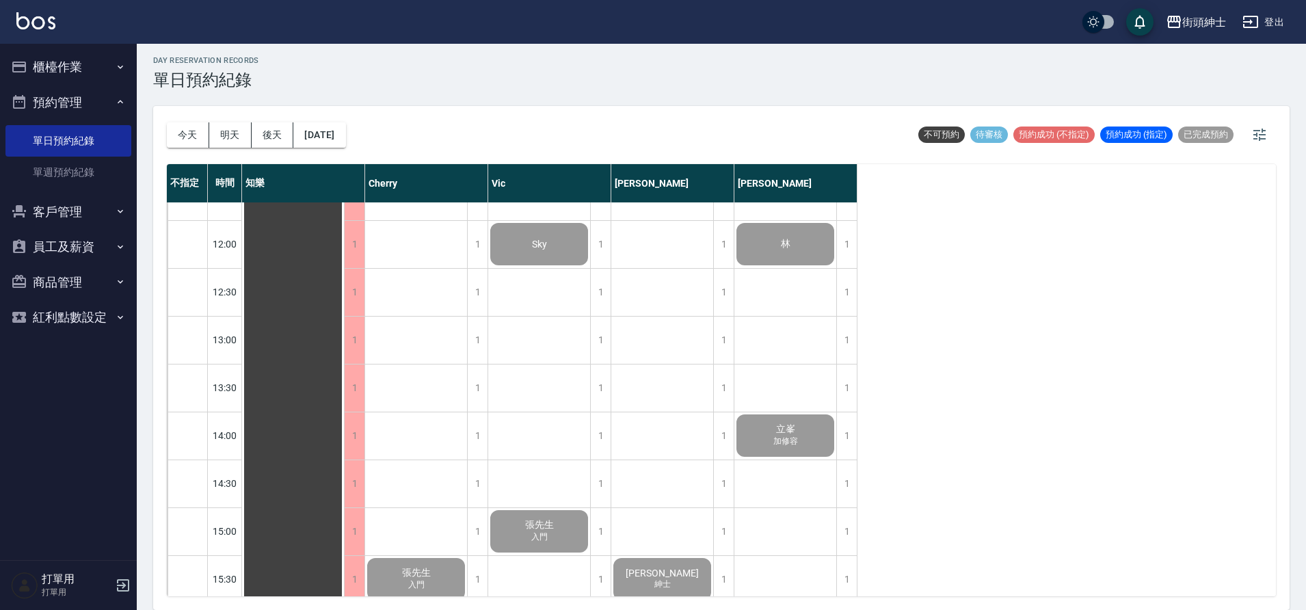
click at [322, 148] on div "今天 明天 後天 2025/08/11" at bounding box center [256, 135] width 179 height 58
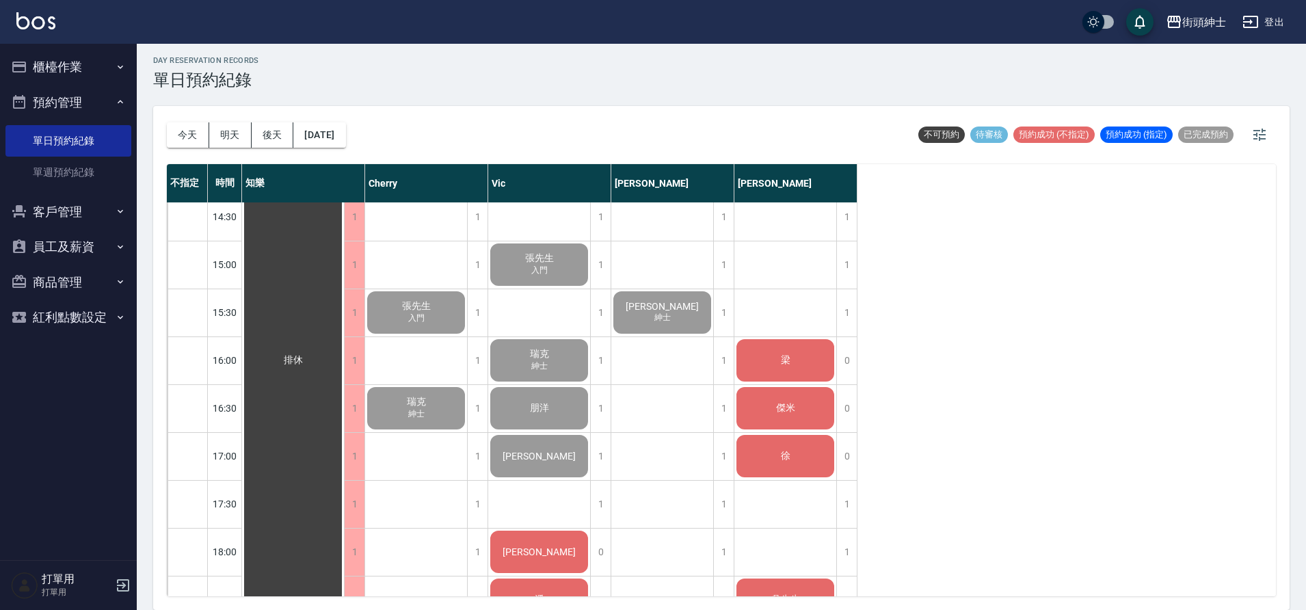
scroll to position [542, 0]
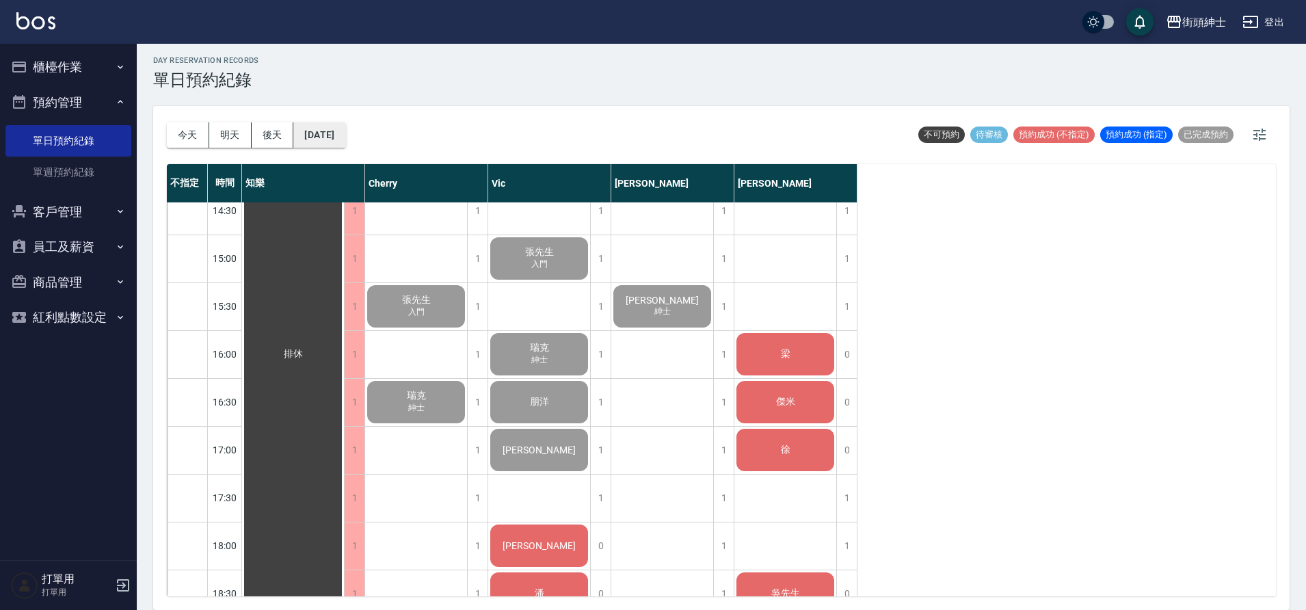
click at [343, 128] on button "2025/08/11" at bounding box center [319, 134] width 52 height 25
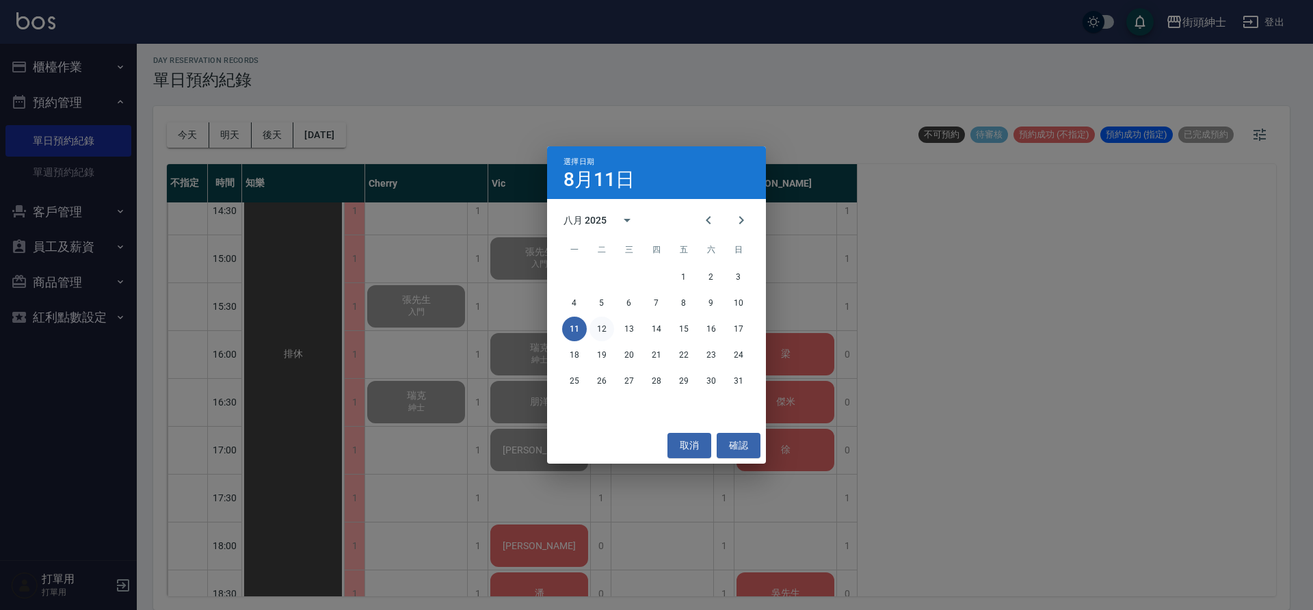
click at [608, 330] on button "12" at bounding box center [601, 329] width 25 height 25
click at [608, 330] on div at bounding box center [656, 305] width 1313 height 610
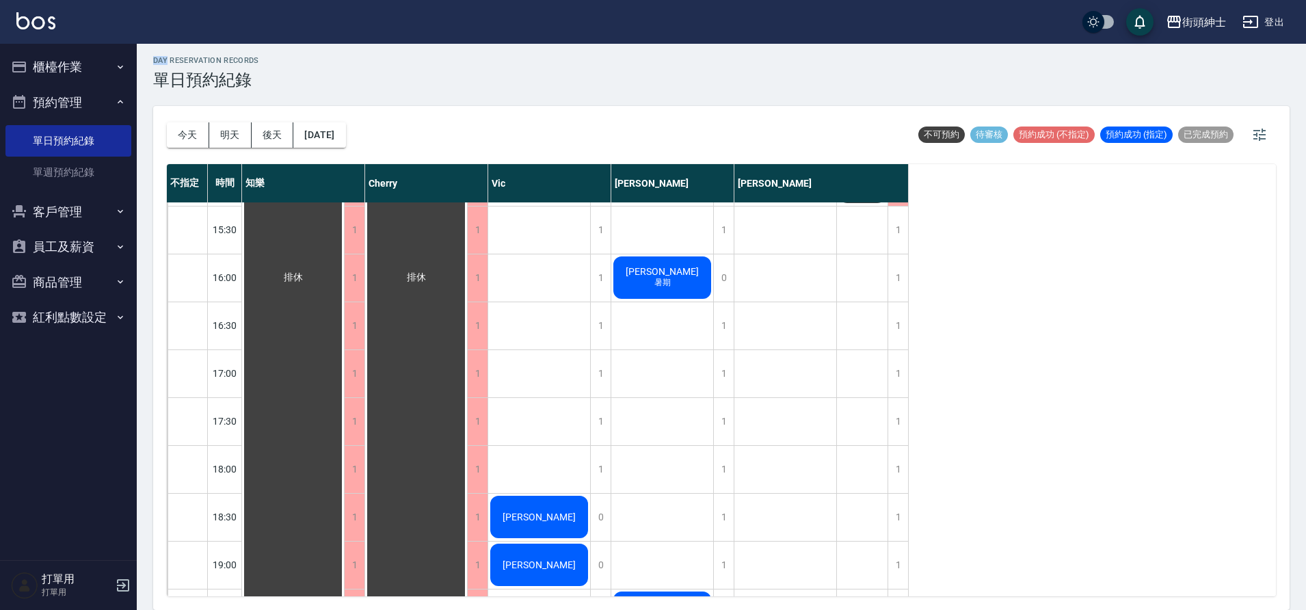
scroll to position [624, 0]
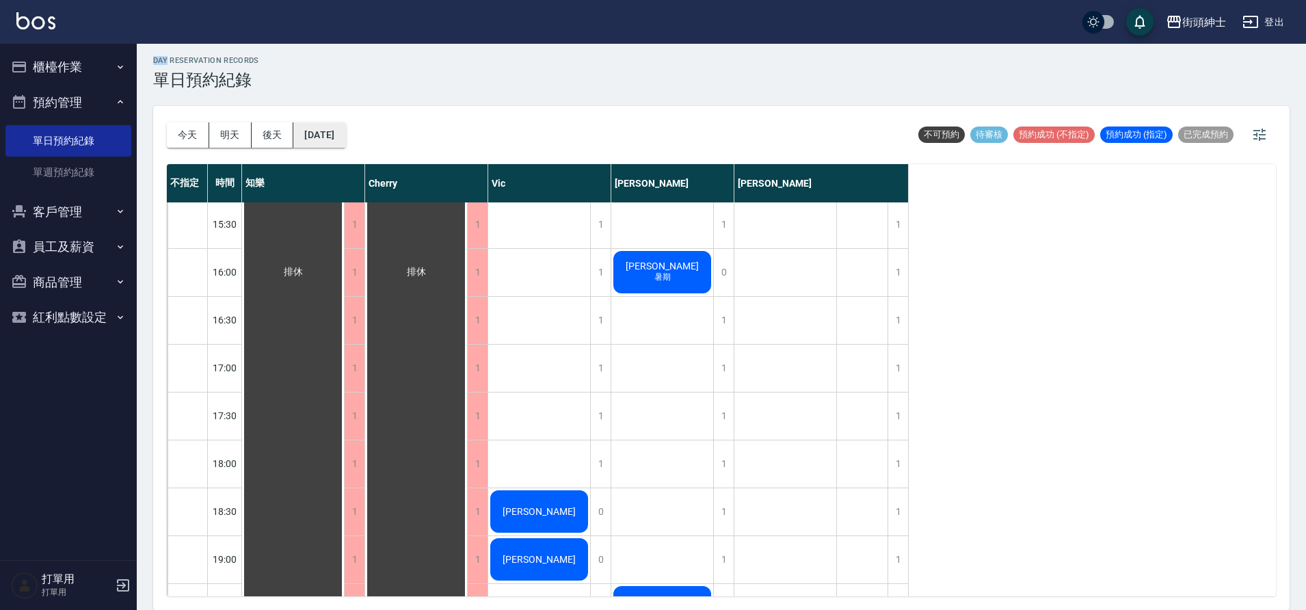
click at [345, 136] on button "2025/08/12" at bounding box center [319, 134] width 52 height 25
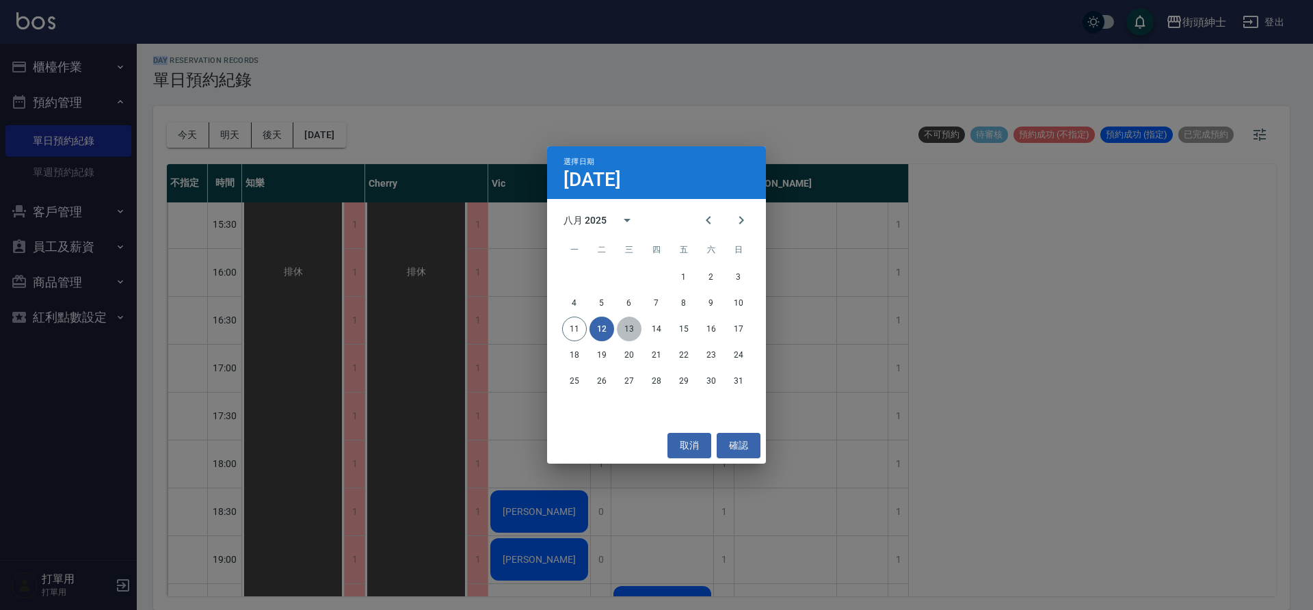
click at [634, 334] on button "13" at bounding box center [629, 329] width 25 height 25
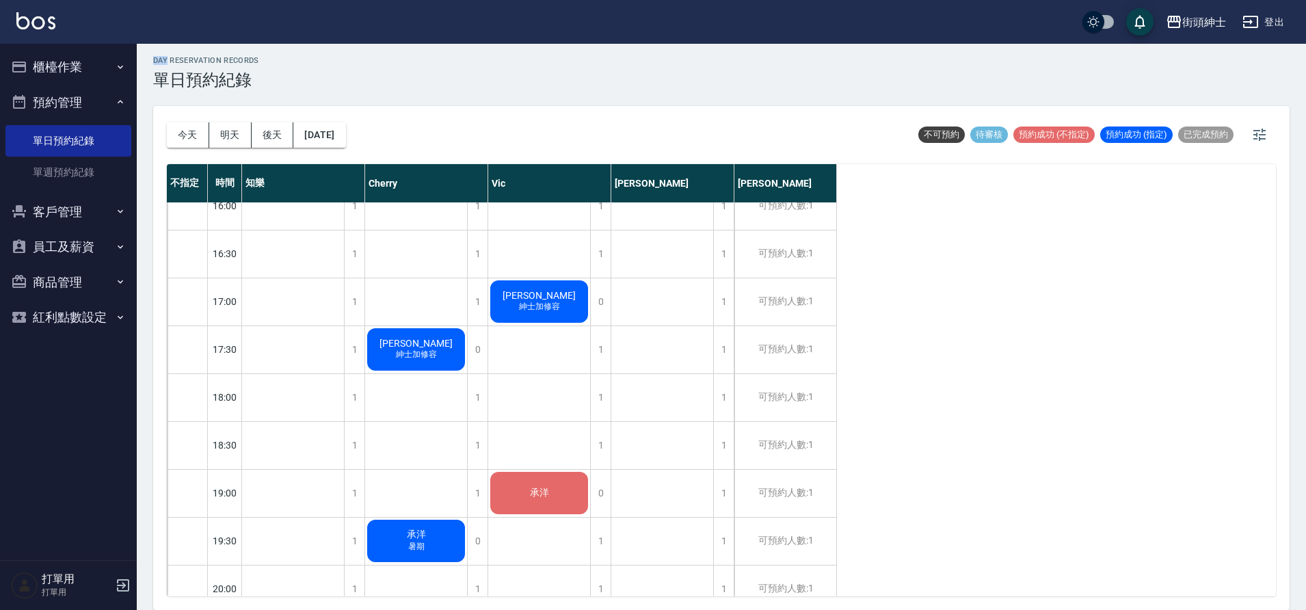
scroll to position [681, 0]
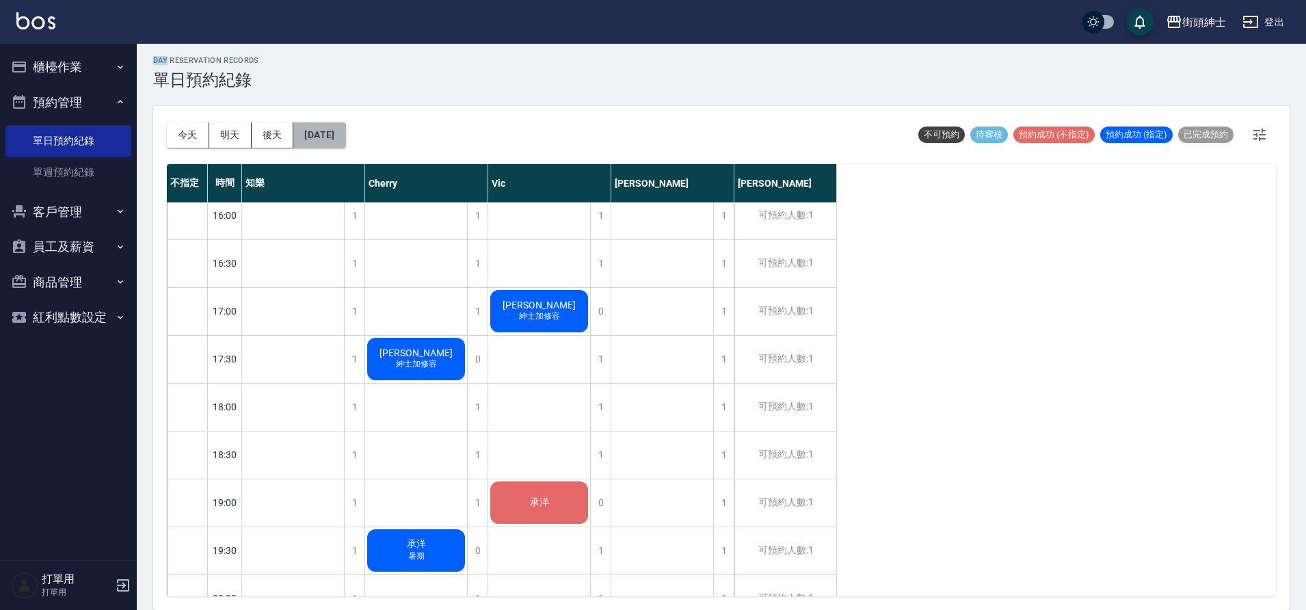
click at [345, 141] on button "2025/08/13" at bounding box center [319, 134] width 52 height 25
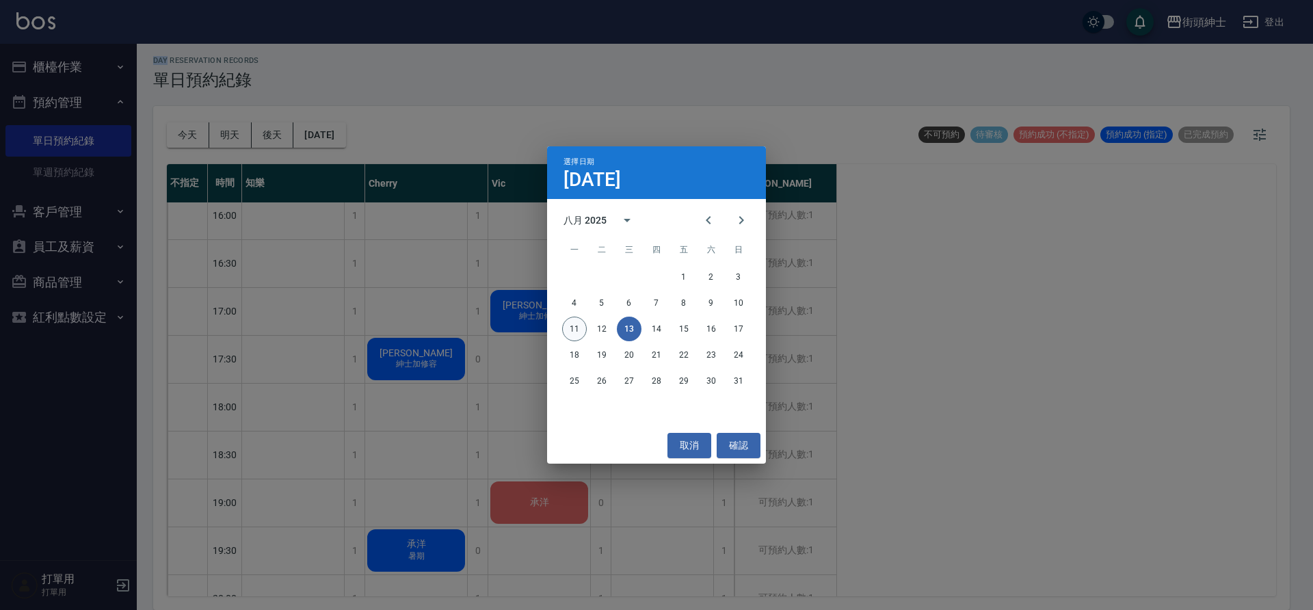
click at [578, 328] on button "11" at bounding box center [574, 329] width 25 height 25
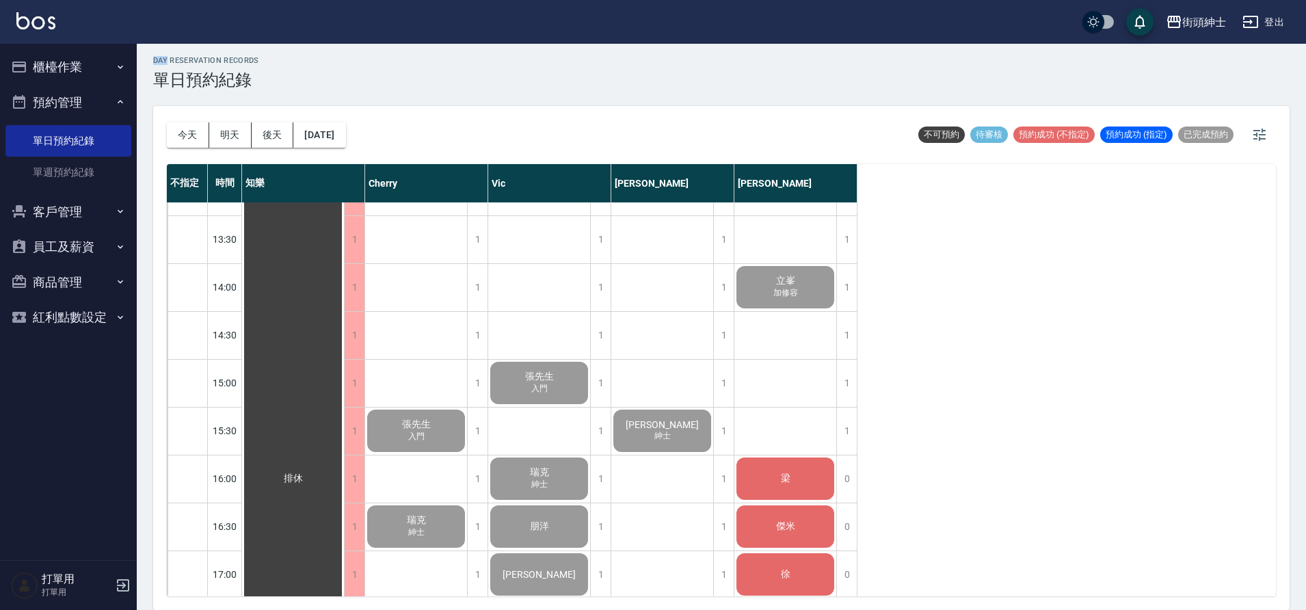
scroll to position [864, 0]
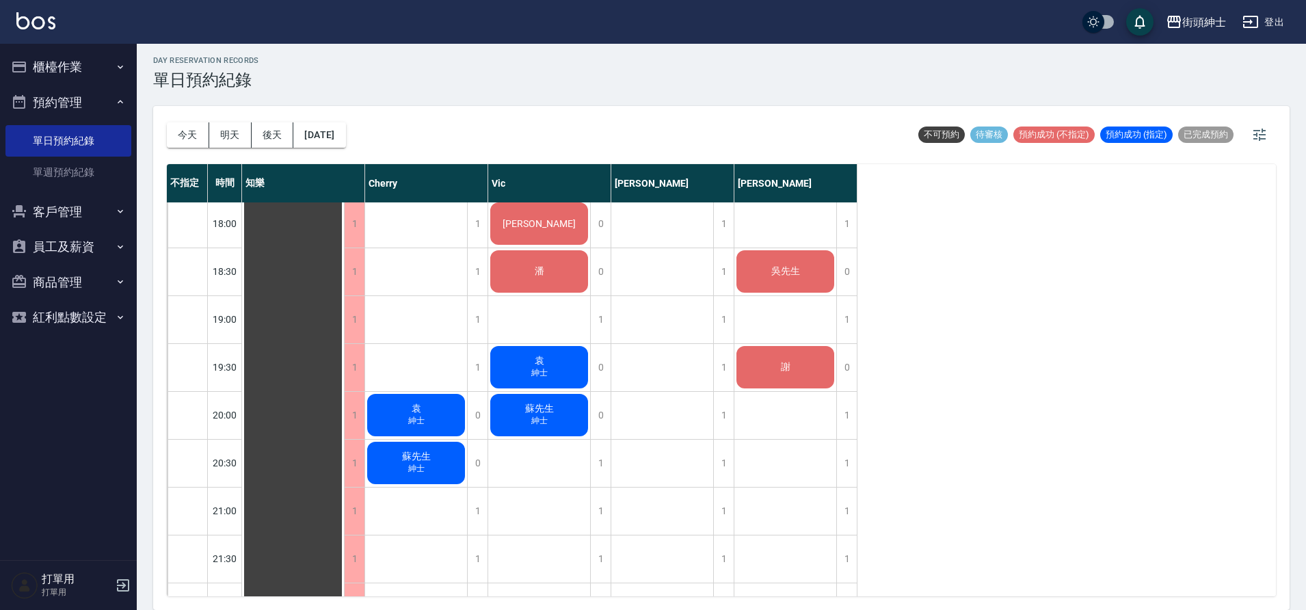
click at [344, 373] on div "謝" at bounding box center [293, 32] width 102 height 1386
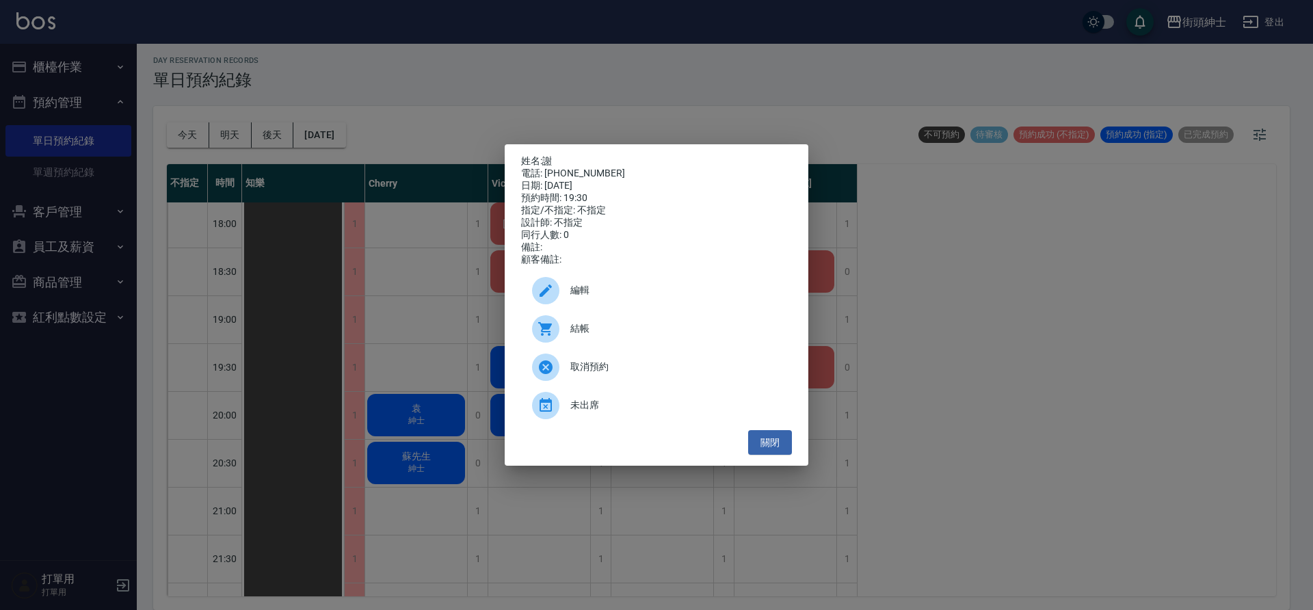
drag, startPoint x: 666, startPoint y: 310, endPoint x: 651, endPoint y: 311, distance: 15.1
click at [665, 308] on div "編輯" at bounding box center [656, 290] width 271 height 38
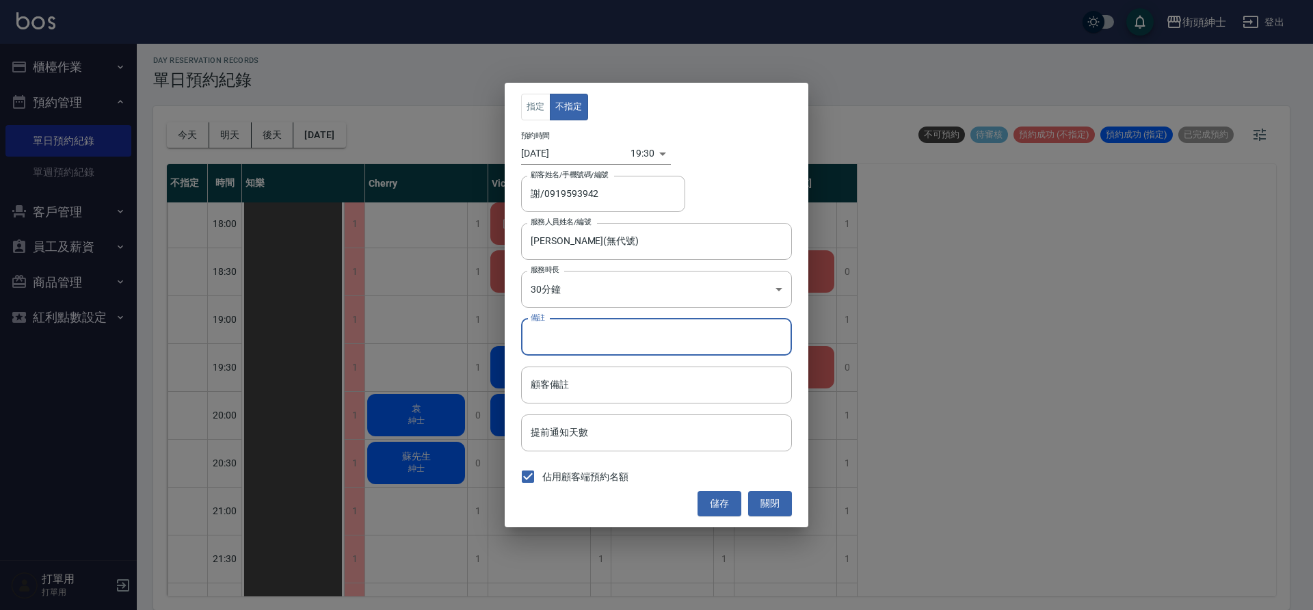
click at [662, 334] on input "備註" at bounding box center [656, 337] width 271 height 37
type input "加修容"
click at [720, 496] on button "儲存" at bounding box center [719, 503] width 44 height 25
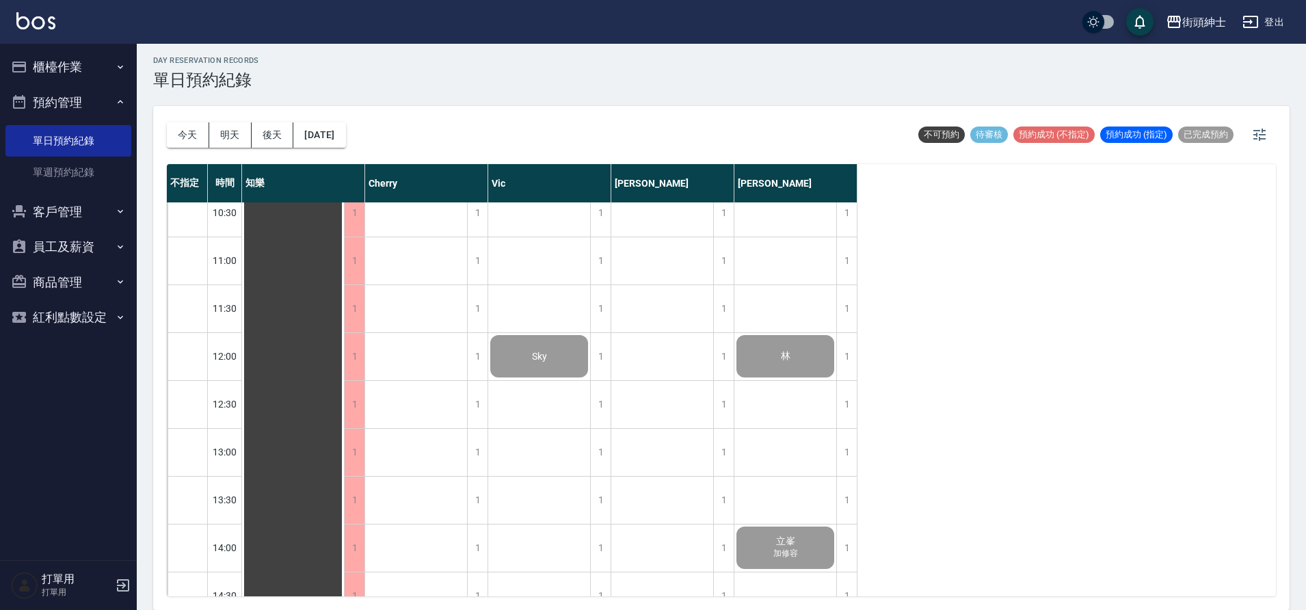
scroll to position [609, 0]
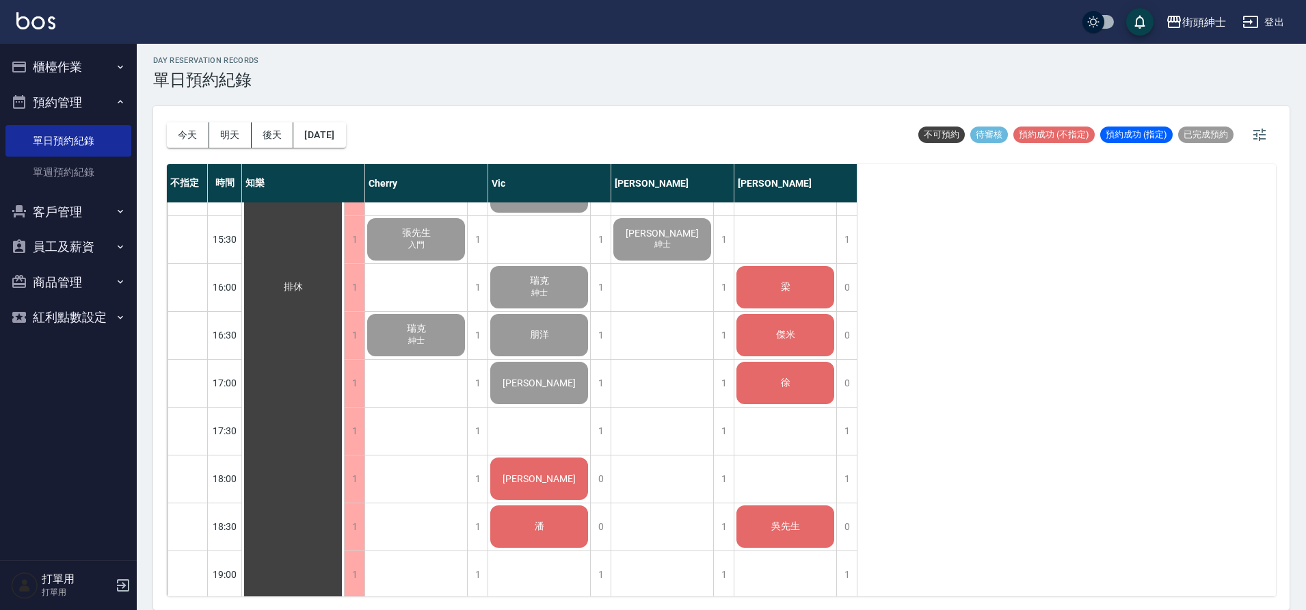
click at [344, 287] on div "梁" at bounding box center [293, 287] width 102 height 1386
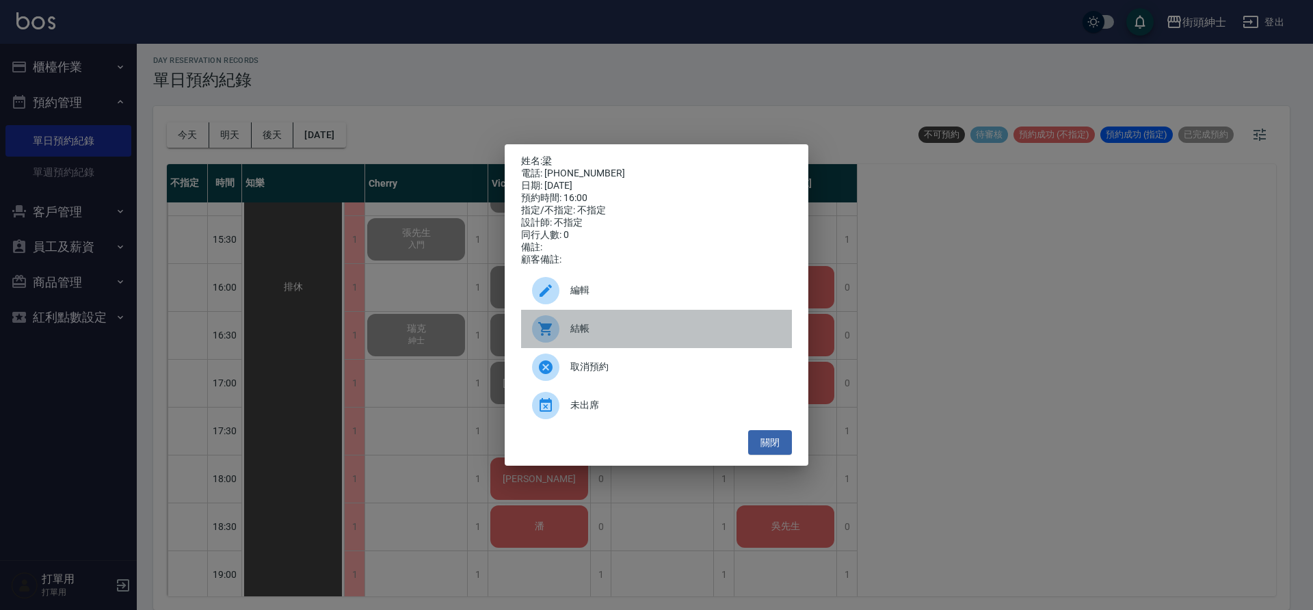
click at [647, 330] on span "結帳" at bounding box center [675, 328] width 211 height 14
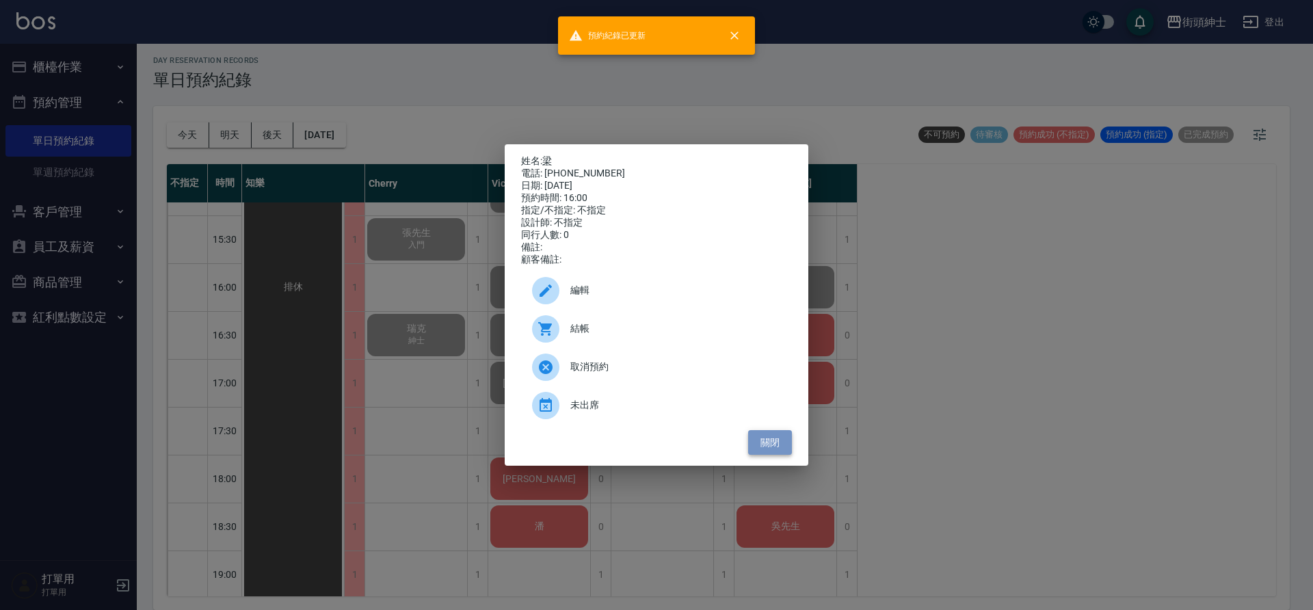
click at [790, 452] on button "關閉" at bounding box center [770, 442] width 44 height 25
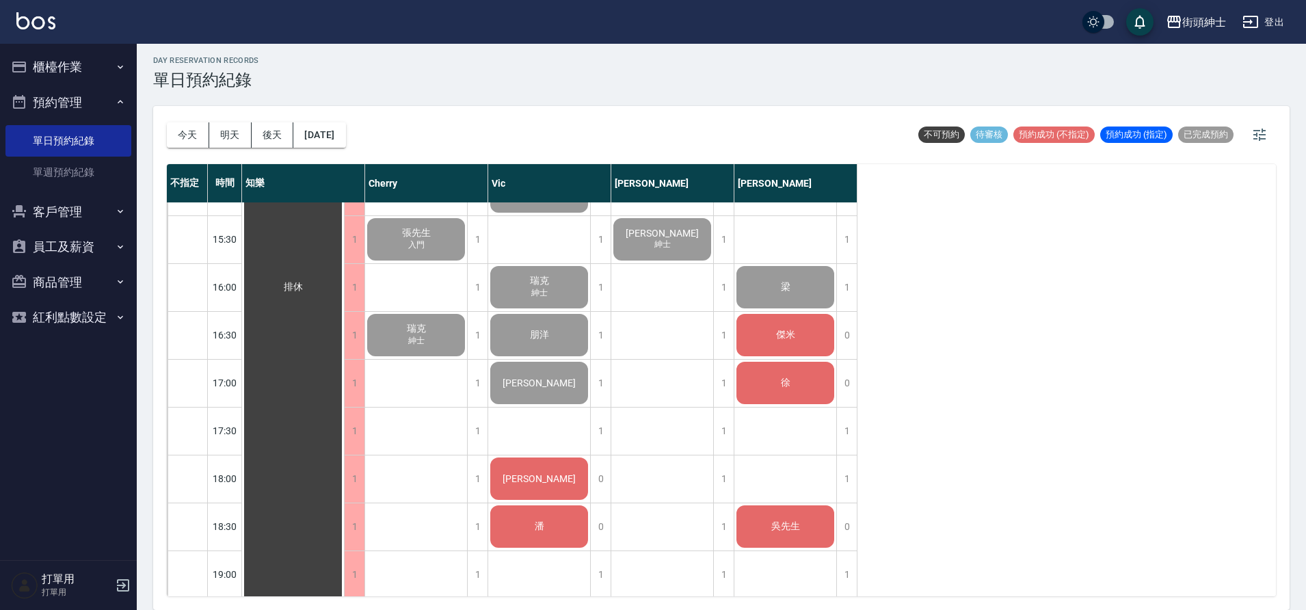
click at [306, 293] on span "傑米" at bounding box center [293, 287] width 25 height 12
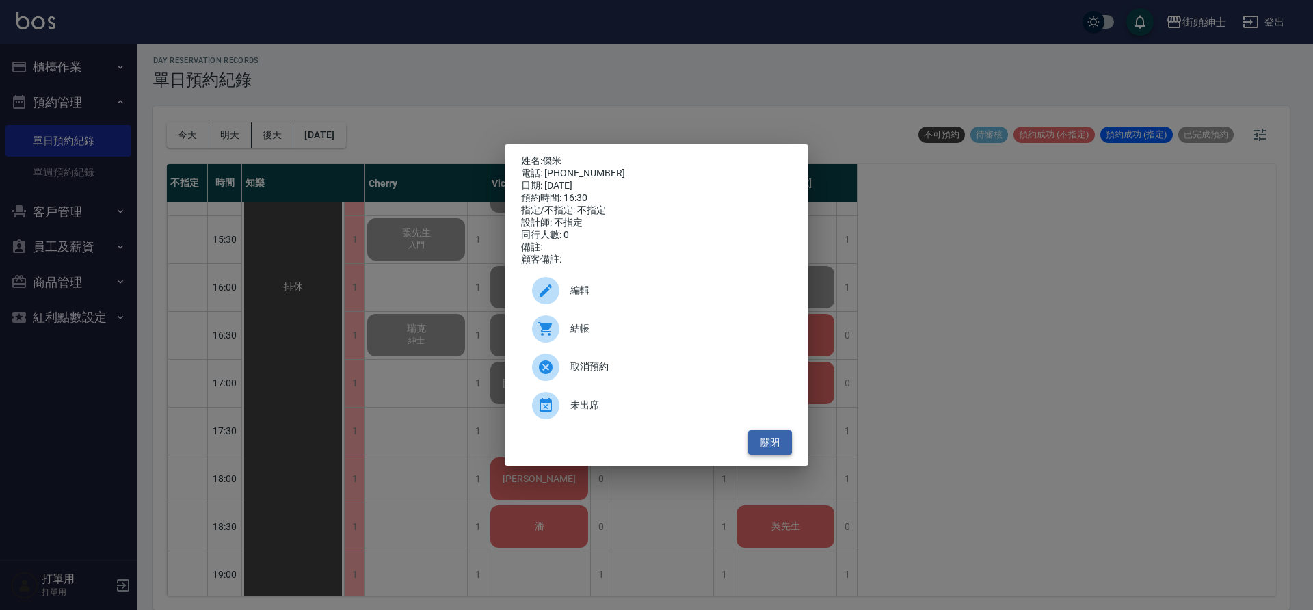
click at [785, 455] on button "關閉" at bounding box center [770, 442] width 44 height 25
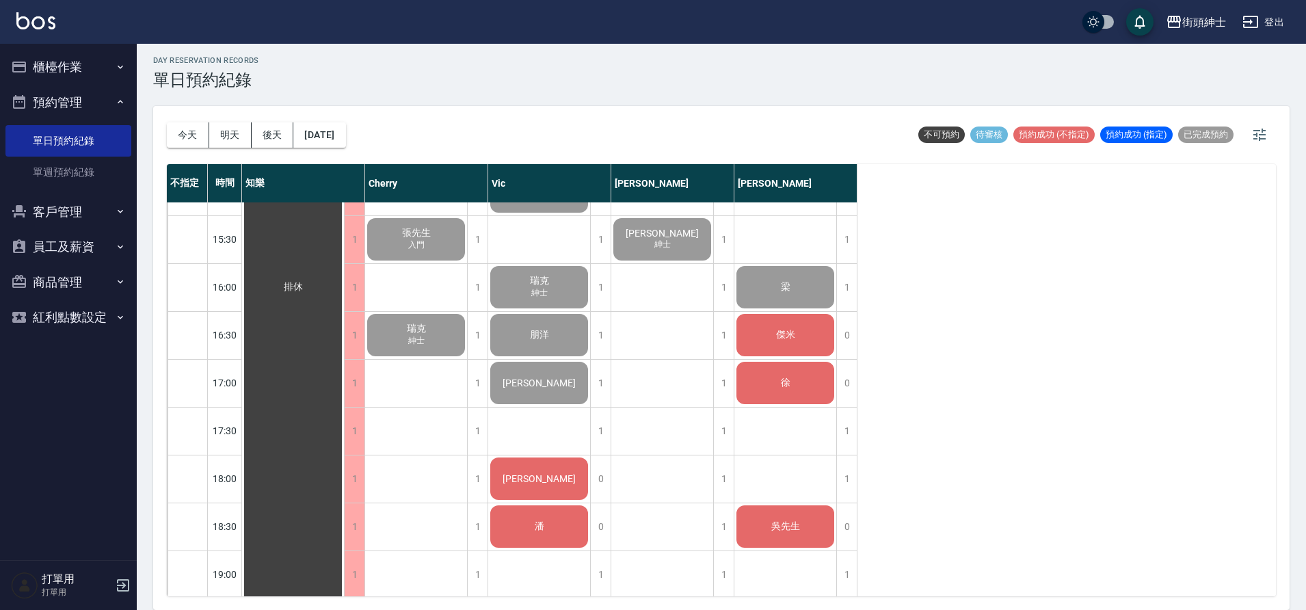
click at [306, 293] on span "傑米" at bounding box center [293, 287] width 25 height 12
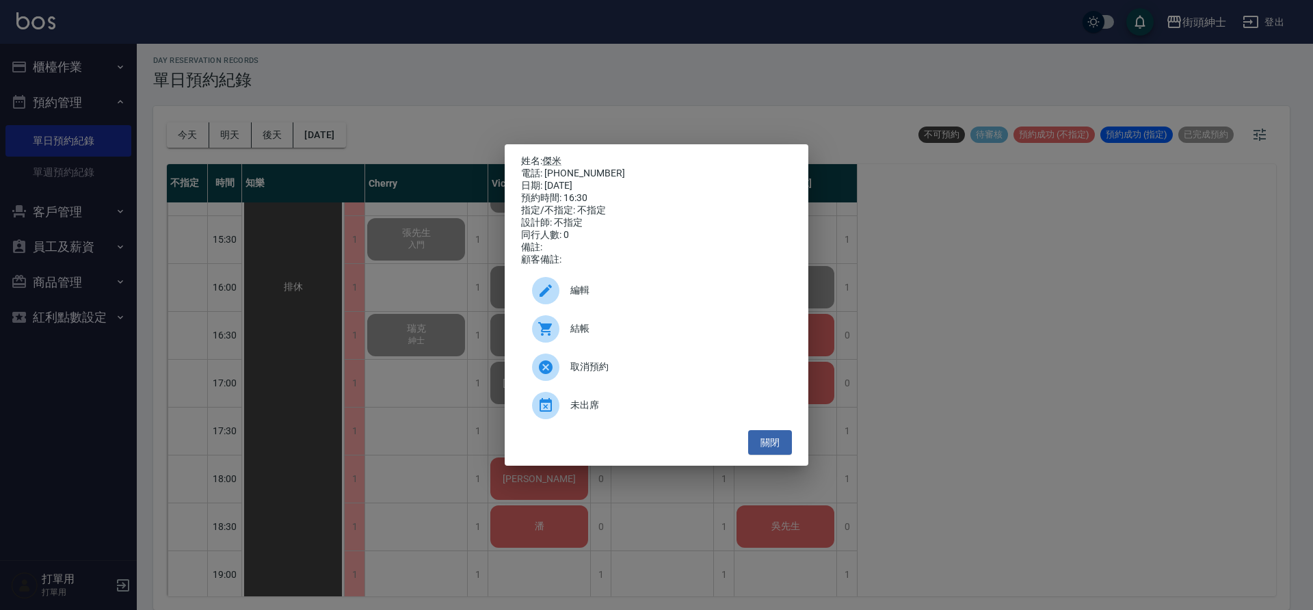
click at [642, 326] on div "結帳" at bounding box center [656, 329] width 271 height 38
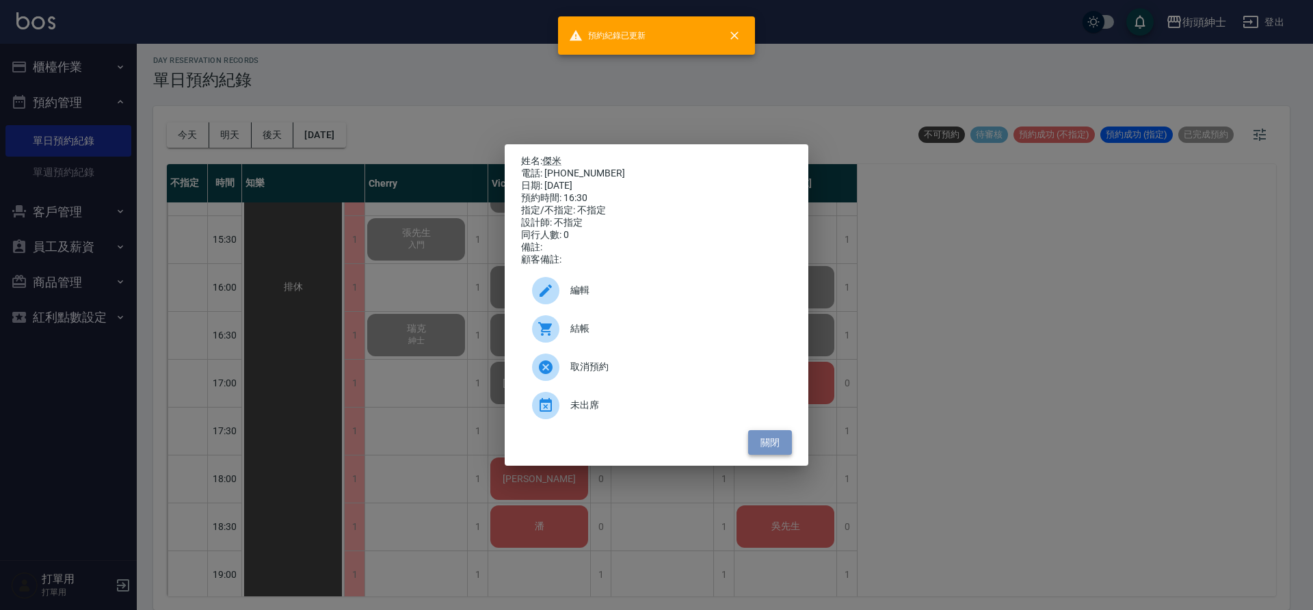
click at [764, 451] on button "關閉" at bounding box center [770, 442] width 44 height 25
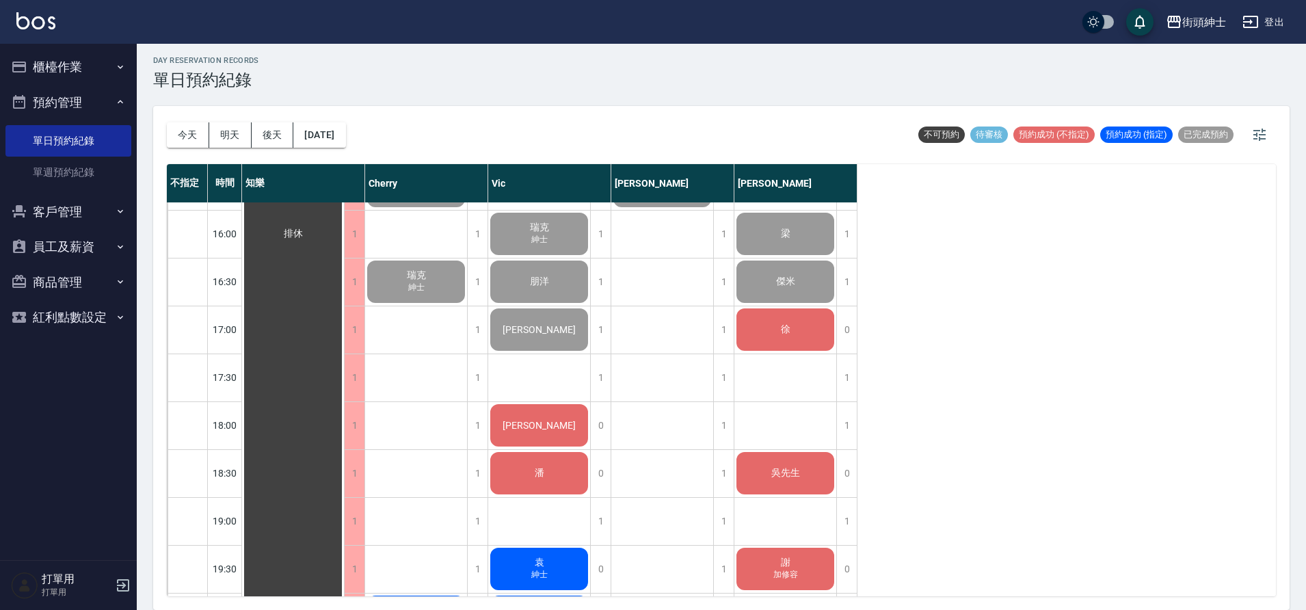
scroll to position [663, 0]
click at [344, 342] on div "徐" at bounding box center [293, 233] width 102 height 1386
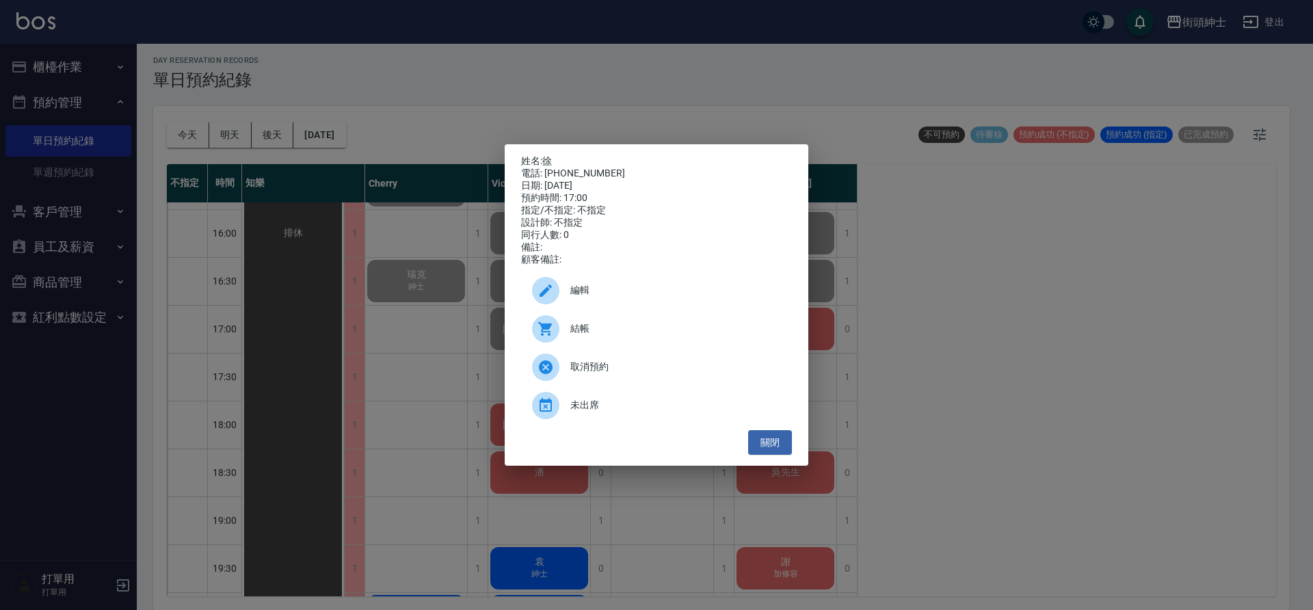
click at [707, 334] on span "結帳" at bounding box center [675, 328] width 211 height 14
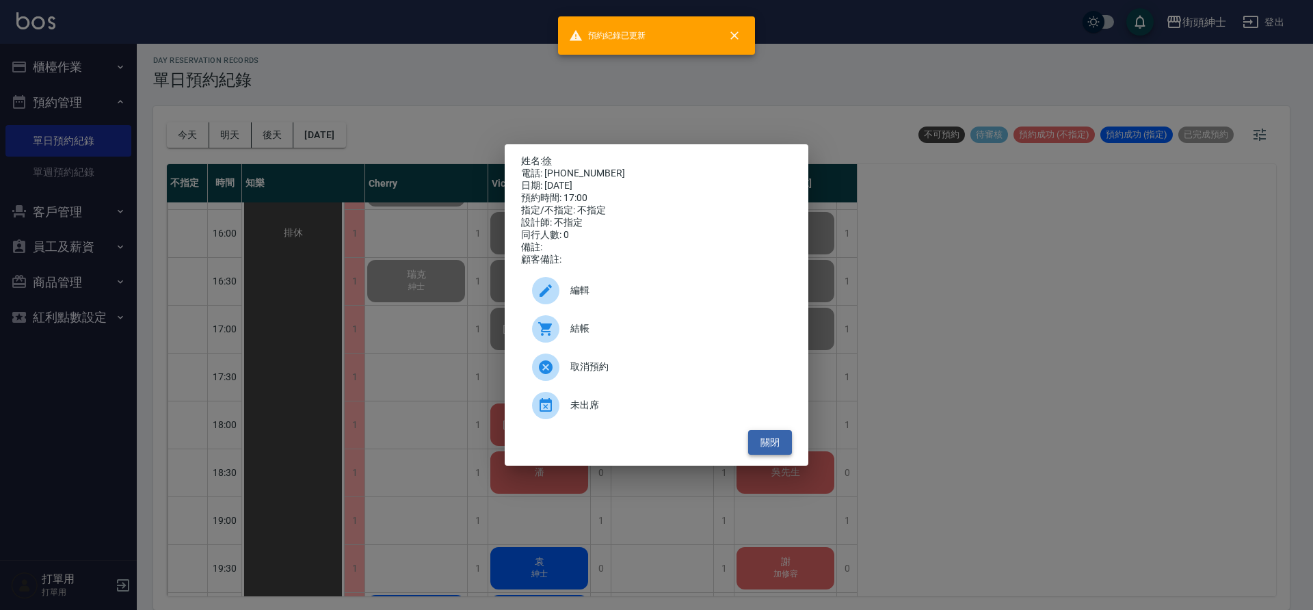
click at [770, 455] on button "關閉" at bounding box center [770, 442] width 44 height 25
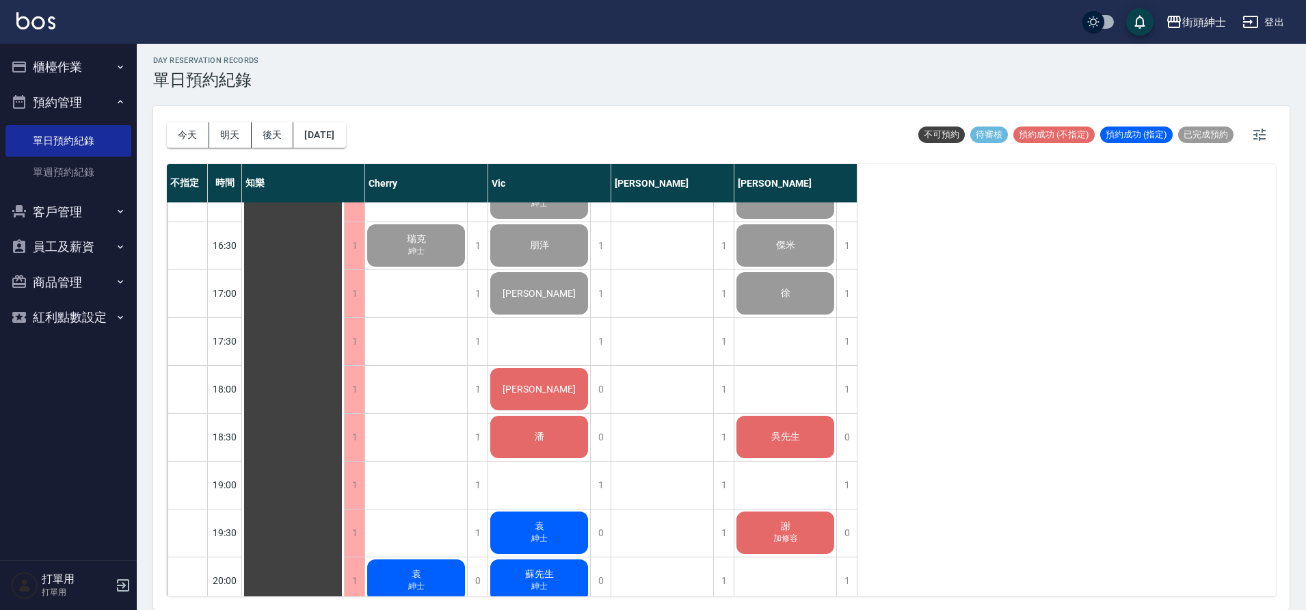
scroll to position [699, 0]
click at [306, 203] on span "吳先生" at bounding box center [293, 197] width 25 height 12
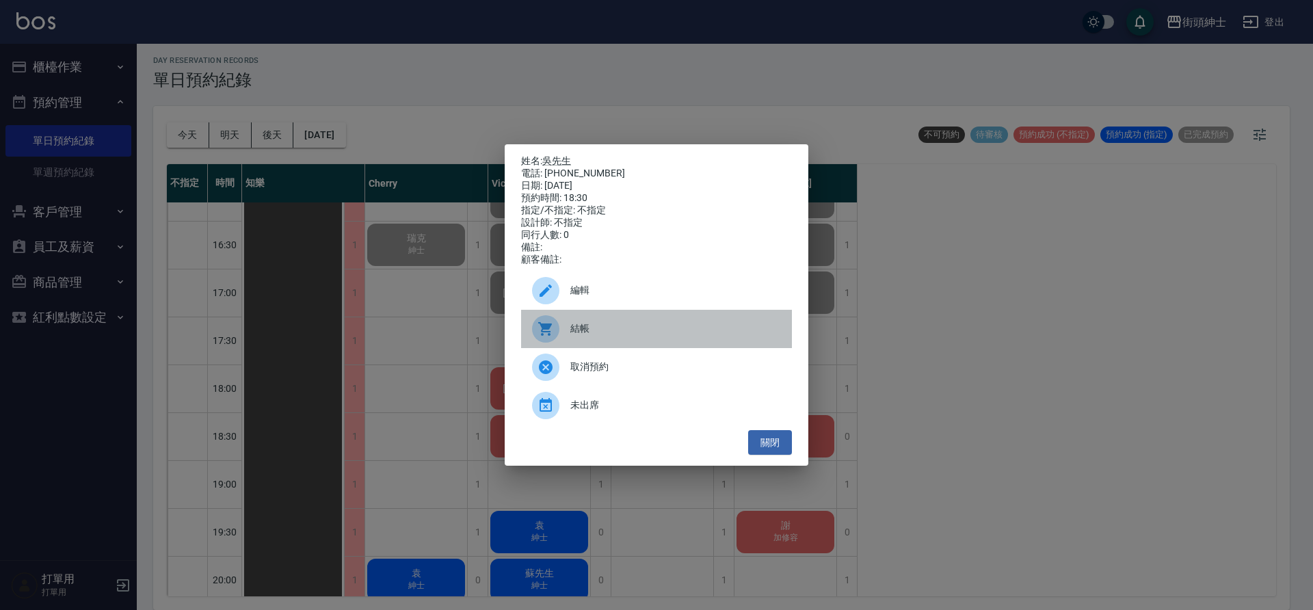
click at [668, 330] on span "結帳" at bounding box center [675, 328] width 211 height 14
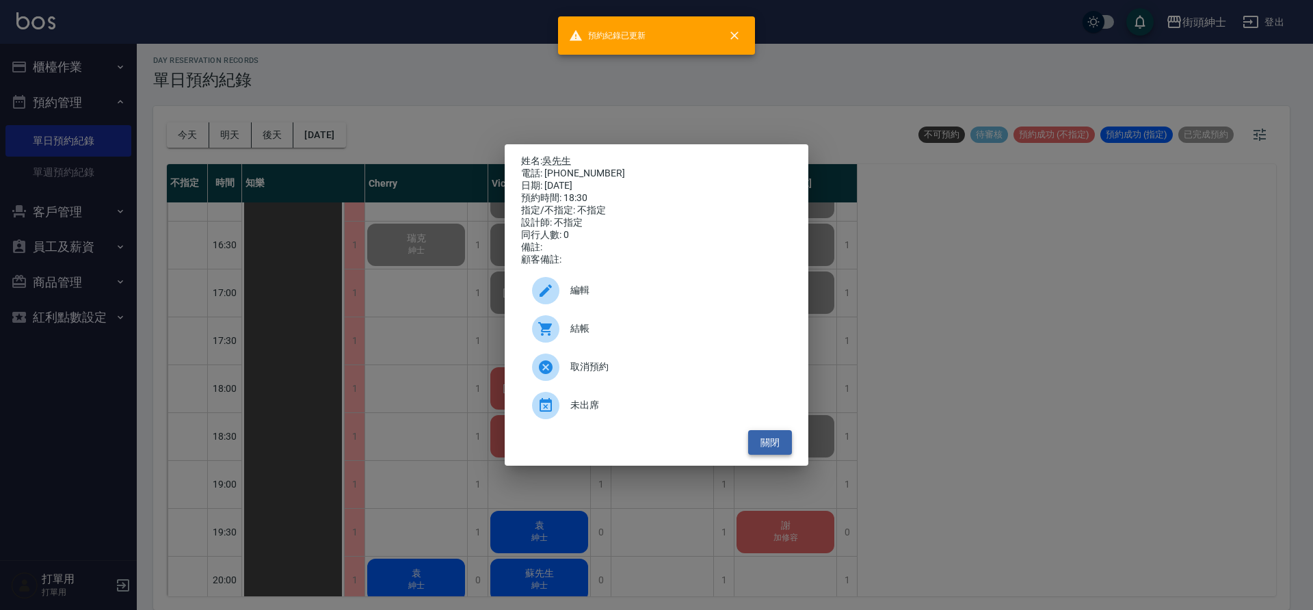
click at [775, 455] on button "關閉" at bounding box center [770, 442] width 44 height 25
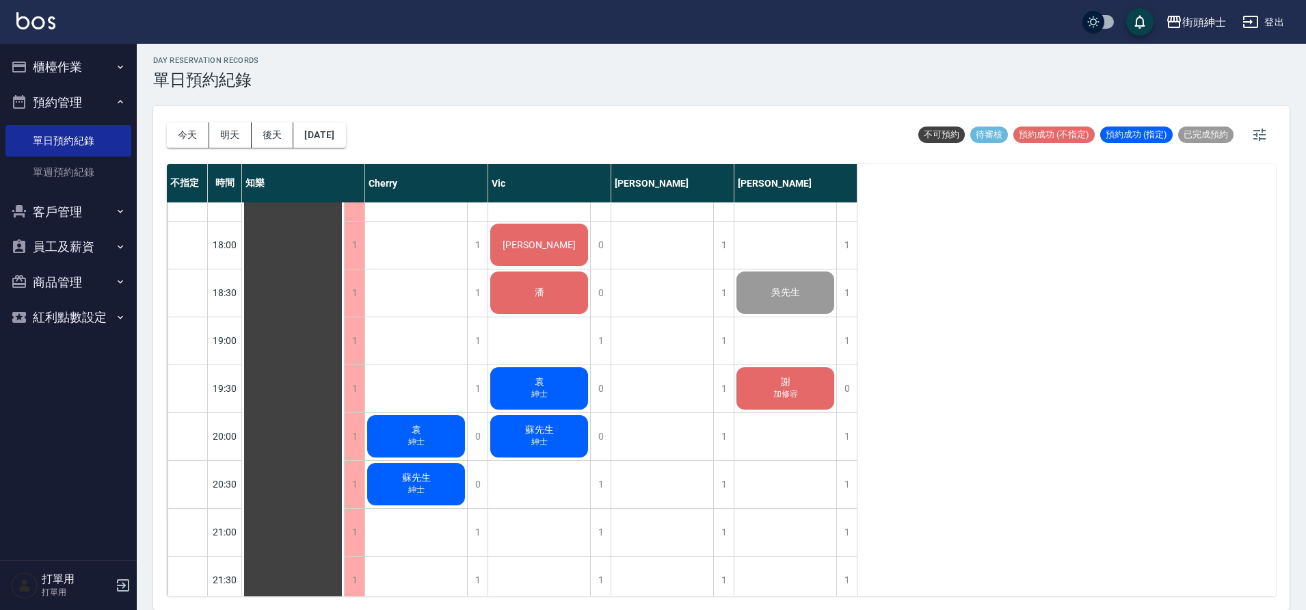
scroll to position [875, 0]
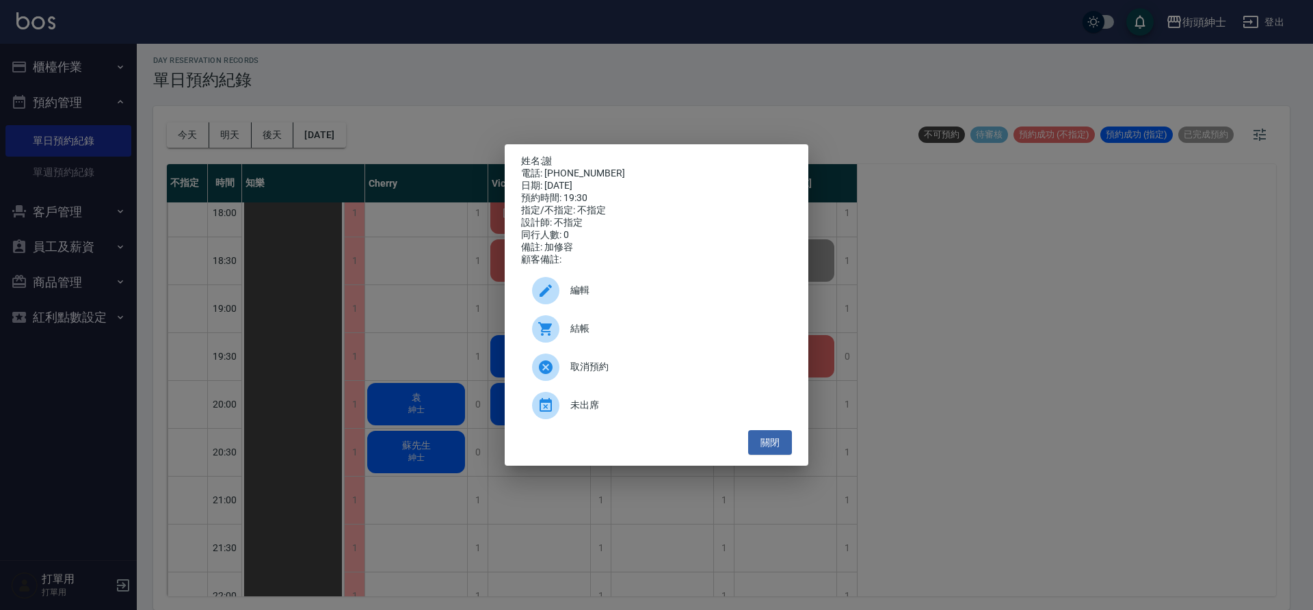
click at [646, 328] on span "結帳" at bounding box center [675, 328] width 211 height 14
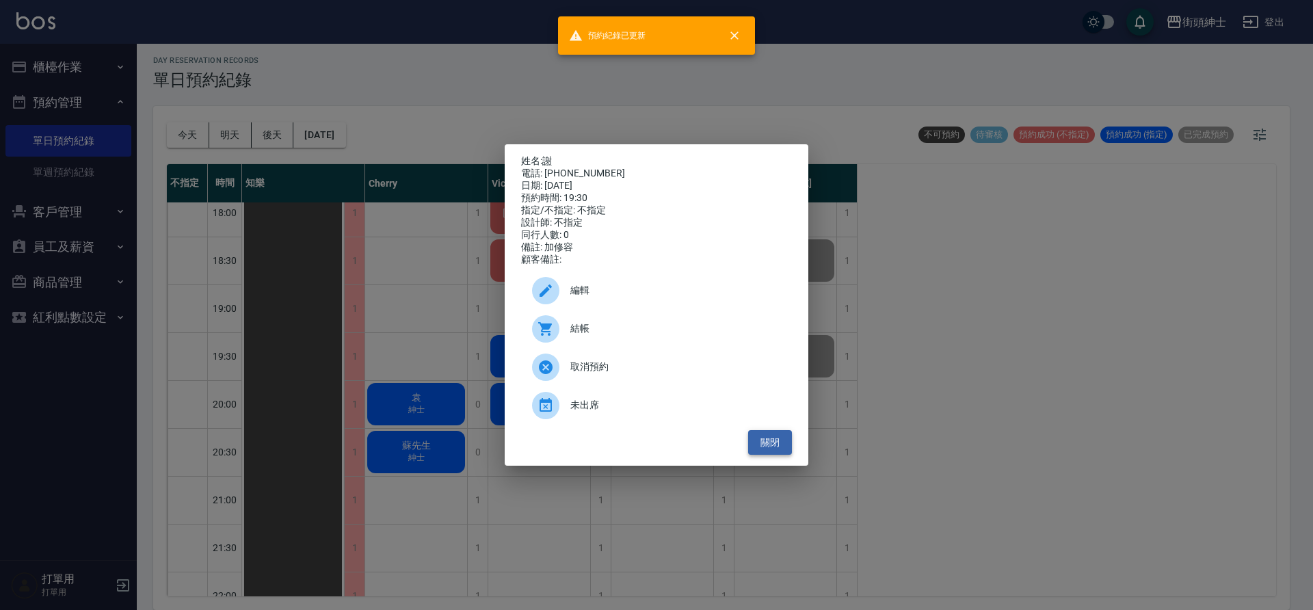
click at [779, 453] on button "關閉" at bounding box center [770, 442] width 44 height 25
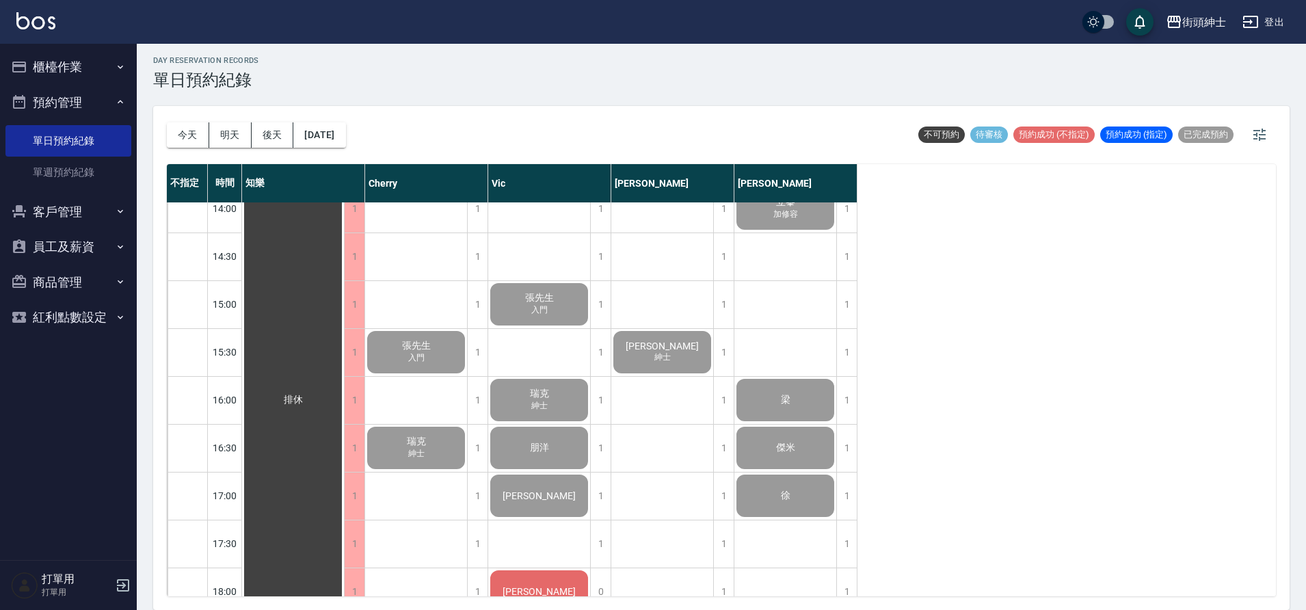
scroll to position [376, 0]
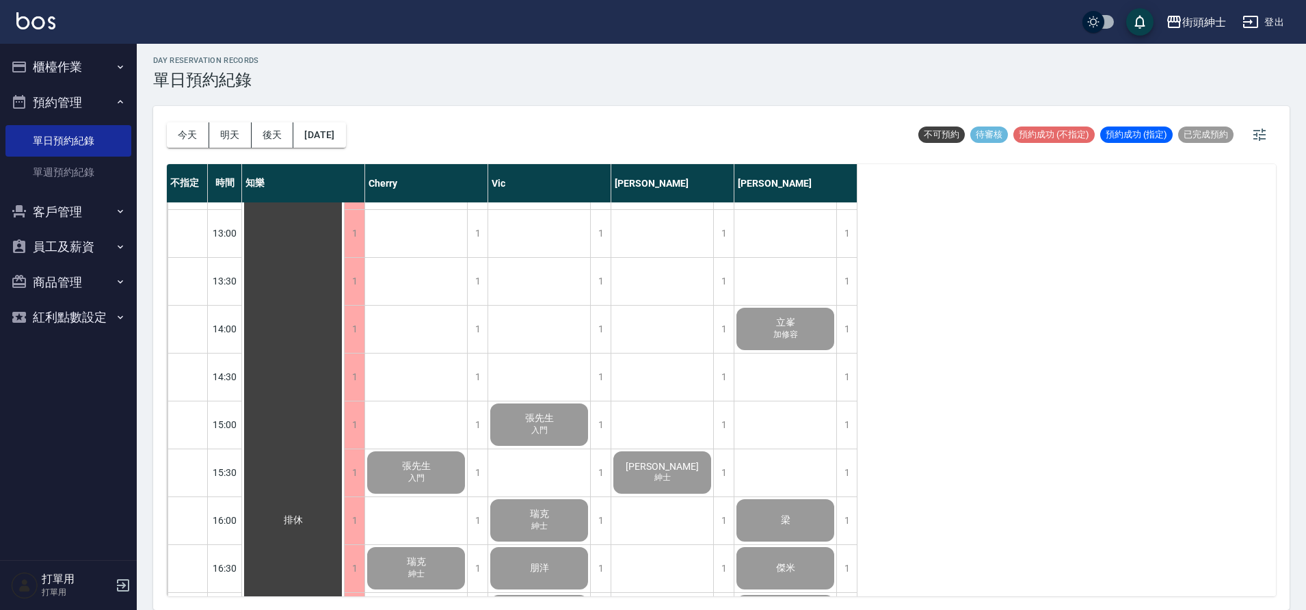
click at [427, 472] on span "加修容" at bounding box center [416, 478] width 22 height 12
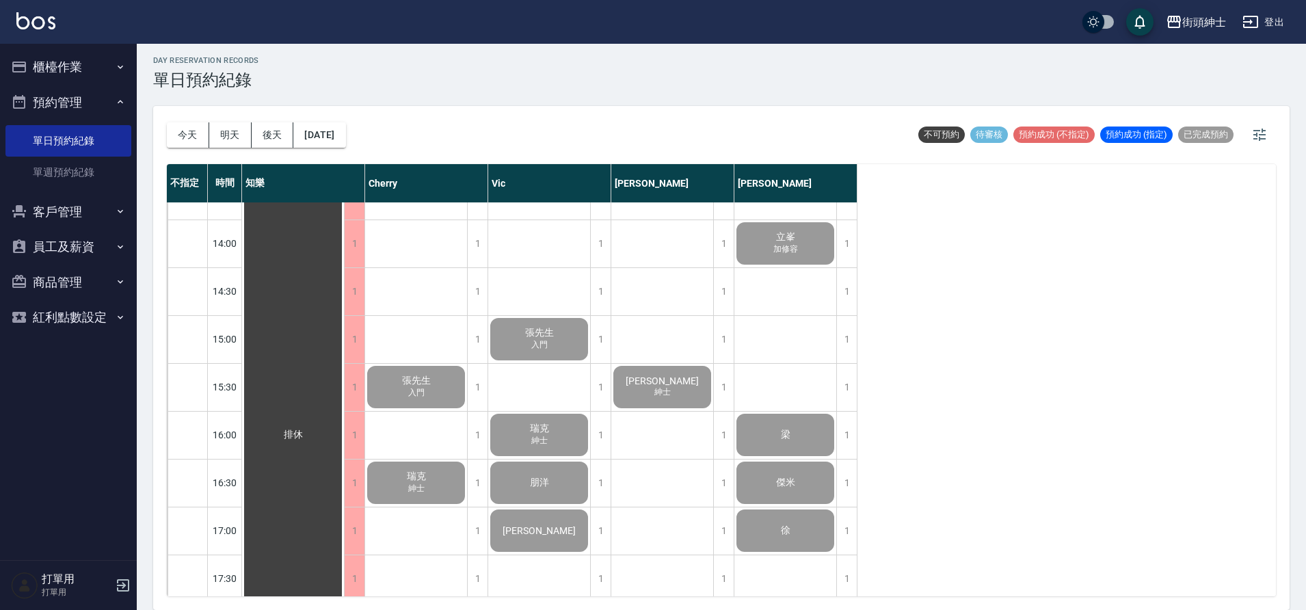
scroll to position [539, 0]
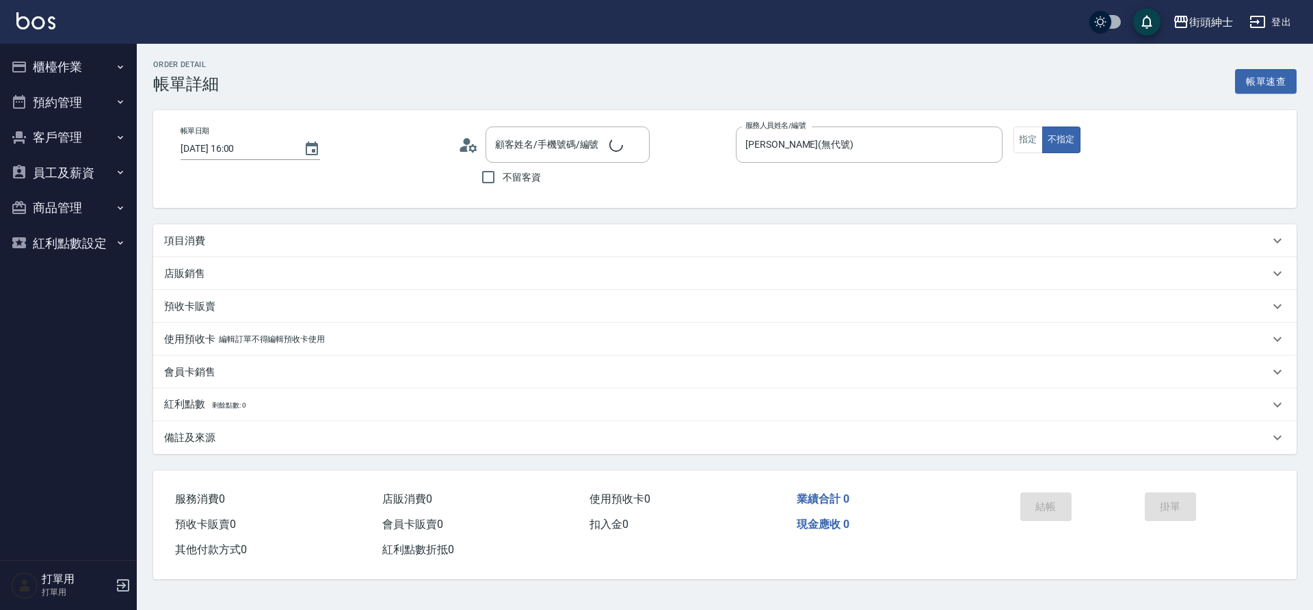
type input "[DATE] 16:00"
type input "[PERSON_NAME](無代號)"
click at [346, 240] on div "項目消費" at bounding box center [716, 241] width 1105 height 14
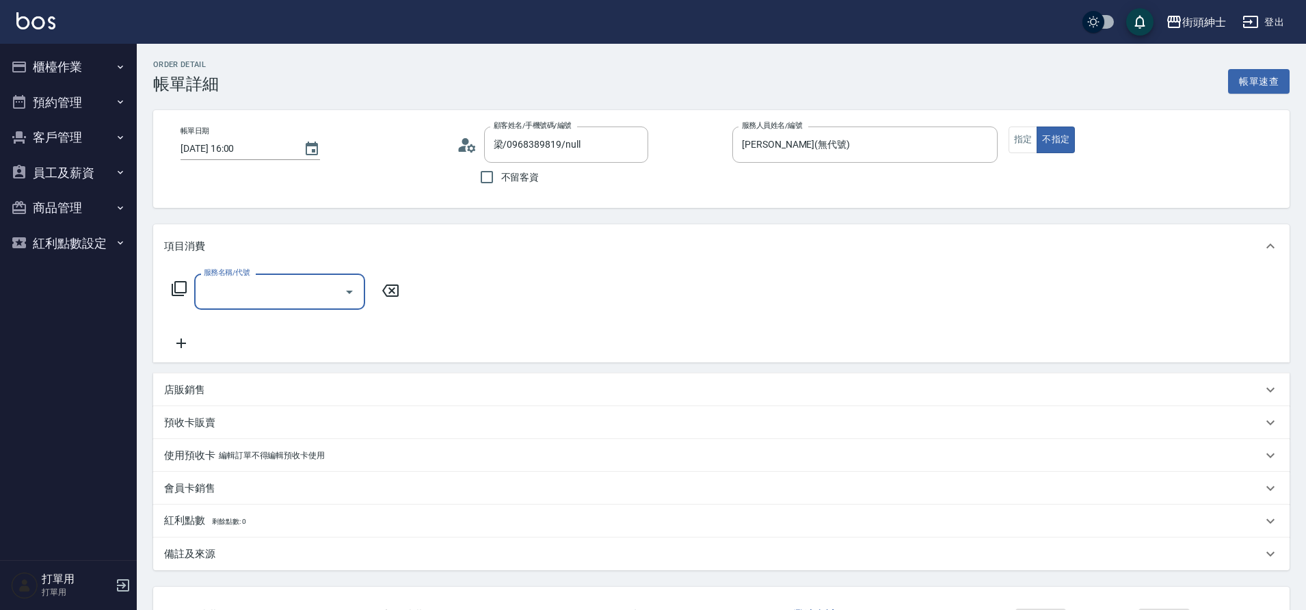
type input "梁/0968389819/null"
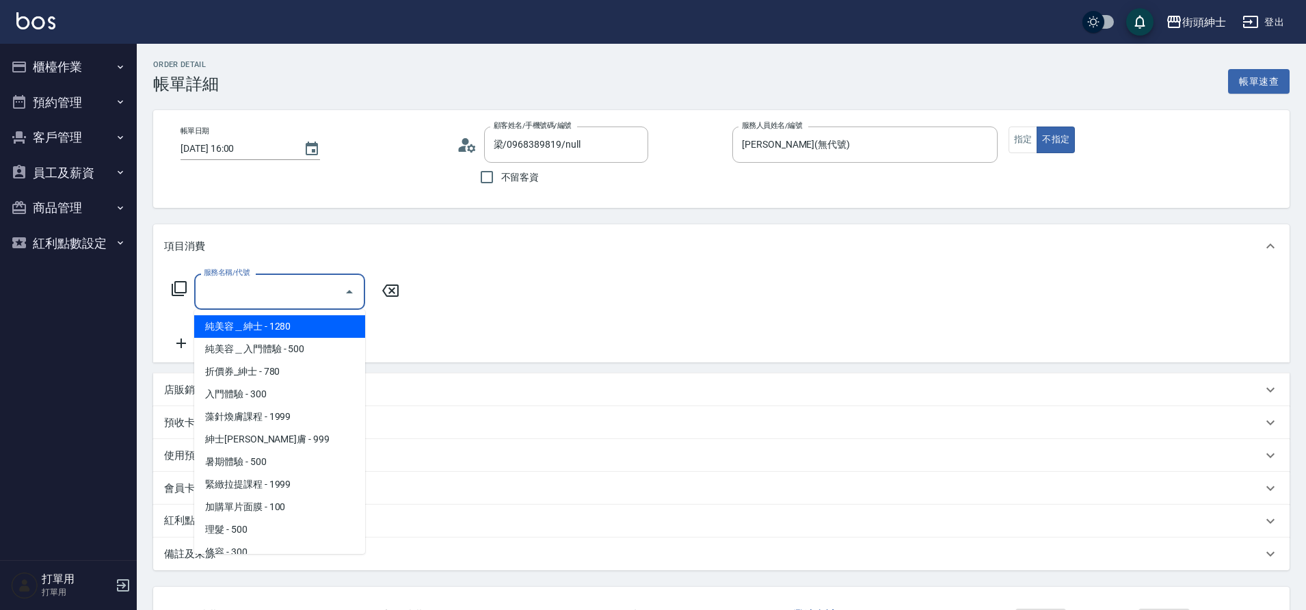
click at [333, 293] on input "服務名稱/代號" at bounding box center [269, 292] width 138 height 24
click at [220, 531] on span "理髮 - 500" at bounding box center [279, 529] width 171 height 23
type input "理髮(A02)"
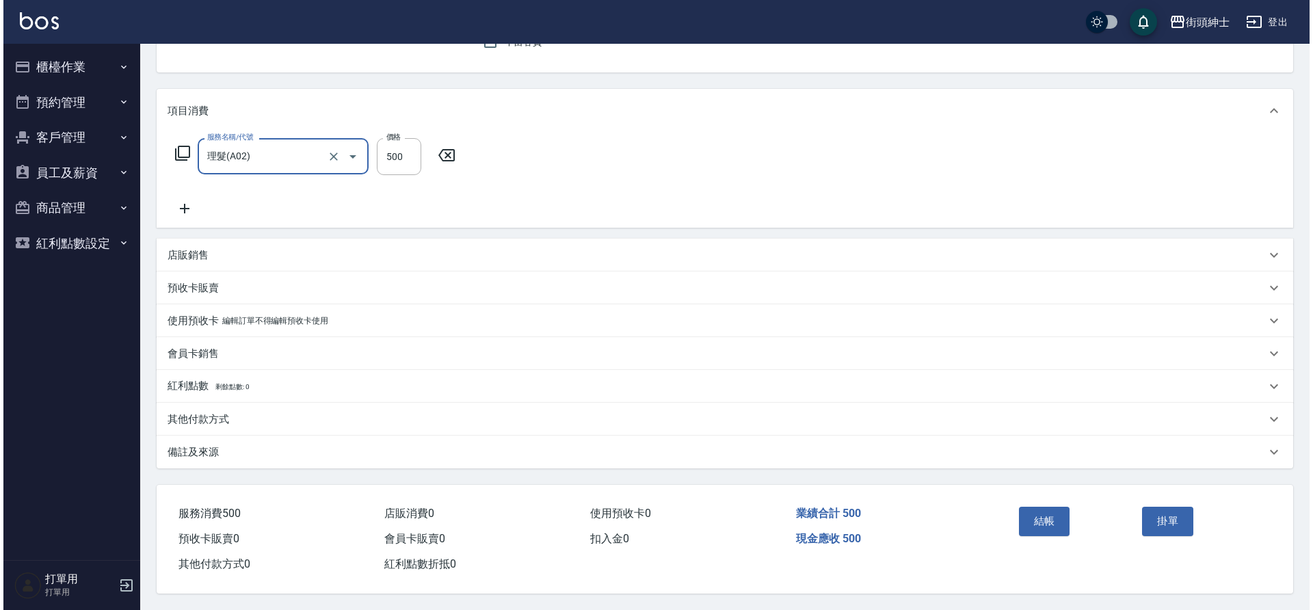
scroll to position [142, 0]
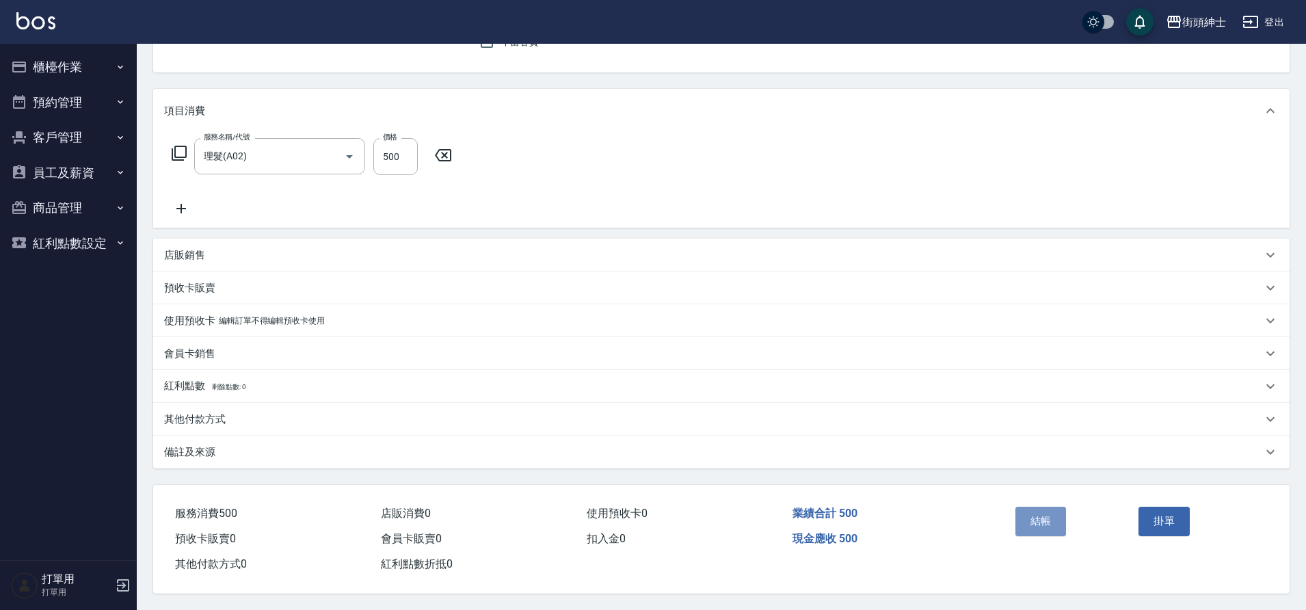
click at [1050, 518] on button "結帳" at bounding box center [1040, 521] width 51 height 29
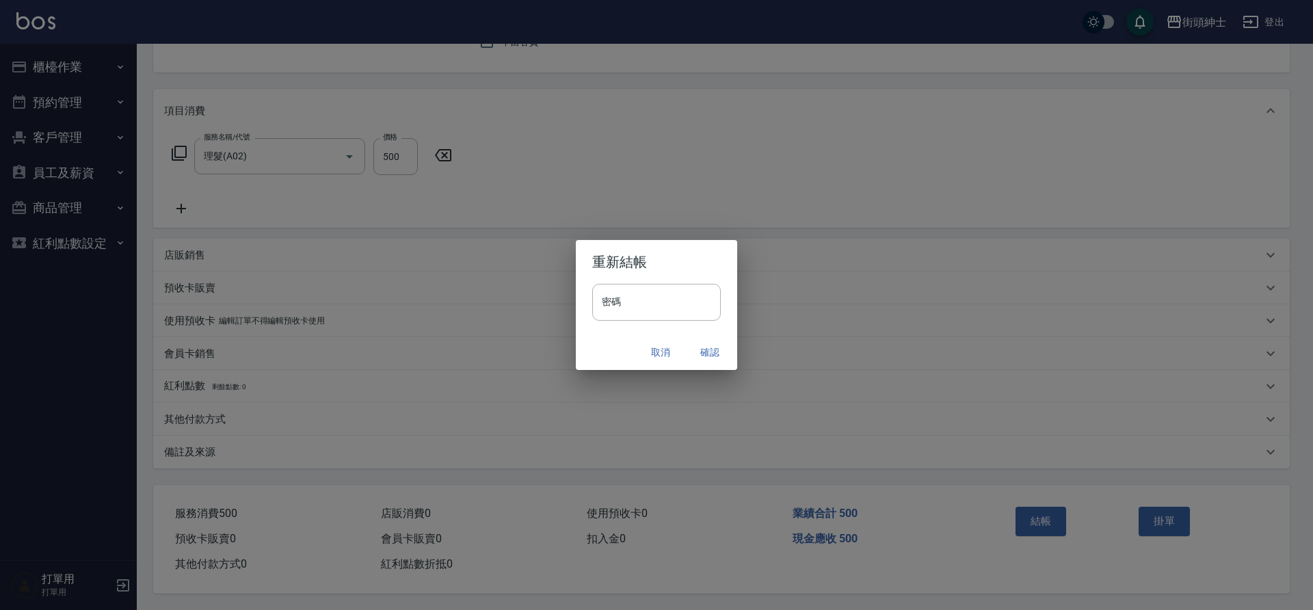
click at [708, 350] on button "確認" at bounding box center [710, 352] width 44 height 25
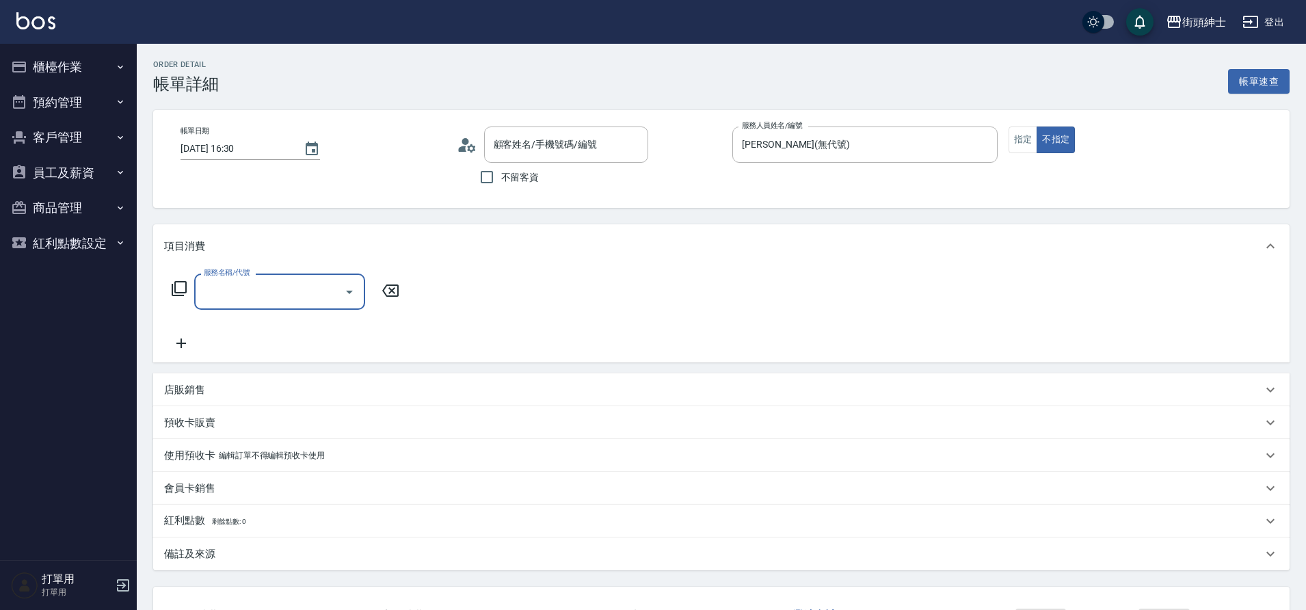
type input "[PERSON_NAME]/0916522424/null"
click at [357, 299] on icon "Open" at bounding box center [349, 292] width 16 height 16
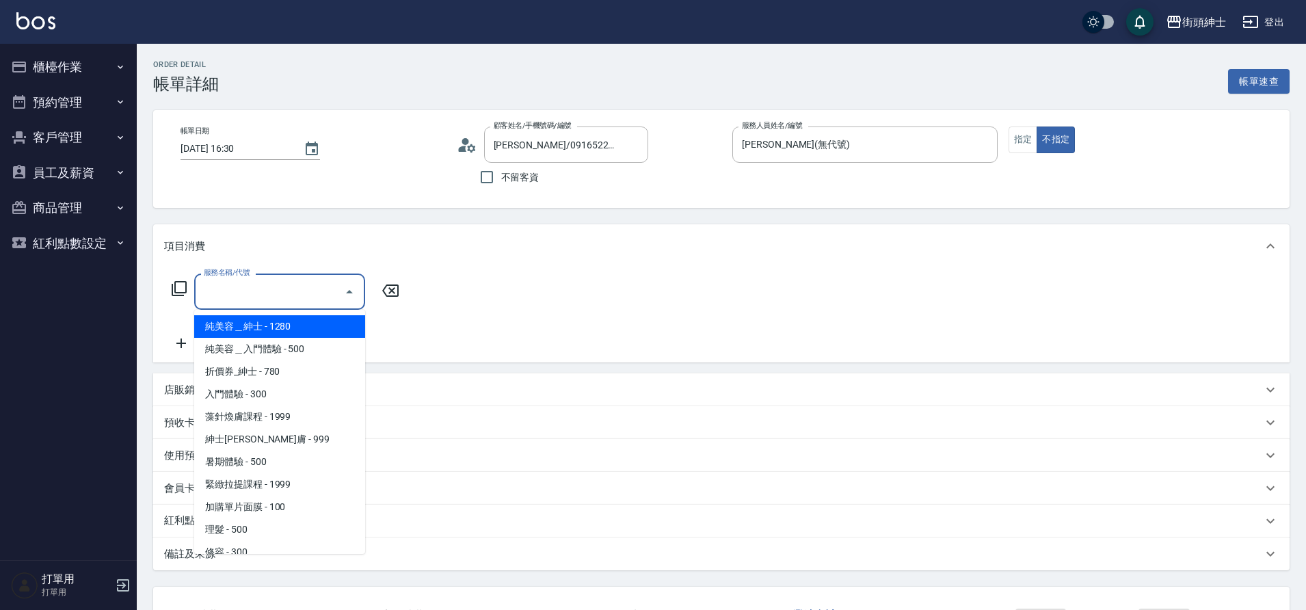
click at [230, 535] on span "理髮 - 500" at bounding box center [279, 529] width 171 height 23
type input "理髮(A02)"
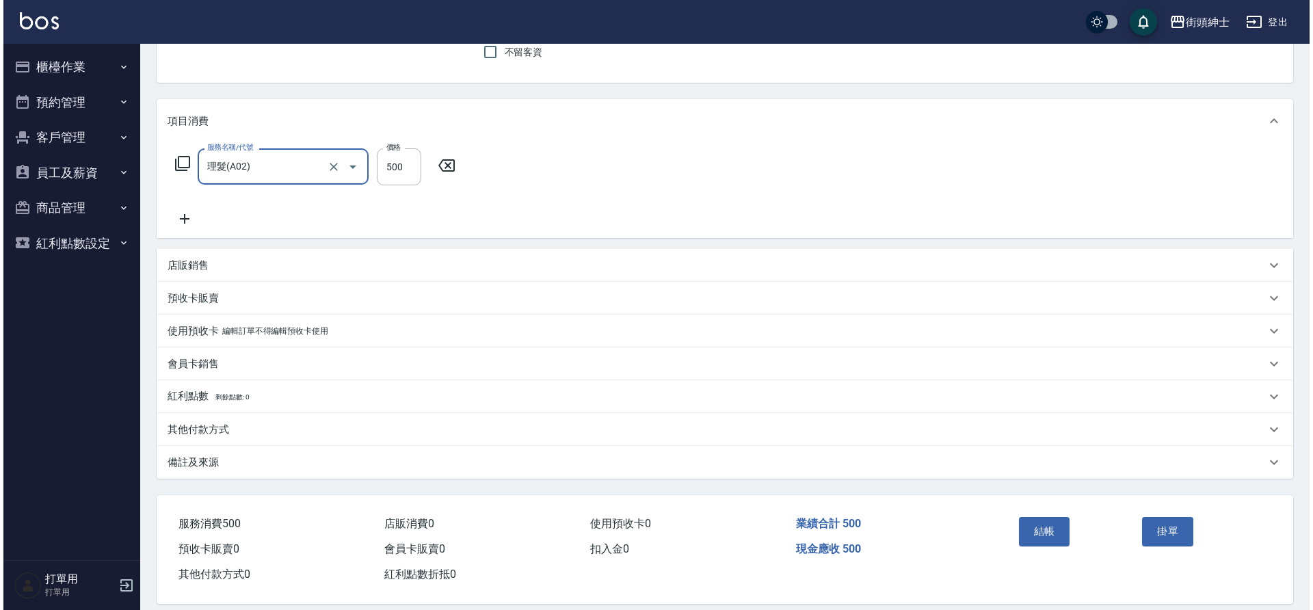
scroll to position [142, 0]
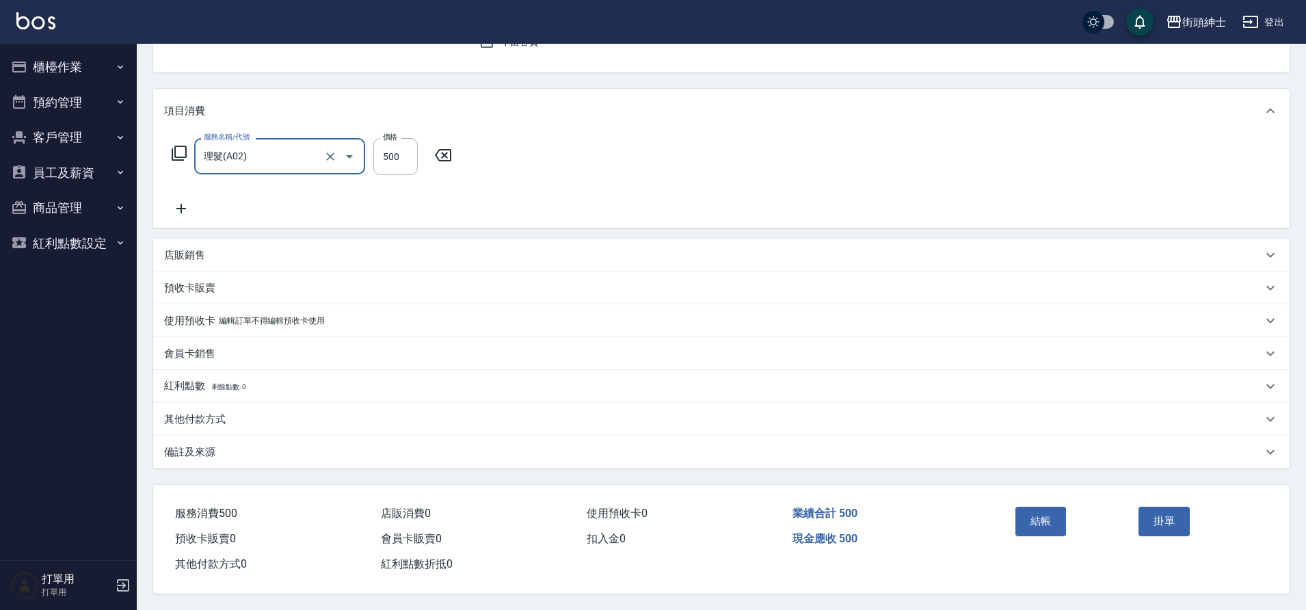
click at [1032, 516] on button "結帳" at bounding box center [1040, 521] width 51 height 29
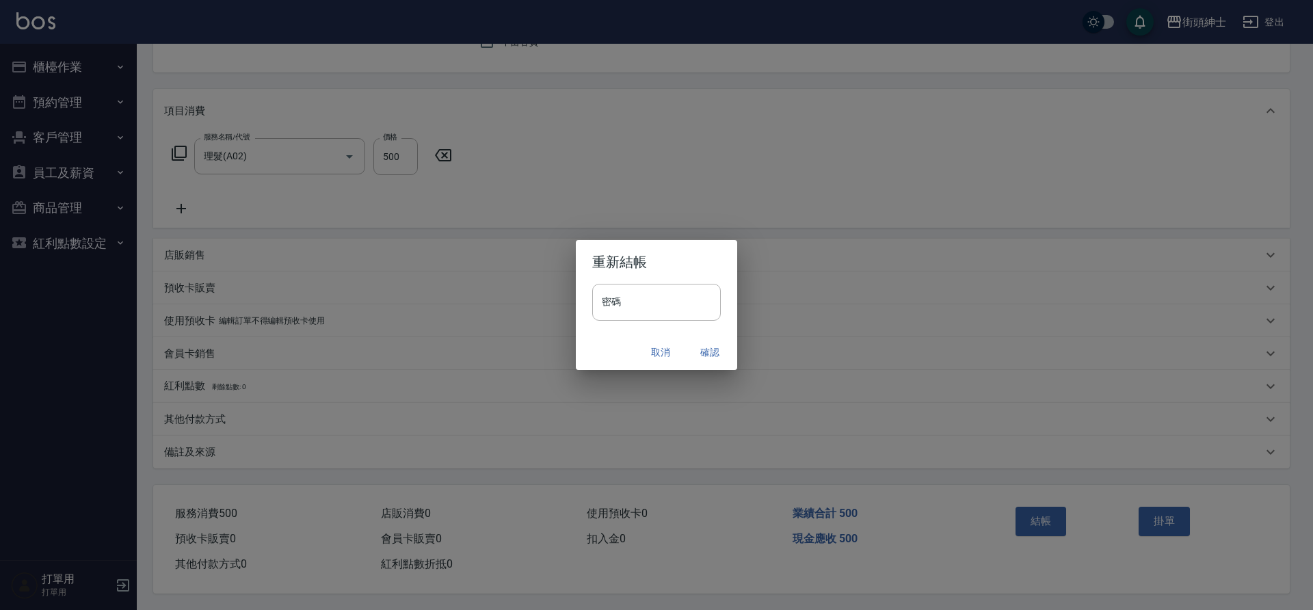
click at [706, 347] on button "確認" at bounding box center [710, 352] width 44 height 25
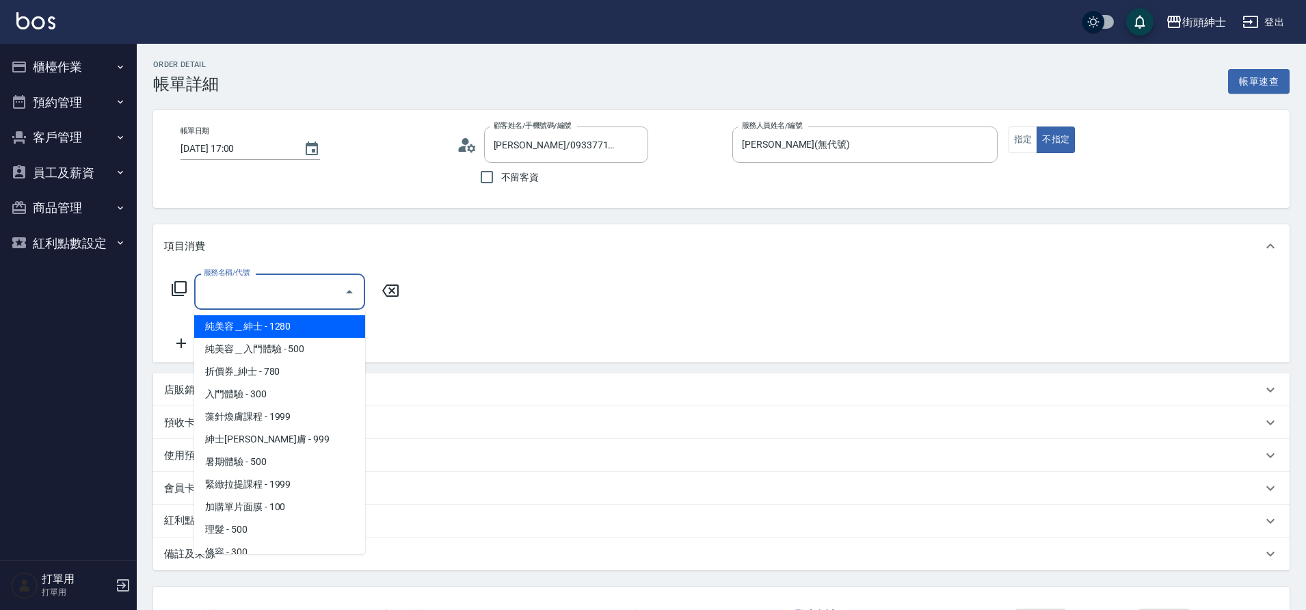
click at [224, 524] on span "理髮 - 500" at bounding box center [279, 529] width 171 height 23
type input "理髮(A02)"
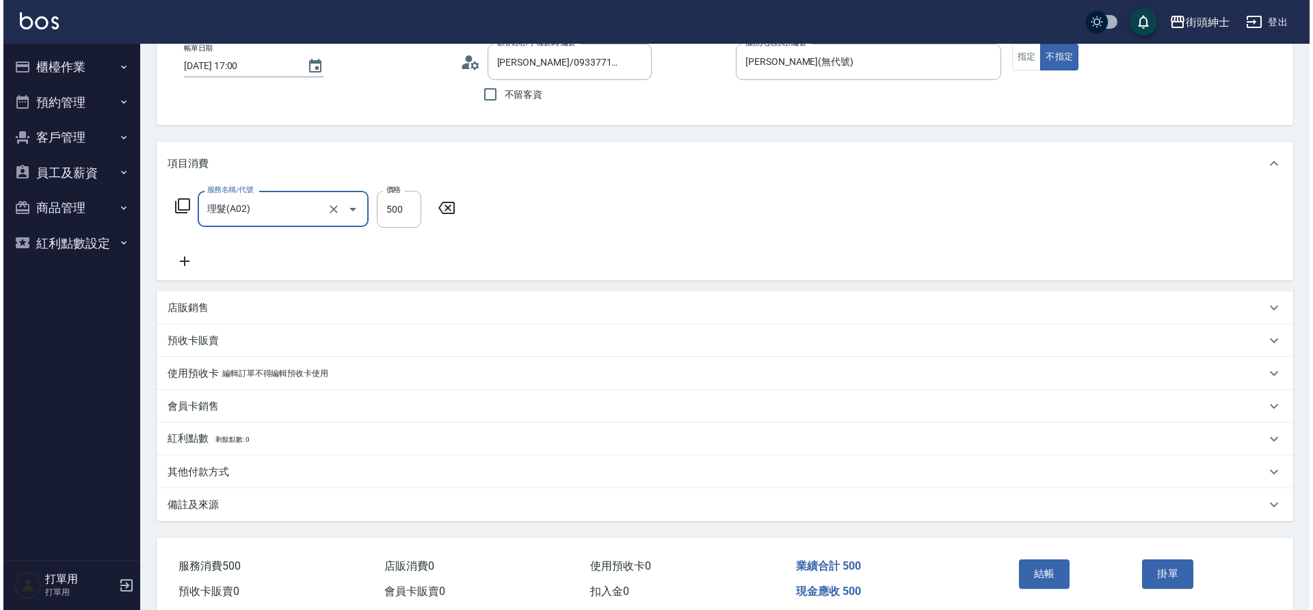
scroll to position [142, 0]
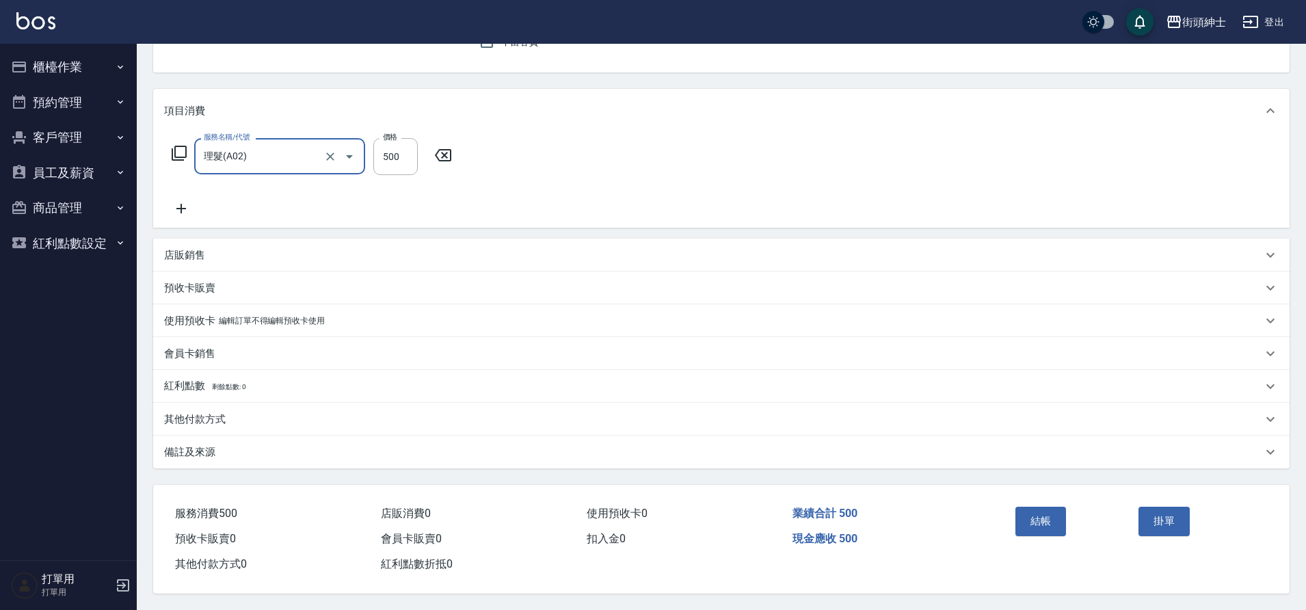
click at [1052, 522] on button "結帳" at bounding box center [1040, 521] width 51 height 29
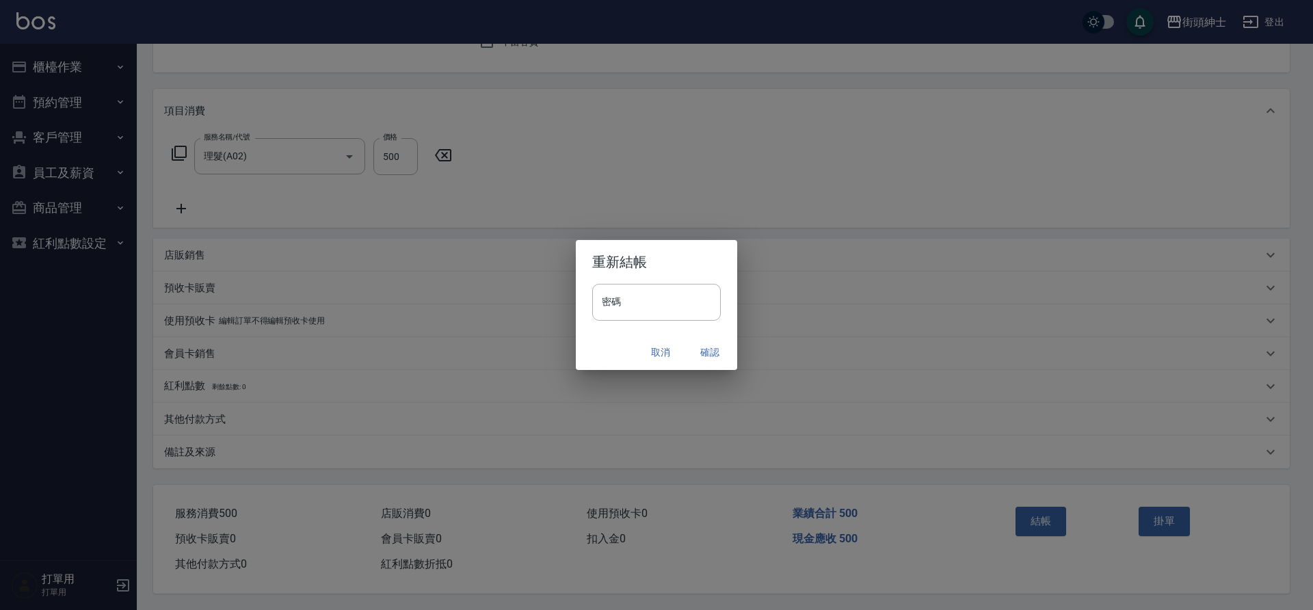
click at [707, 351] on button "確認" at bounding box center [710, 352] width 44 height 25
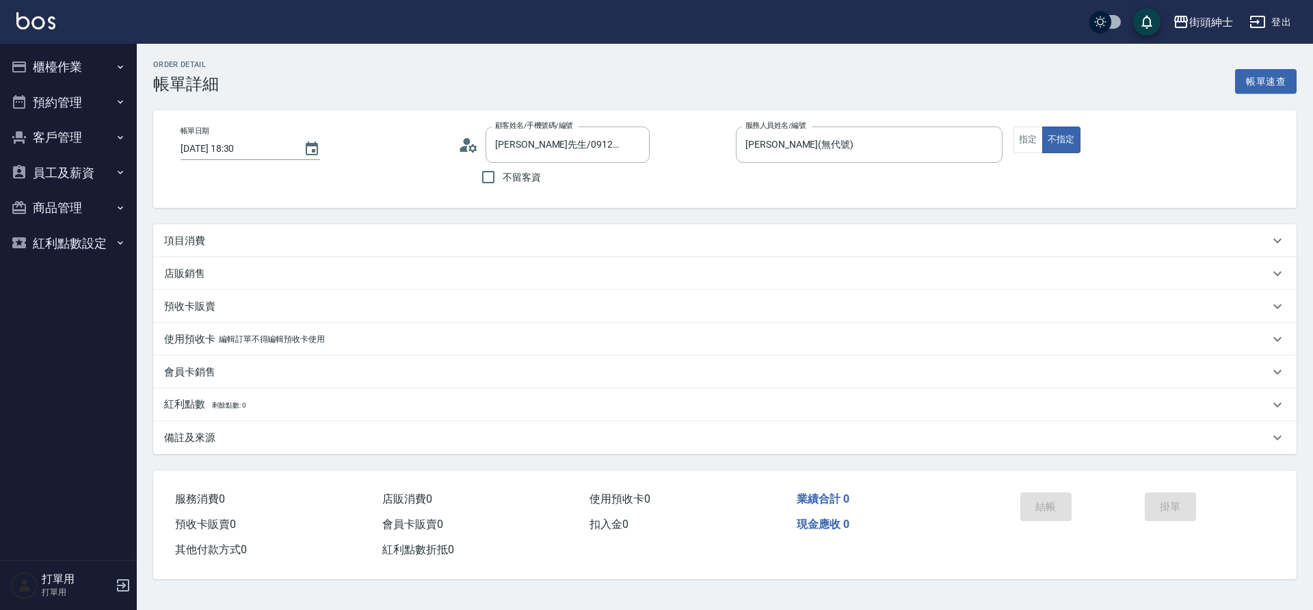
click at [502, 254] on div "項目消費" at bounding box center [724, 240] width 1143 height 33
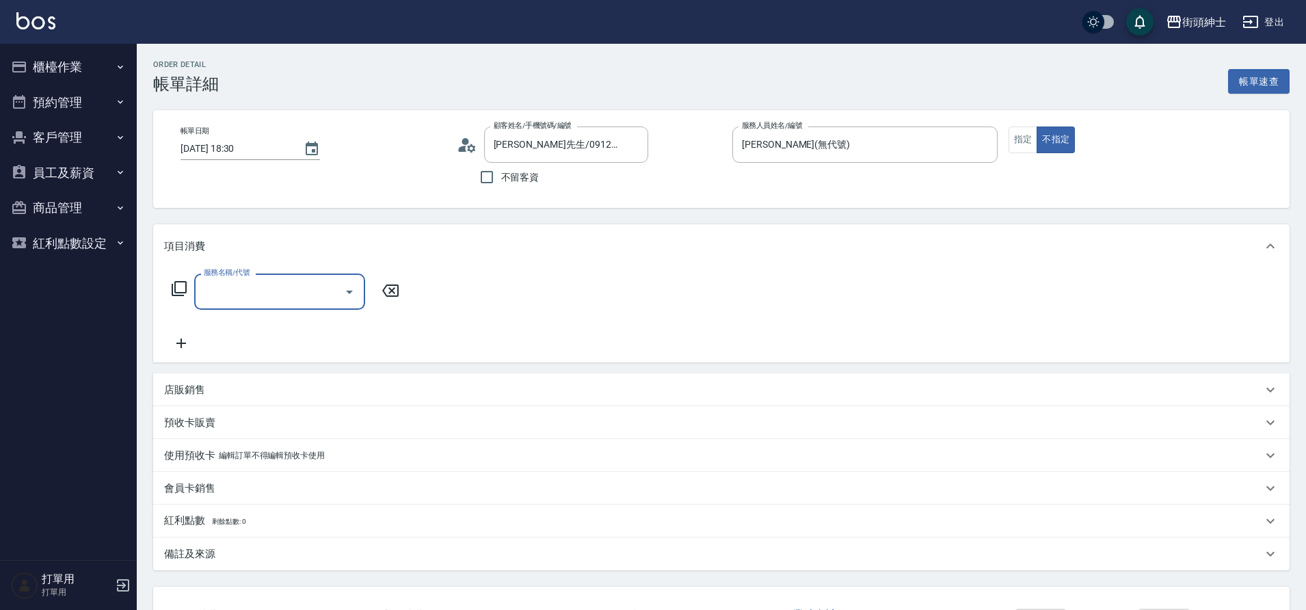
click at [348, 287] on icon "Open" at bounding box center [349, 292] width 16 height 16
click at [314, 295] on input "服務名稱/代號" at bounding box center [269, 292] width 138 height 24
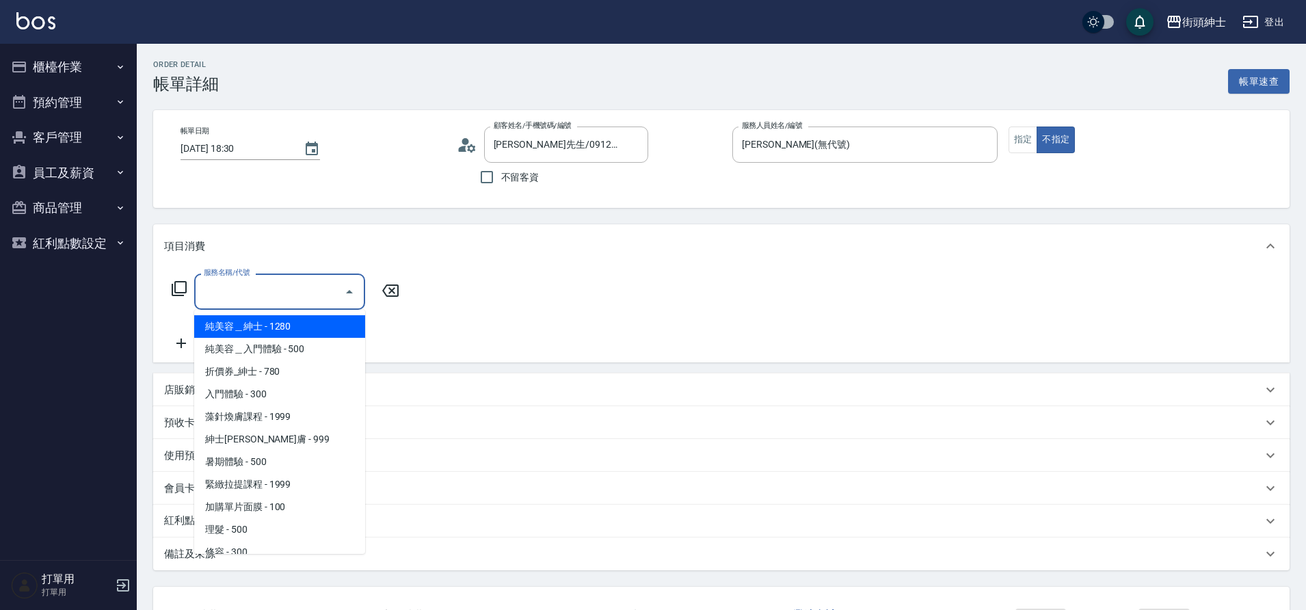
click at [239, 528] on span "理髮 - 500" at bounding box center [279, 529] width 171 height 23
type input "理髮(A02)"
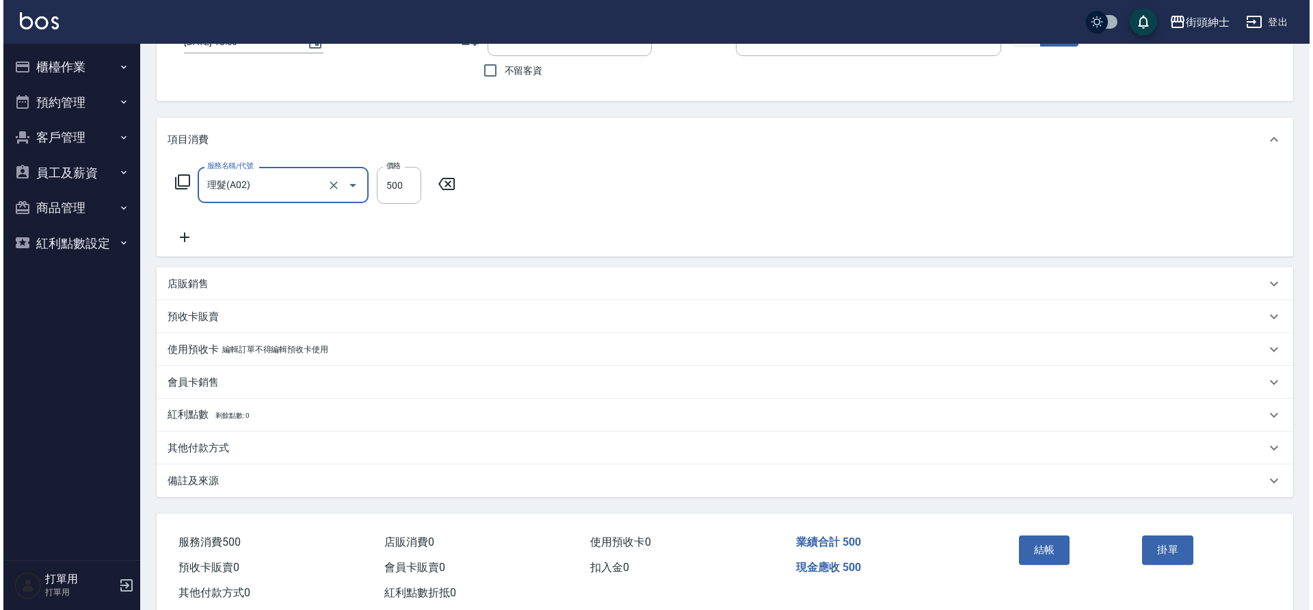
scroll to position [142, 0]
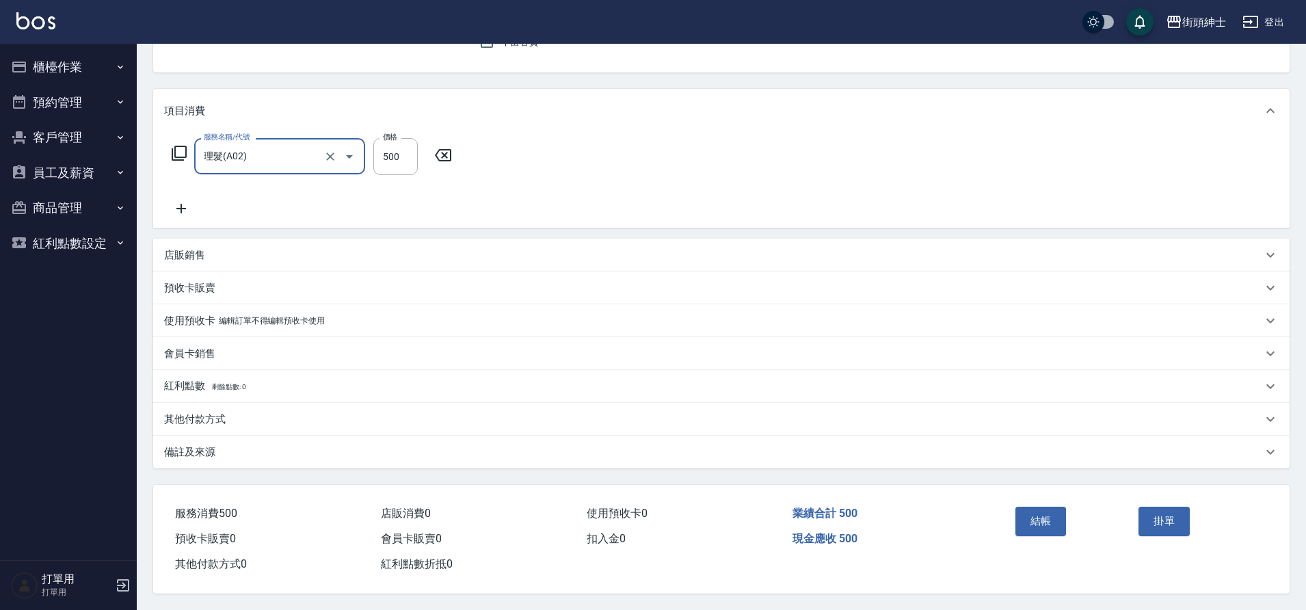
click at [1023, 520] on button "結帳" at bounding box center [1040, 521] width 51 height 29
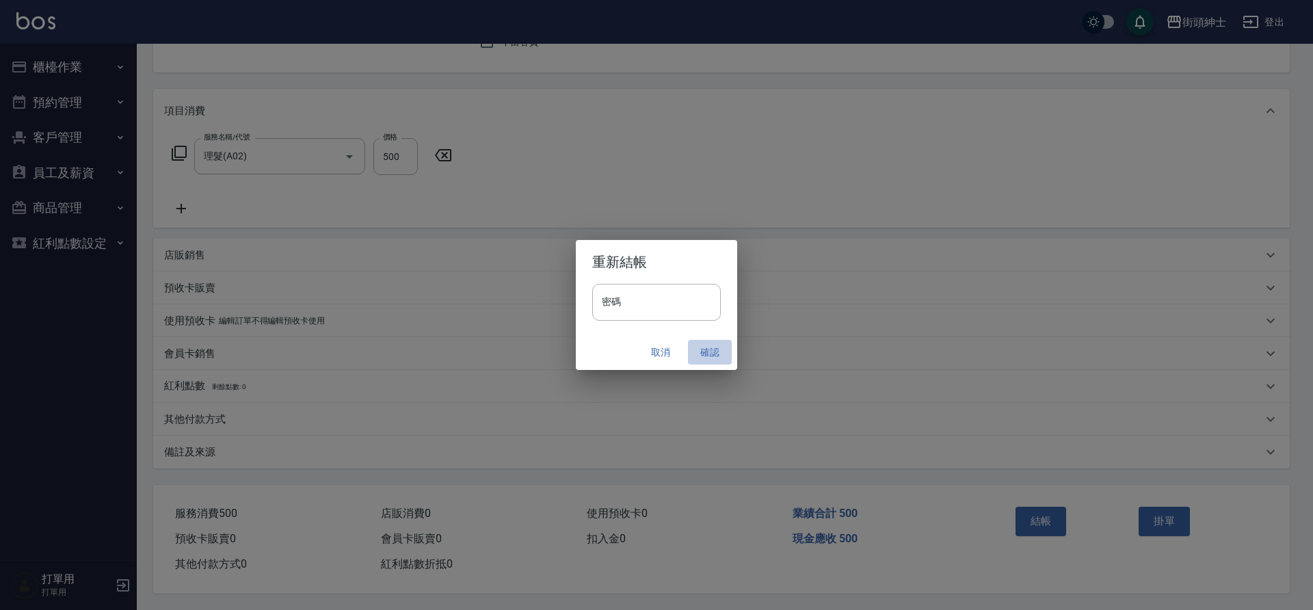
click at [707, 353] on button "確認" at bounding box center [710, 352] width 44 height 25
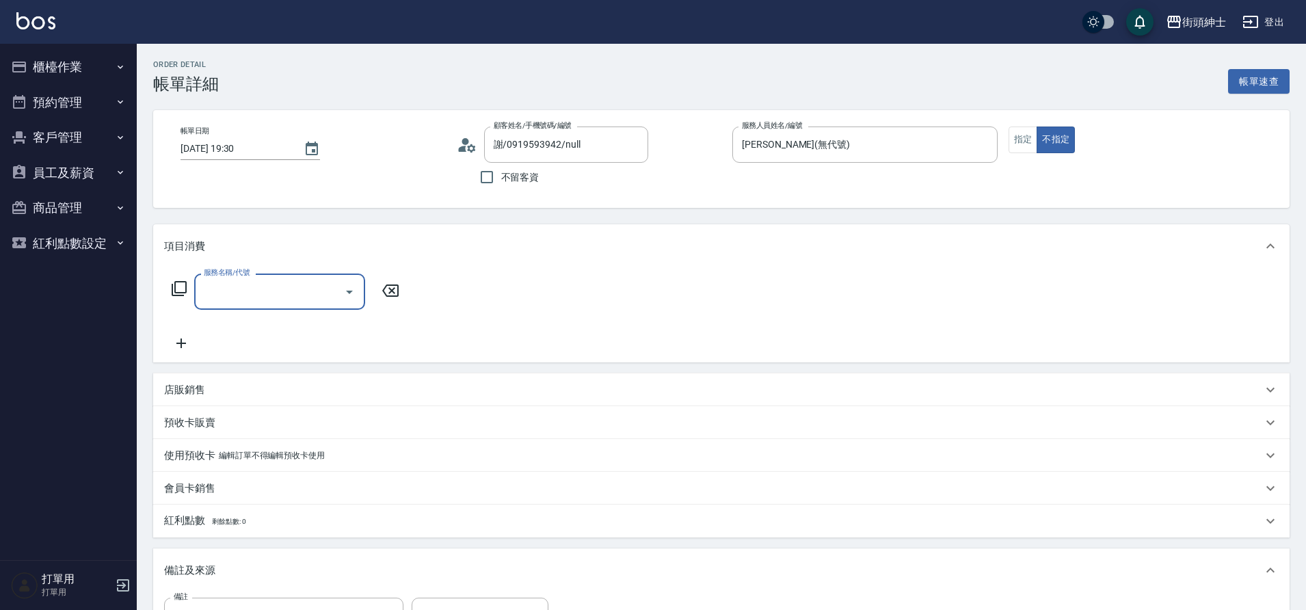
click at [361, 290] on div "服務名稱/代號" at bounding box center [279, 291] width 171 height 36
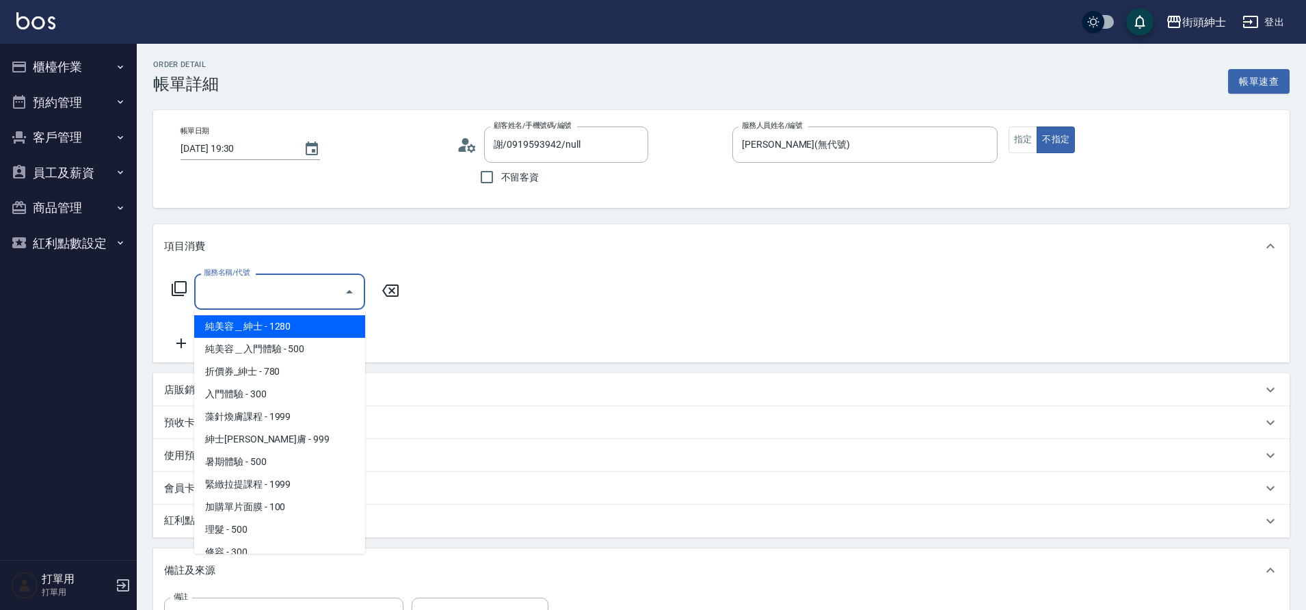
click at [237, 526] on span "理髮 - 500" at bounding box center [279, 529] width 171 height 23
type input "理髮(A02)"
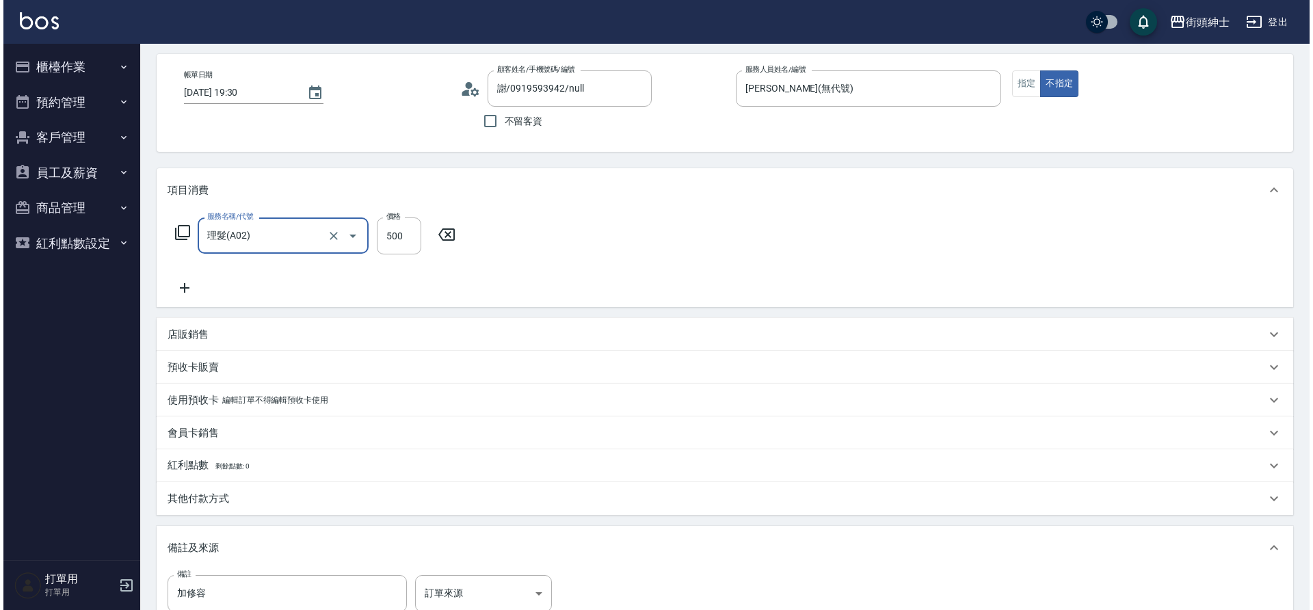
scroll to position [233, 0]
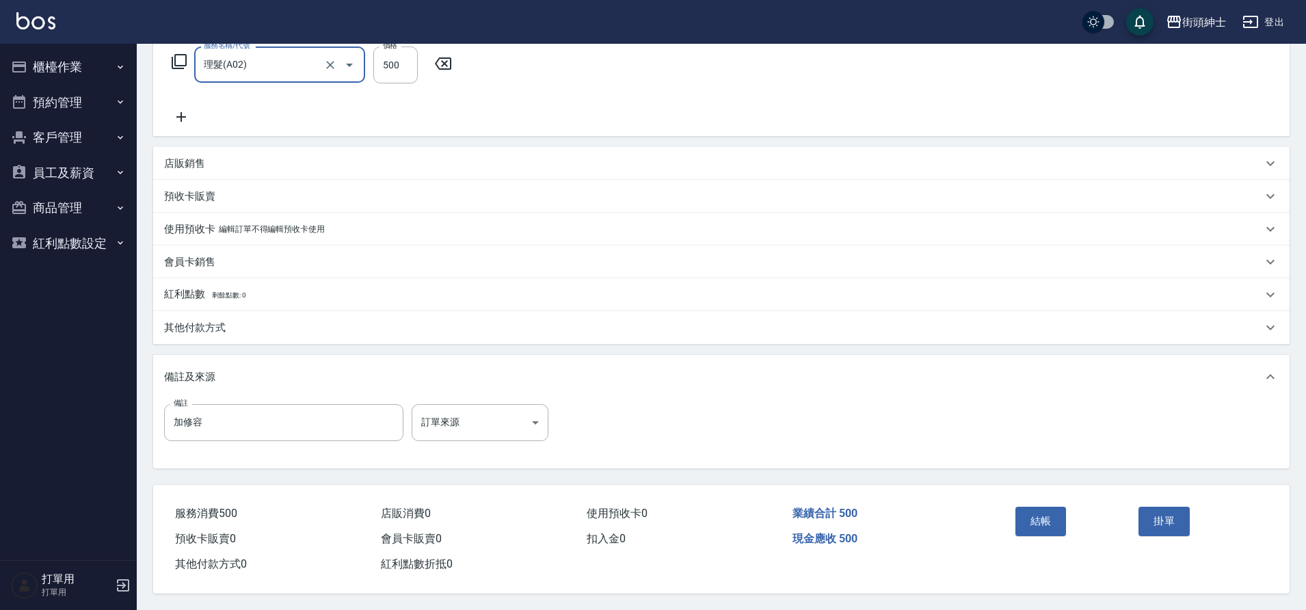
click at [1030, 517] on button "結帳" at bounding box center [1040, 521] width 51 height 29
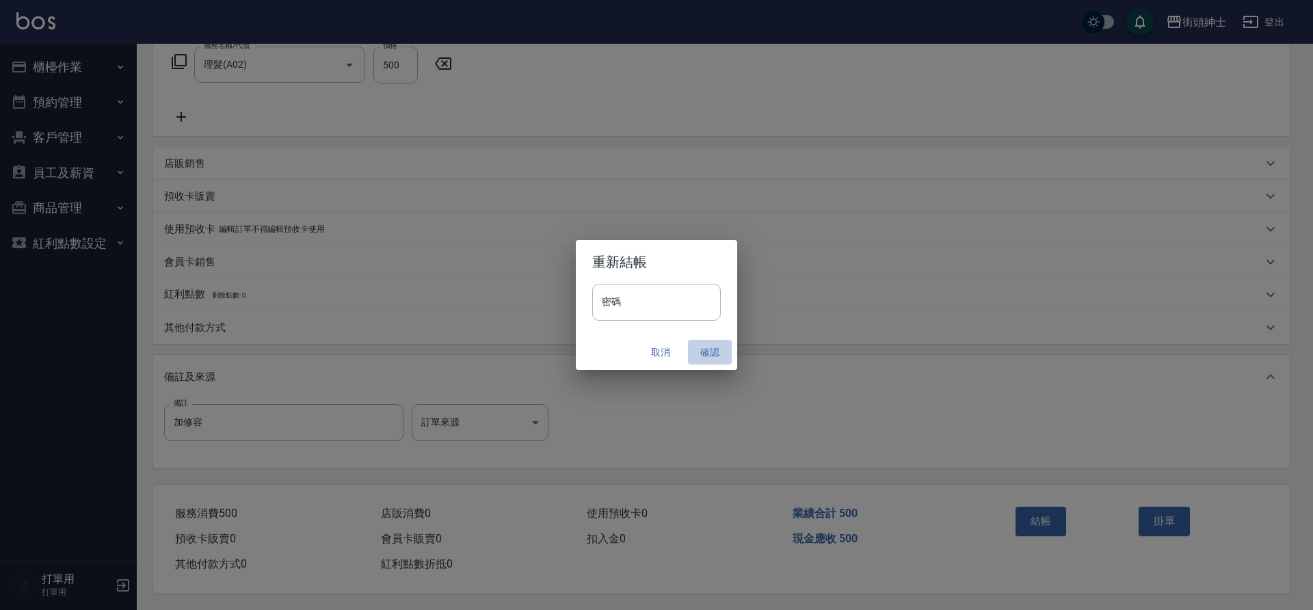
click at [711, 351] on button "確認" at bounding box center [710, 352] width 44 height 25
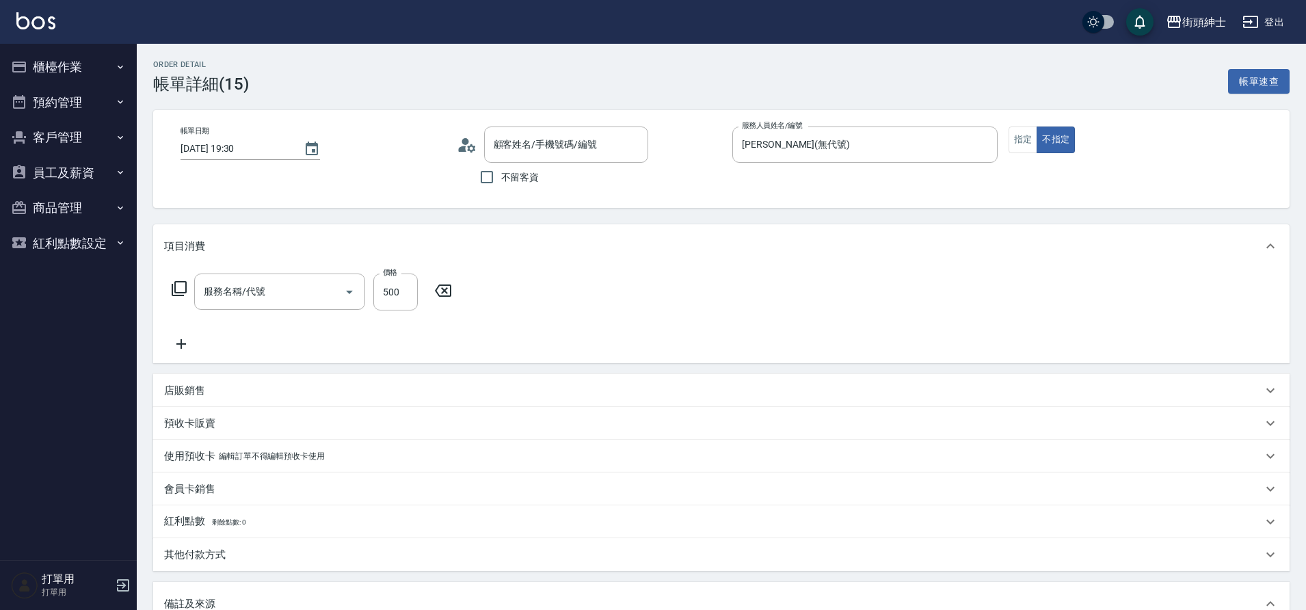
type input "[DATE] 19:30"
type input "[PERSON_NAME](無代號)"
type input "加修容"
type input "謝/0919593942/null"
type input "理髮(A02)"
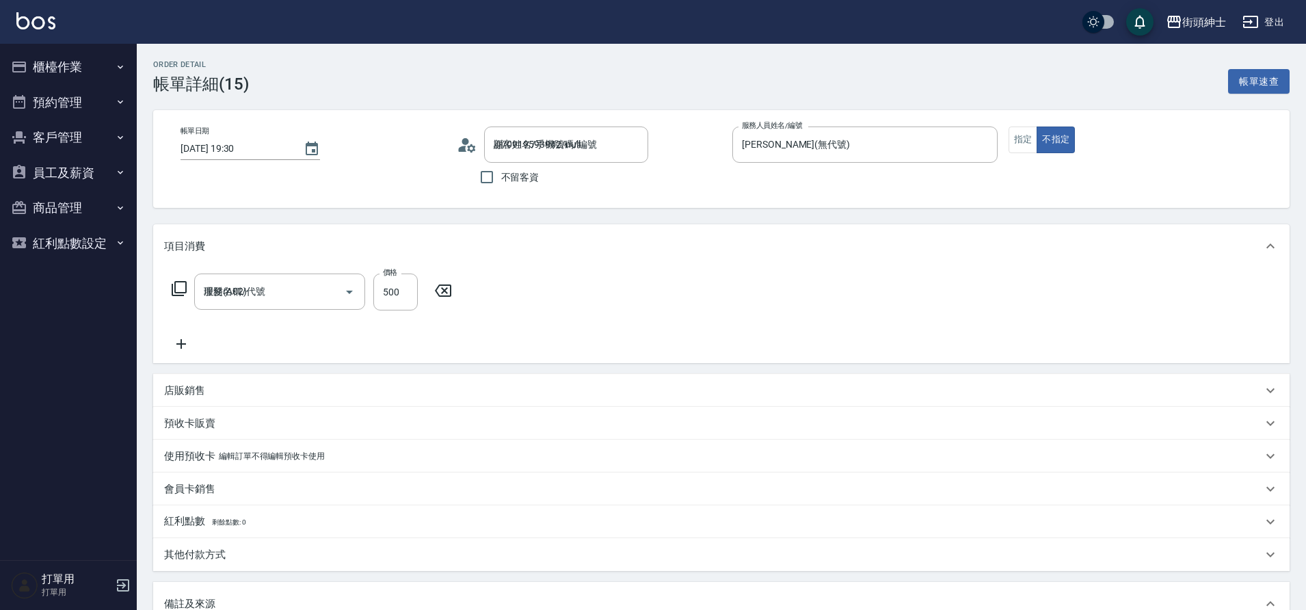
click at [174, 343] on icon at bounding box center [181, 344] width 34 height 16
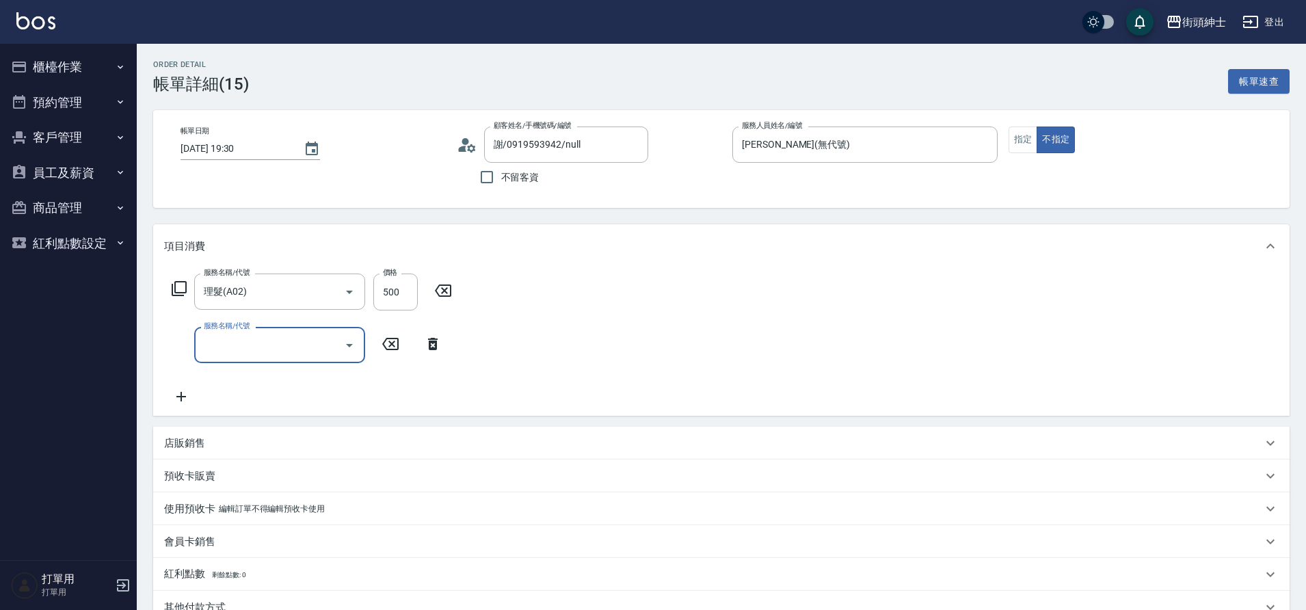
click at [347, 344] on icon "Open" at bounding box center [349, 345] width 7 height 3
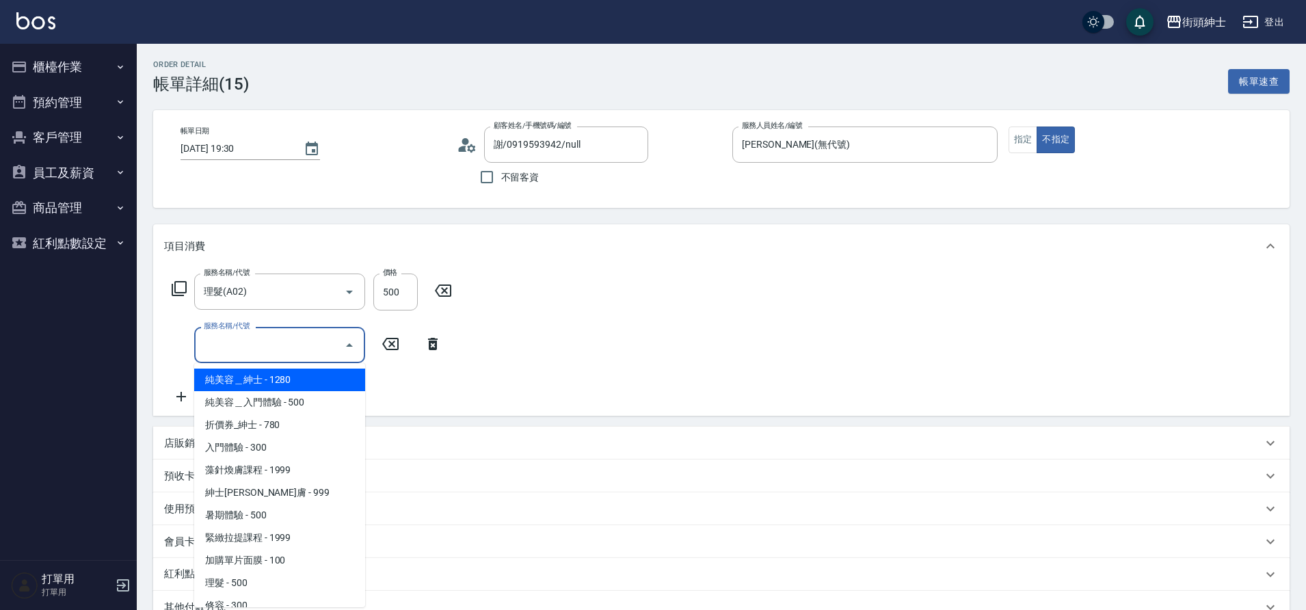
click at [251, 597] on span "修容 - 300" at bounding box center [279, 605] width 171 height 23
type input "修容(A03)"
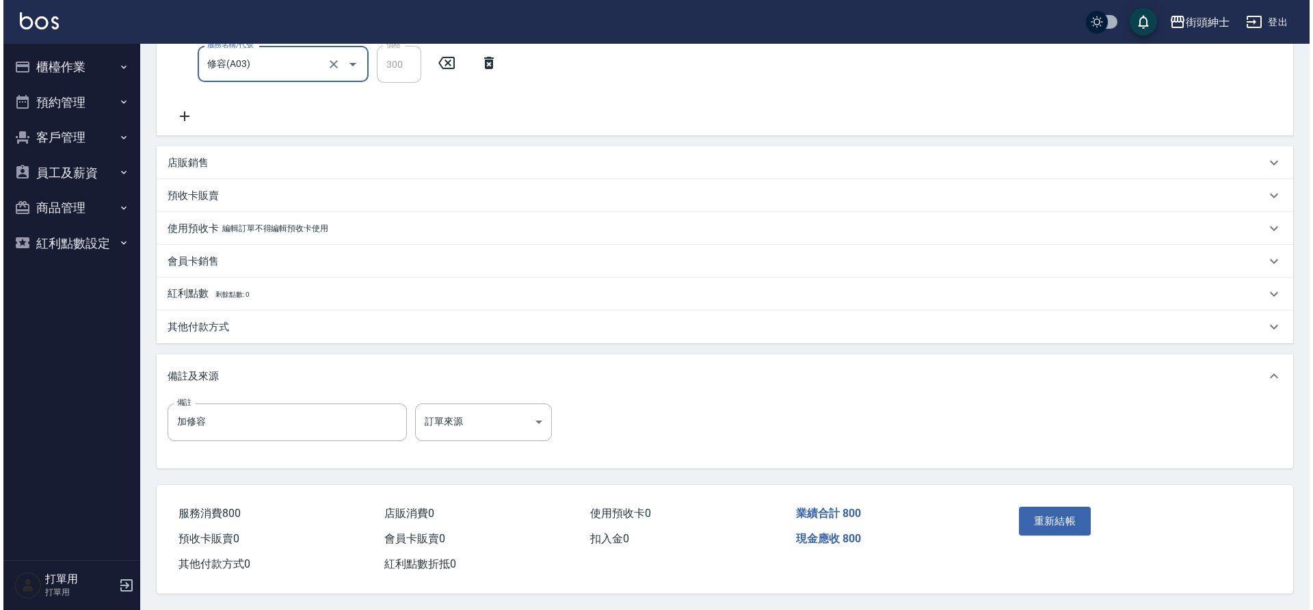
scroll to position [287, 0]
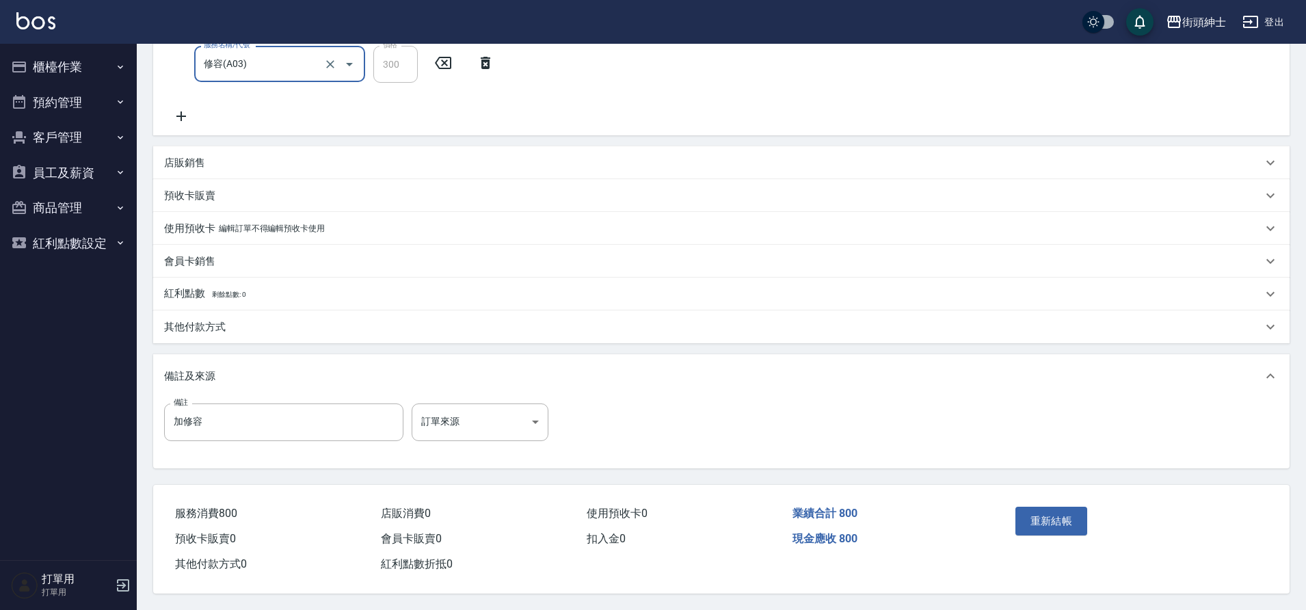
click at [1063, 520] on button "重新結帳" at bounding box center [1051, 521] width 72 height 29
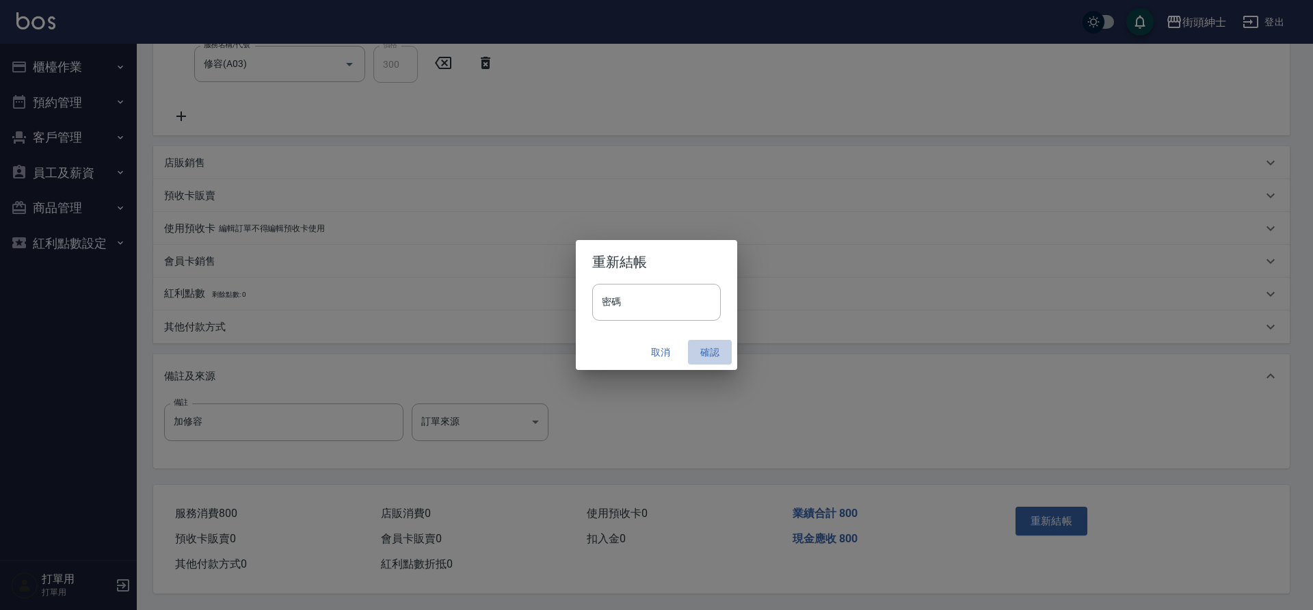
click at [699, 349] on button "確認" at bounding box center [710, 352] width 44 height 25
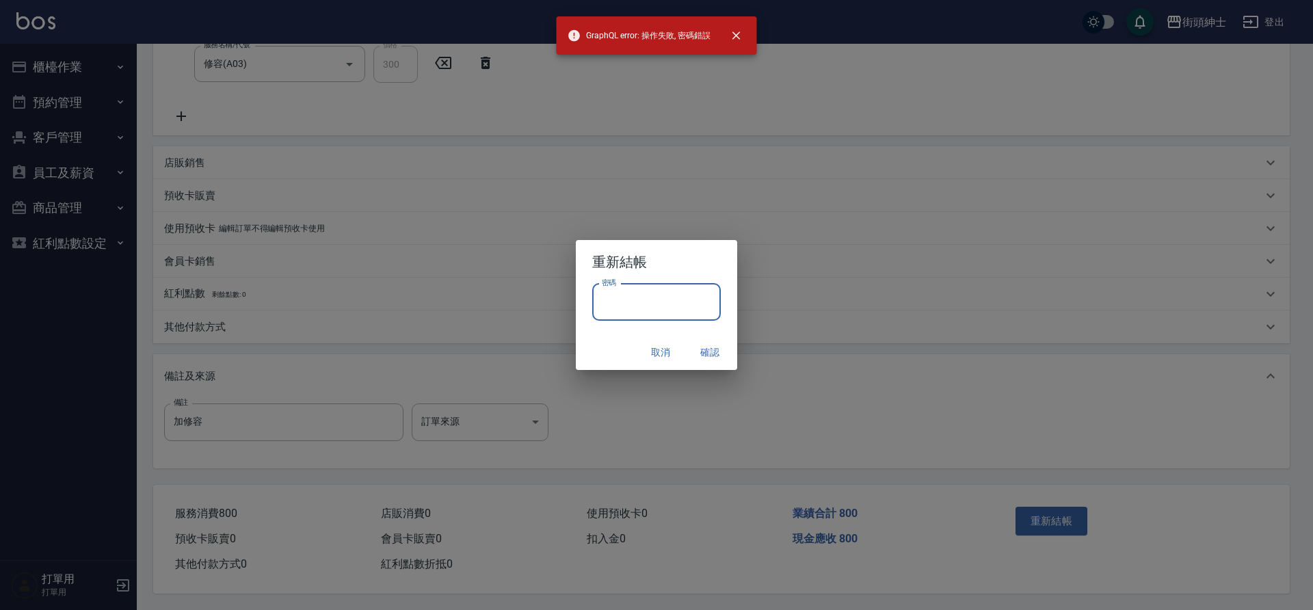
click at [656, 284] on input "密碼" at bounding box center [656, 302] width 129 height 37
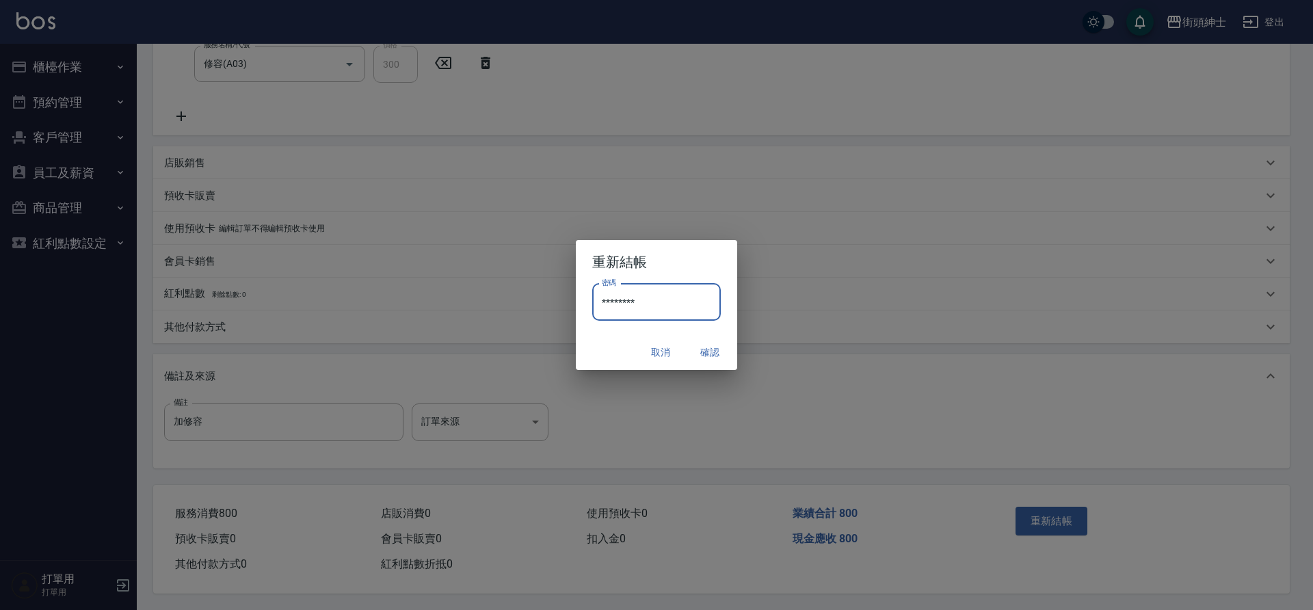
type input "********"
click at [708, 352] on button "確認" at bounding box center [710, 352] width 44 height 25
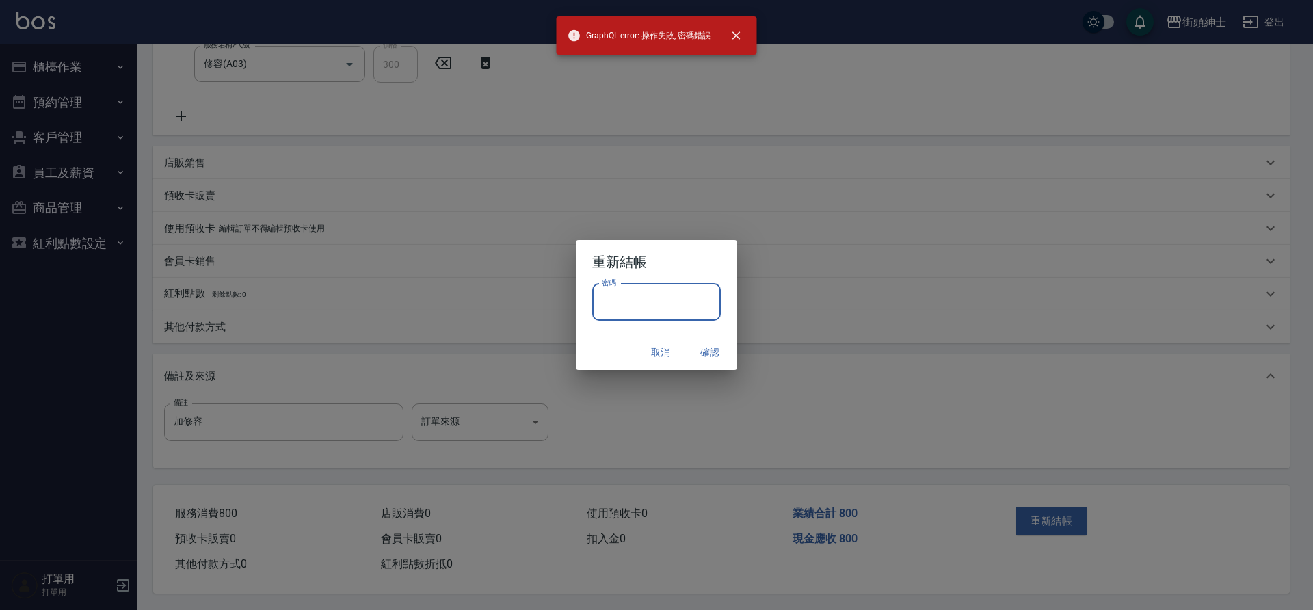
click at [683, 293] on input "密碼" at bounding box center [656, 302] width 129 height 37
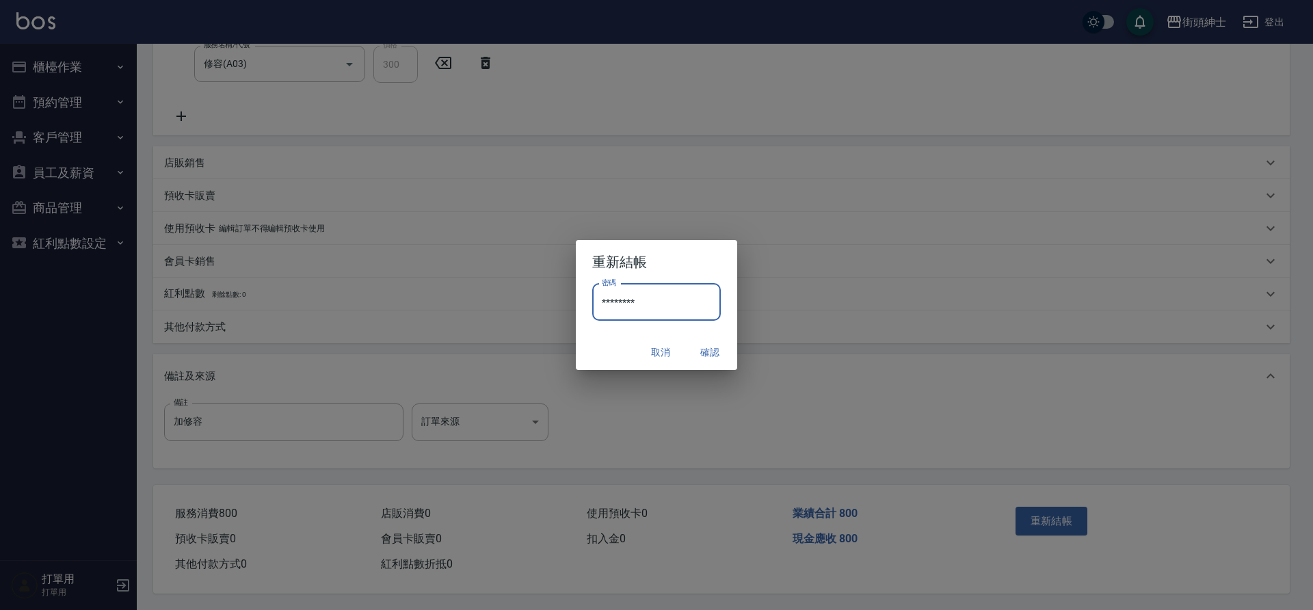
type input "********"
click at [703, 354] on button "確認" at bounding box center [710, 352] width 44 height 25
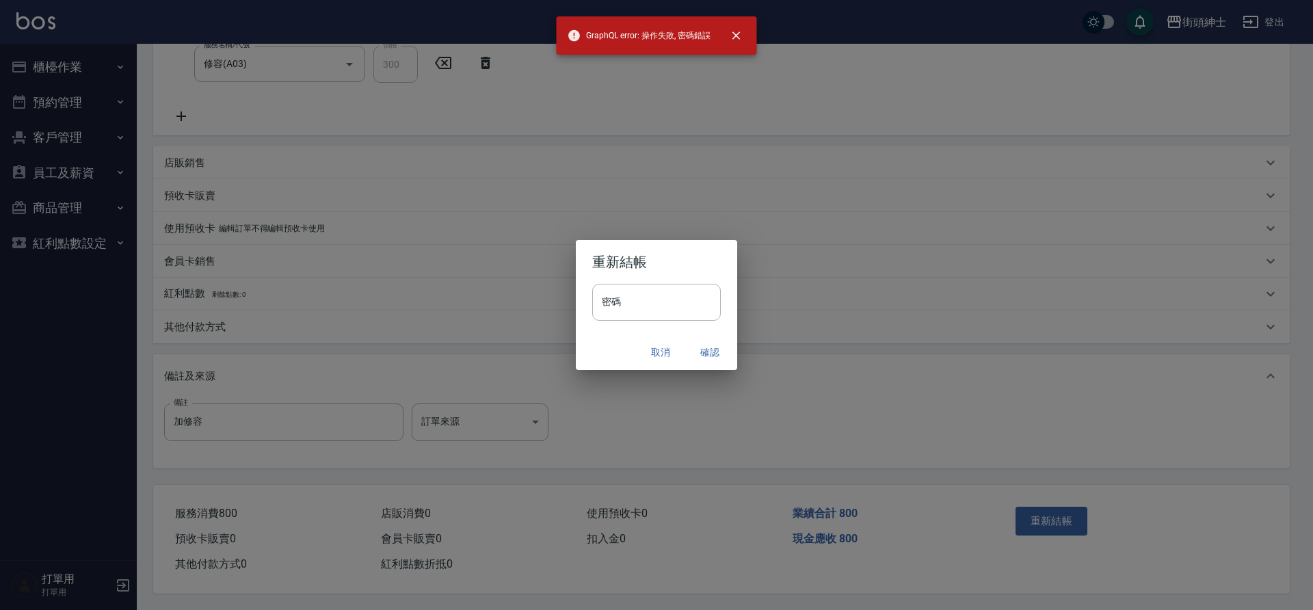
click at [687, 302] on input "密碼" at bounding box center [656, 302] width 129 height 37
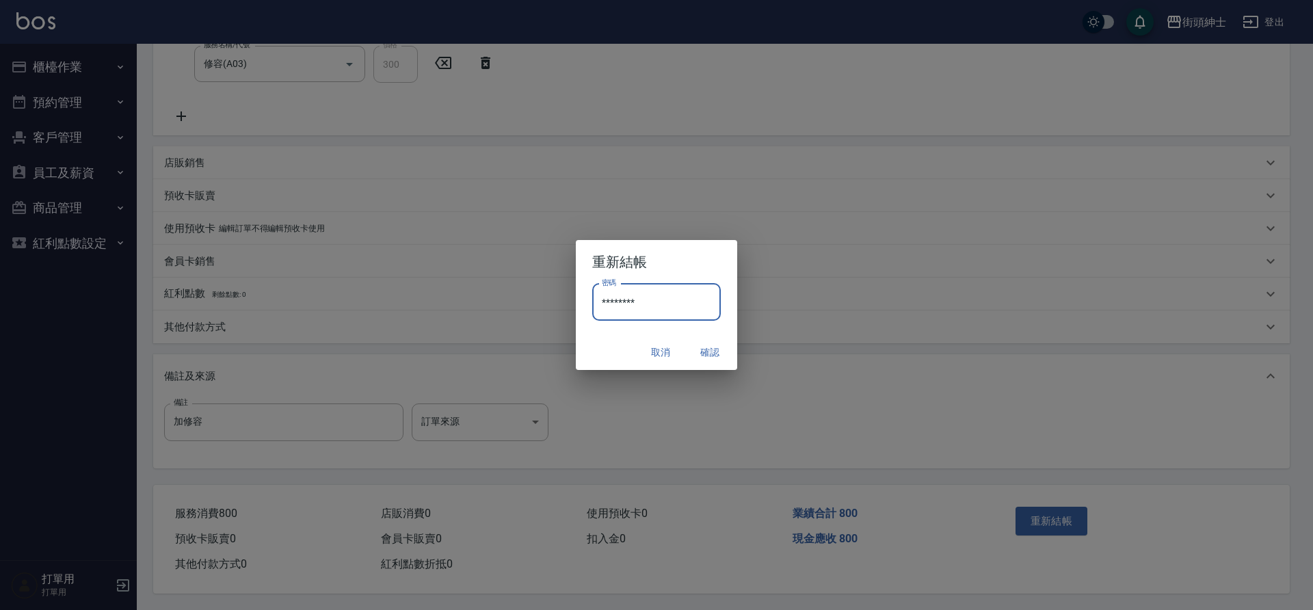
type input "********"
drag, startPoint x: 0, startPoint y: 0, endPoint x: 705, endPoint y: 357, distance: 790.0
click at [705, 357] on button "確認" at bounding box center [710, 352] width 44 height 25
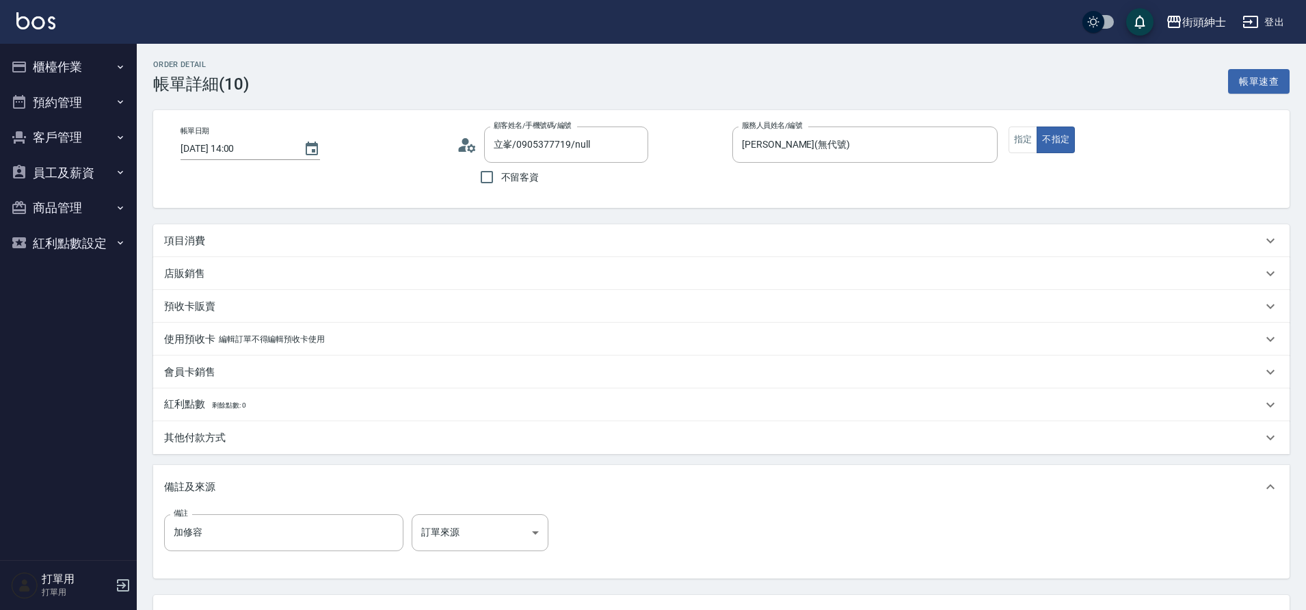
click at [336, 239] on div "項目消費" at bounding box center [713, 241] width 1098 height 14
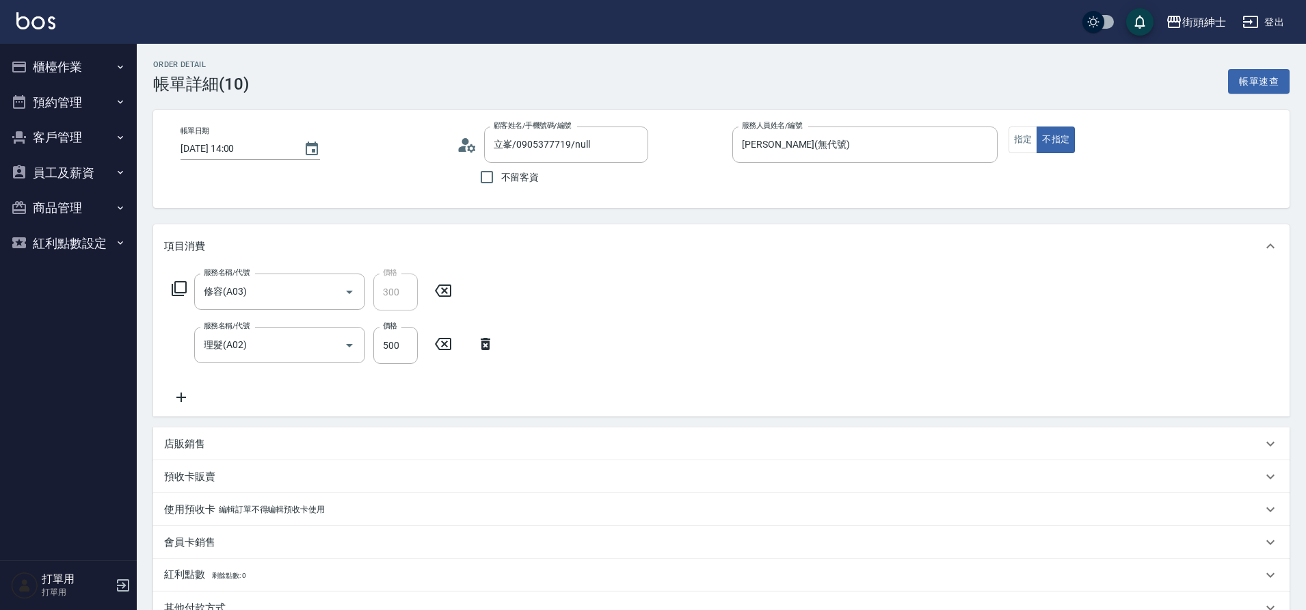
scroll to position [287, 0]
